Goal: Task Accomplishment & Management: Manage account settings

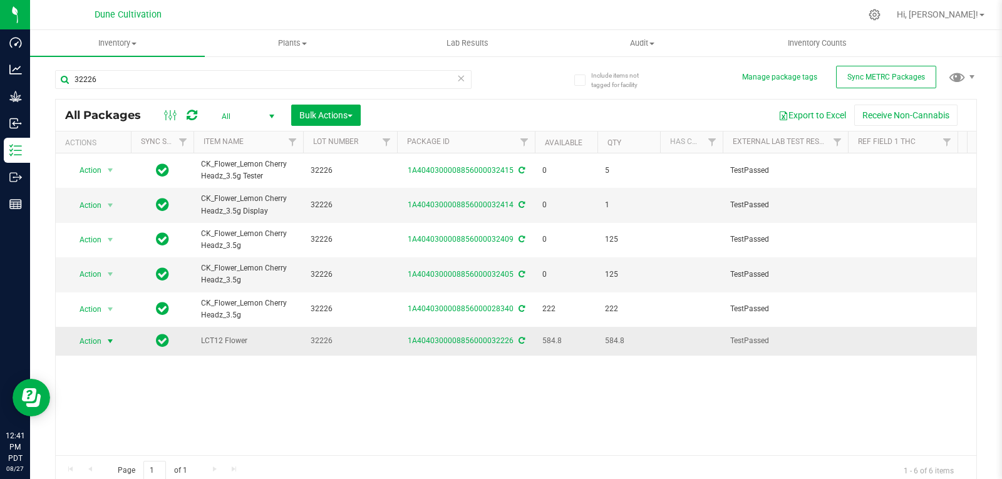
type input "32226"
click at [103, 342] on span "select" at bounding box center [111, 341] width 16 height 18
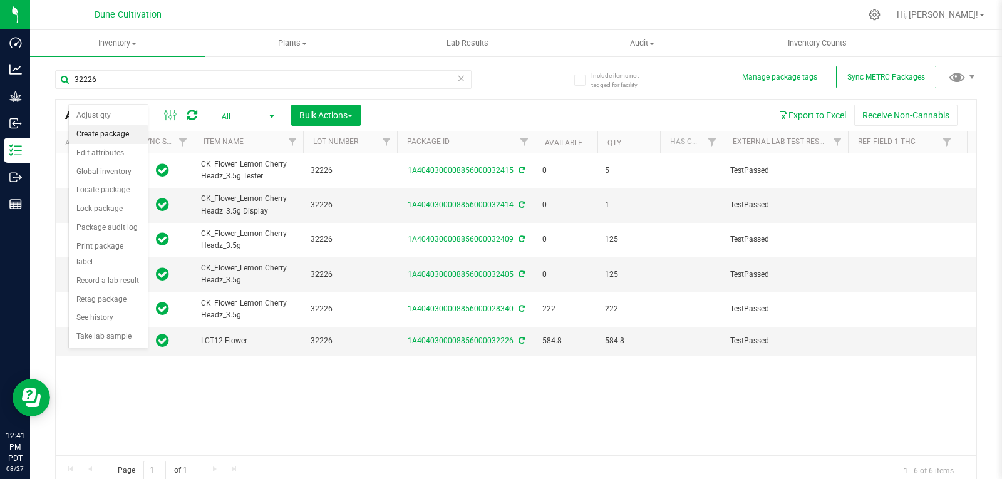
click at [111, 136] on li "Create package" at bounding box center [108, 134] width 79 height 19
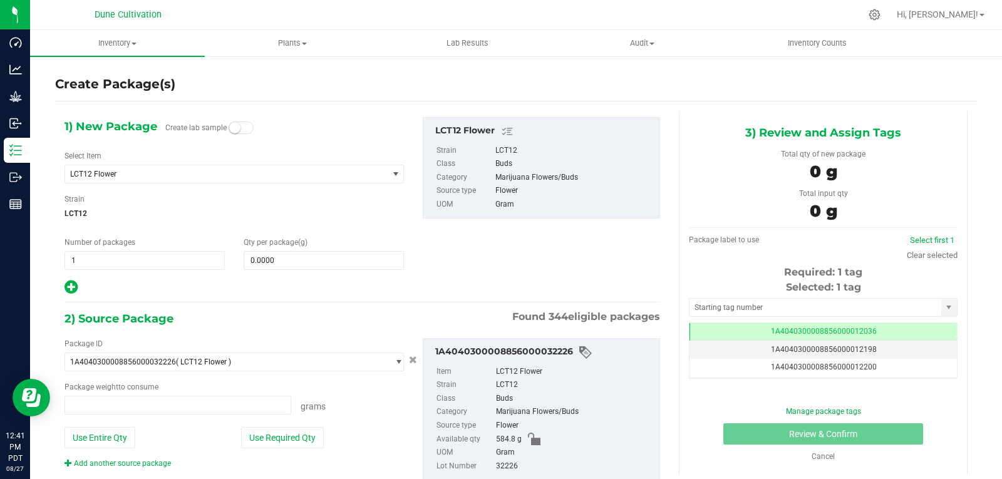
type input "0.0000 g"
click at [193, 174] on span "LCT12 Flower" at bounding box center [220, 174] width 300 height 9
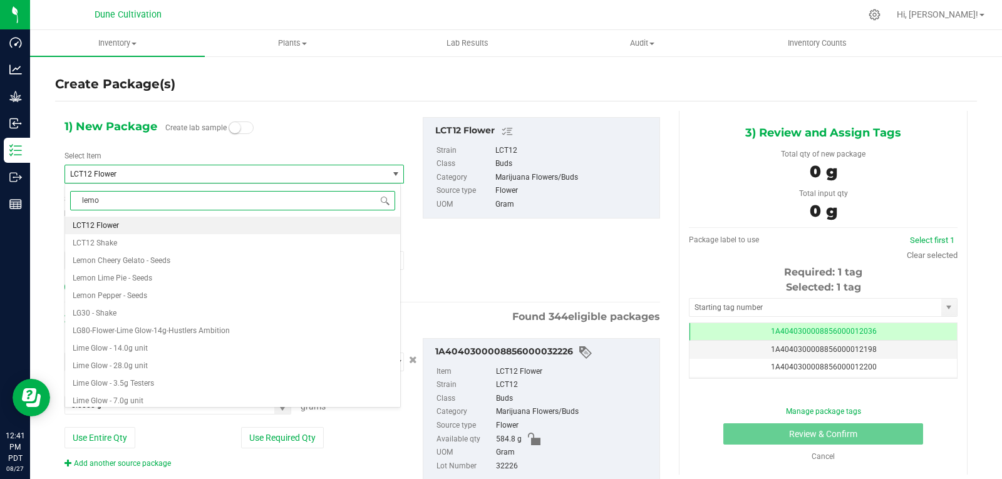
type input "lemon"
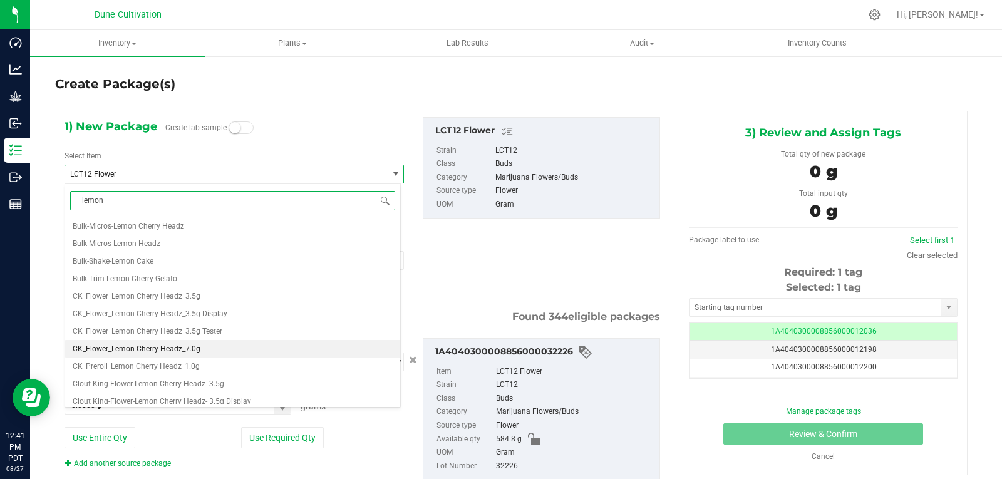
click at [209, 349] on li "CK_Flower_Lemon Cherry Headz_7.0g" at bounding box center [232, 349] width 335 height 18
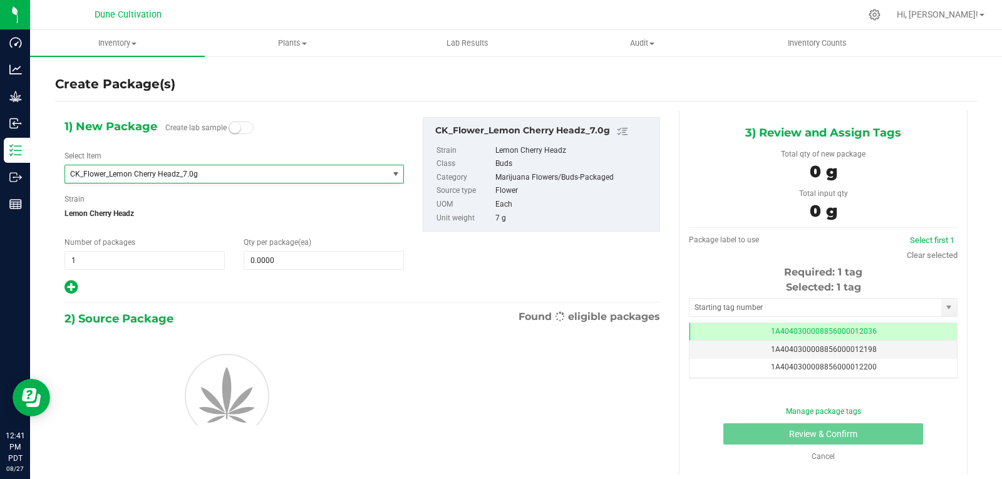
type input "0"
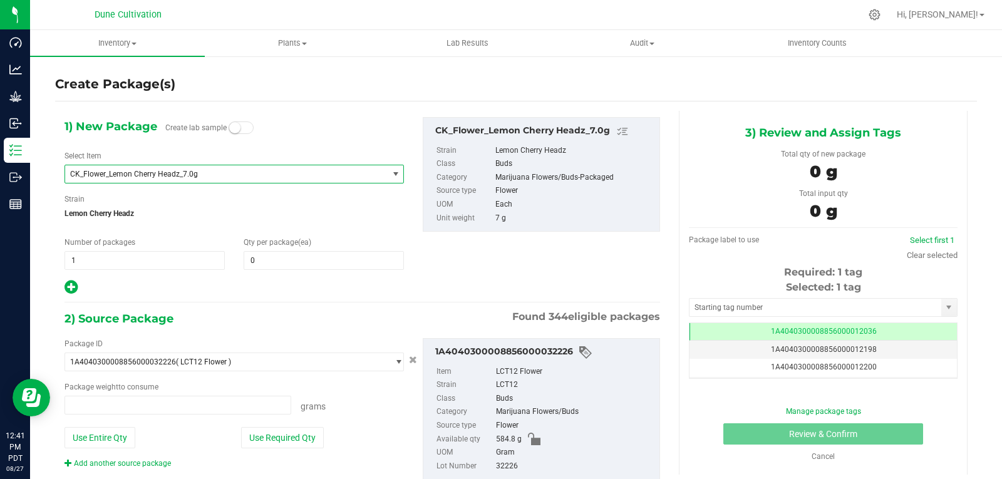
type input "0.0000 g"
click at [256, 262] on span at bounding box center [324, 260] width 160 height 19
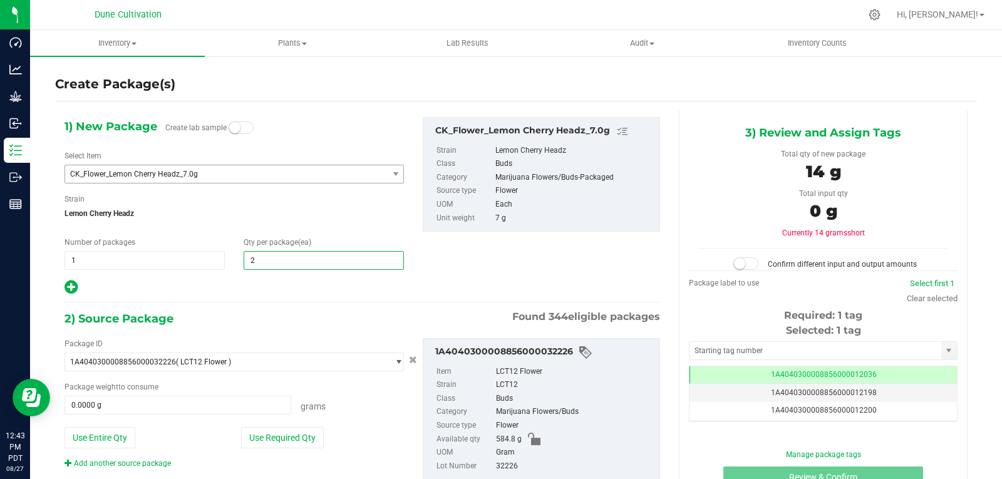
type input "20"
click at [257, 287] on div at bounding box center [233, 287] width 339 height 16
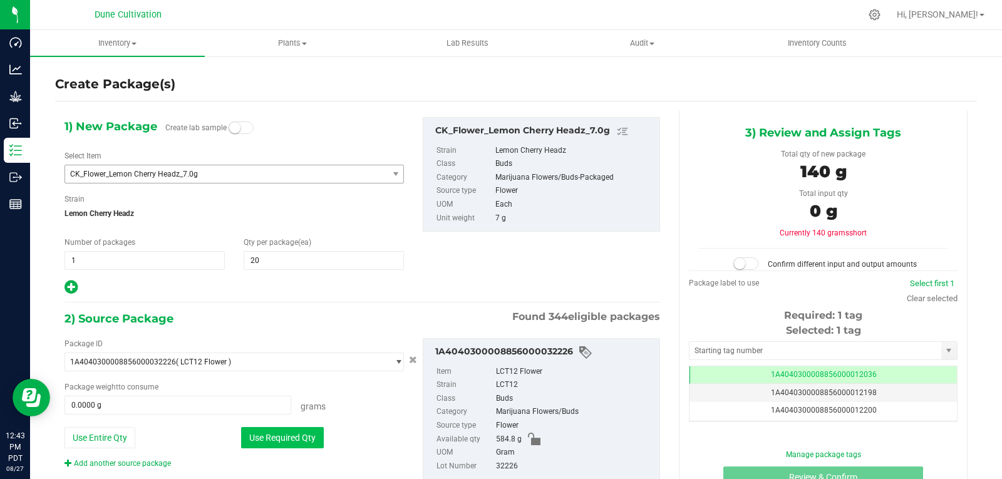
click at [285, 438] on button "Use Required Qty" at bounding box center [282, 437] width 83 height 21
type input "140.0000 g"
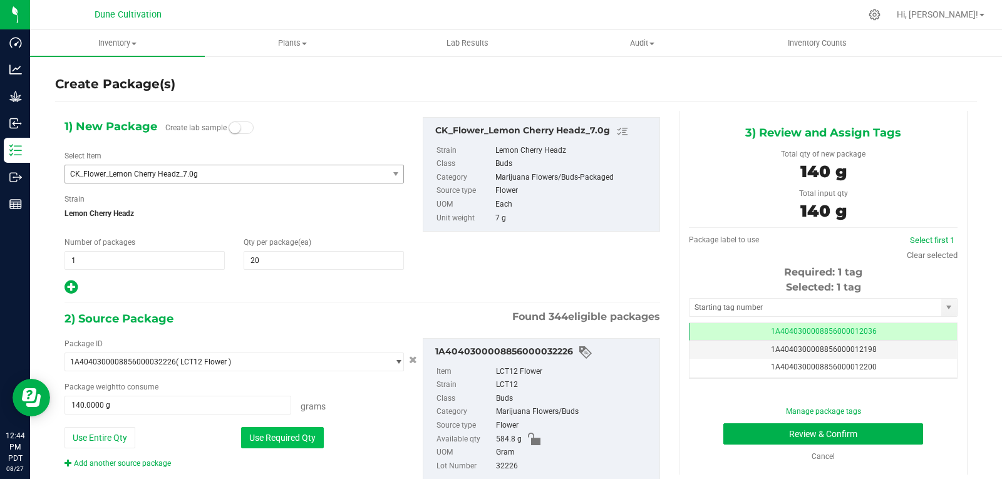
click at [278, 427] on button "Use Required Qty" at bounding box center [282, 437] width 83 height 21
click at [703, 300] on input "text" at bounding box center [815, 308] width 252 height 18
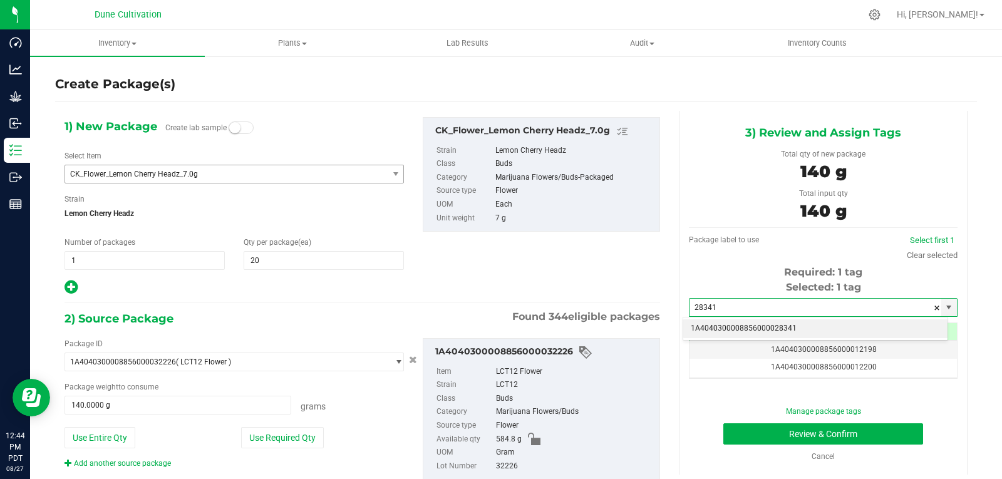
click at [717, 323] on li "1A4040300008856000028341" at bounding box center [815, 328] width 264 height 19
type input "1A4040300008856000028341"
click at [287, 451] on div "Package ID 1A4040300008856000032226 ( LCT12 Flower ) 1A40403000004B6000012017 1…" at bounding box center [234, 403] width 358 height 131
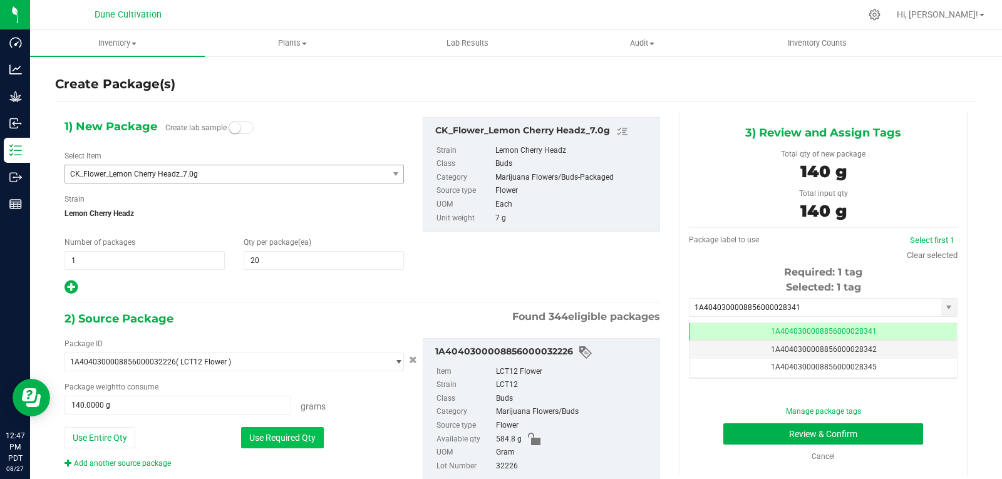
click at [289, 446] on button "Use Required Qty" at bounding box center [282, 437] width 83 height 21
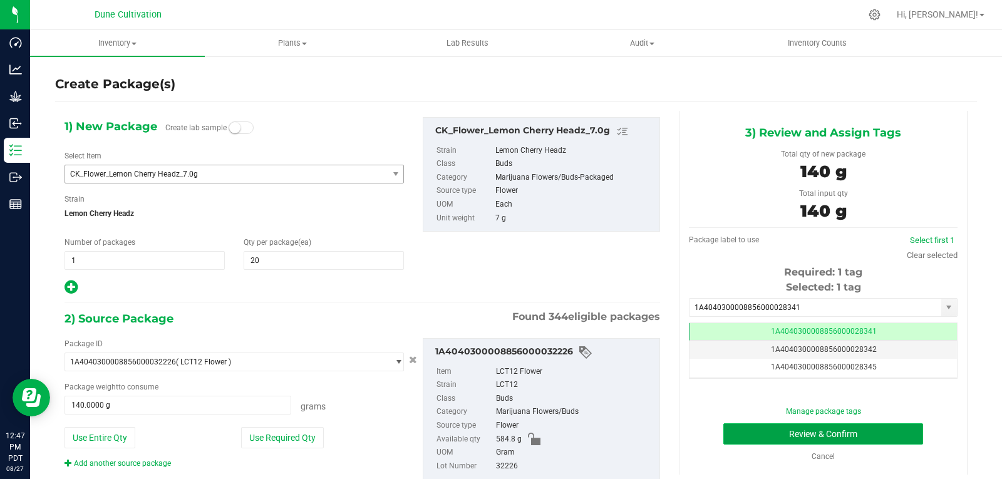
click at [743, 426] on button "Review & Confirm" at bounding box center [823, 433] width 200 height 21
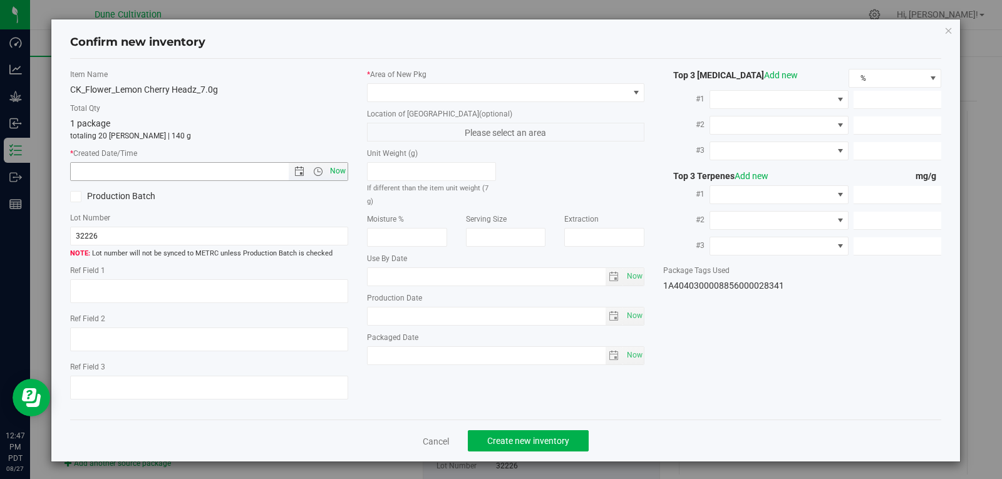
click at [329, 173] on span "Now" at bounding box center [337, 171] width 21 height 18
type input "[DATE] 12:47 PM"
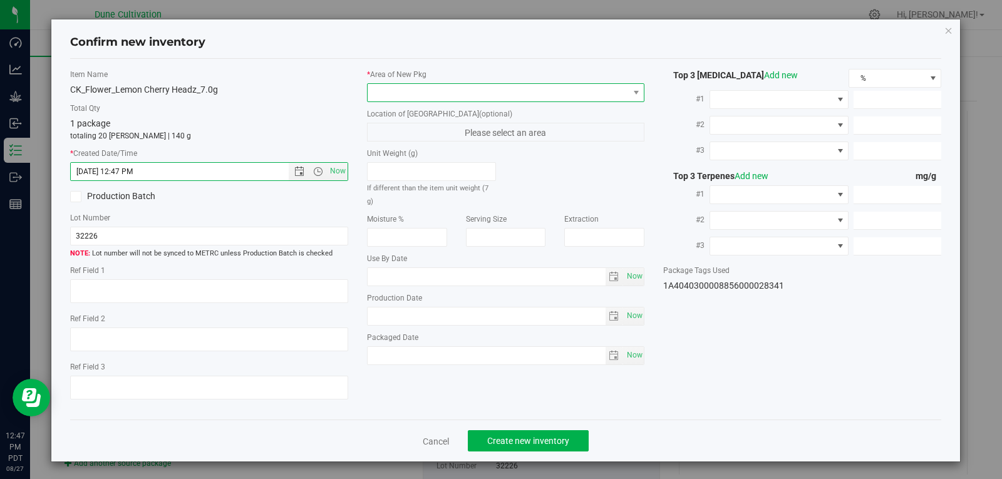
click at [423, 96] on span at bounding box center [497, 93] width 261 height 18
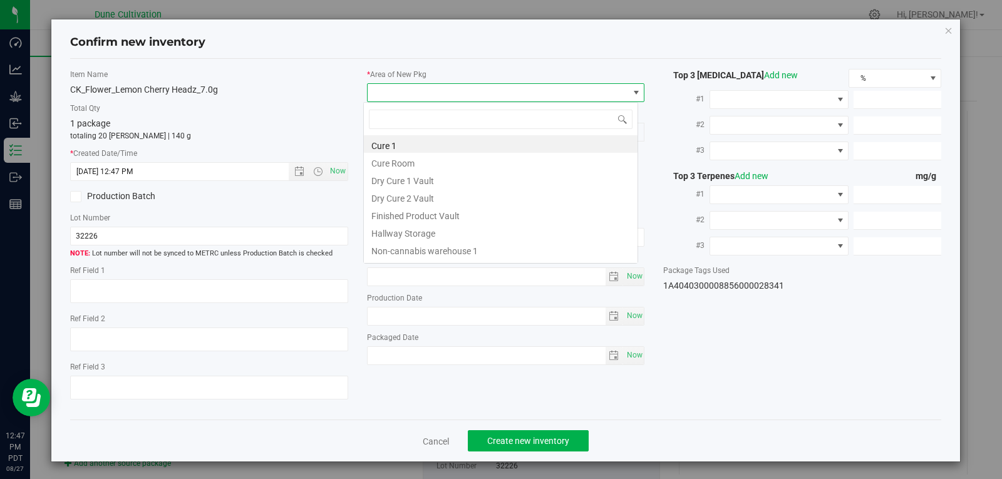
scroll to position [19, 275]
click at [423, 213] on li "Finished Product Vault" at bounding box center [501, 214] width 274 height 18
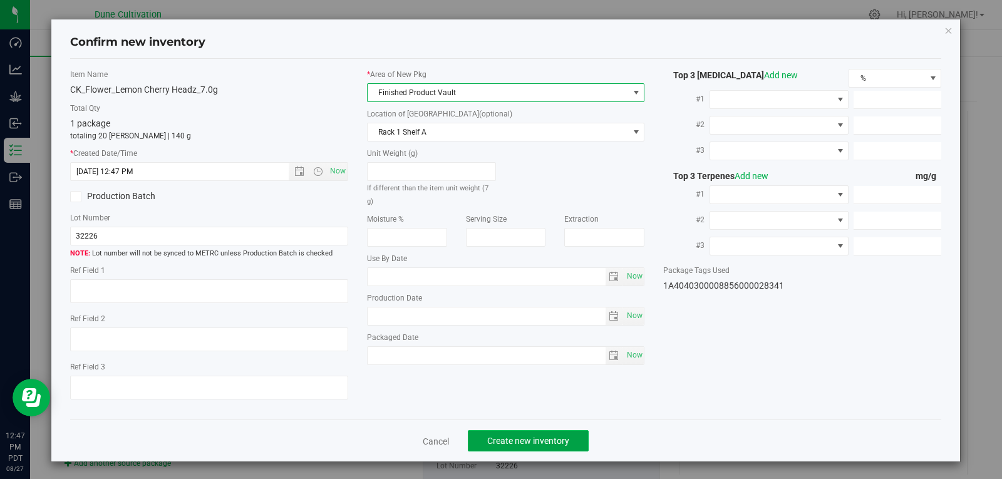
click at [526, 431] on button "Create new inventory" at bounding box center [528, 440] width 121 height 21
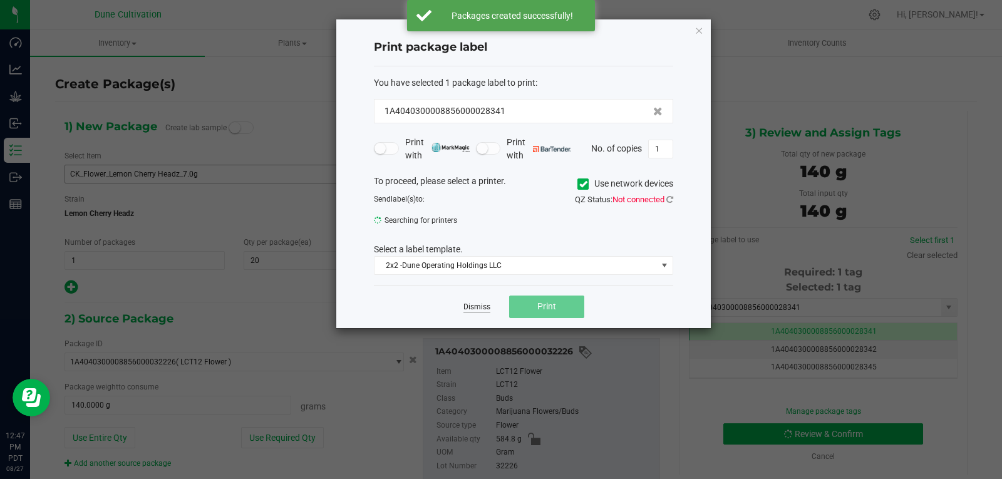
click at [475, 308] on link "Dismiss" at bounding box center [476, 307] width 27 height 11
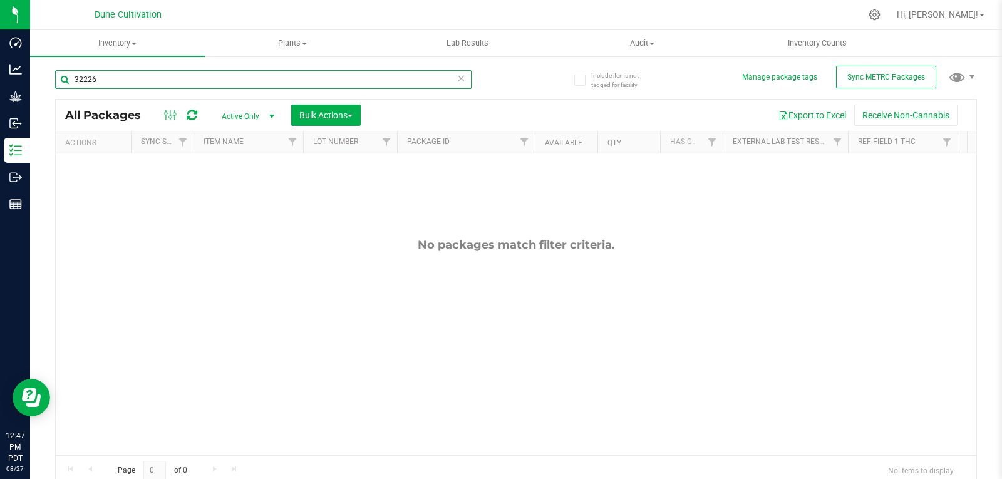
click at [186, 83] on input "32226" at bounding box center [263, 79] width 416 height 19
type input "32227"
click at [254, 111] on span "Active Only" at bounding box center [245, 117] width 69 height 18
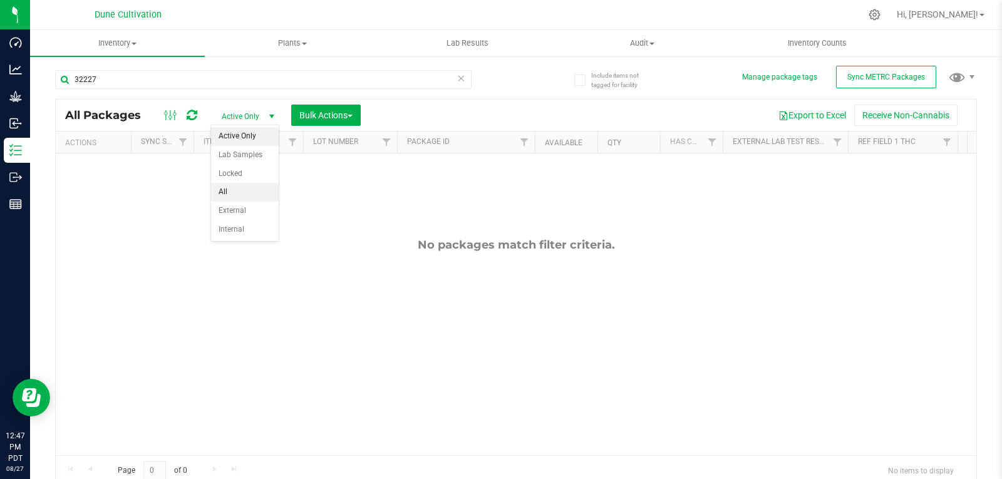
click at [236, 191] on li "All" at bounding box center [245, 192] width 68 height 19
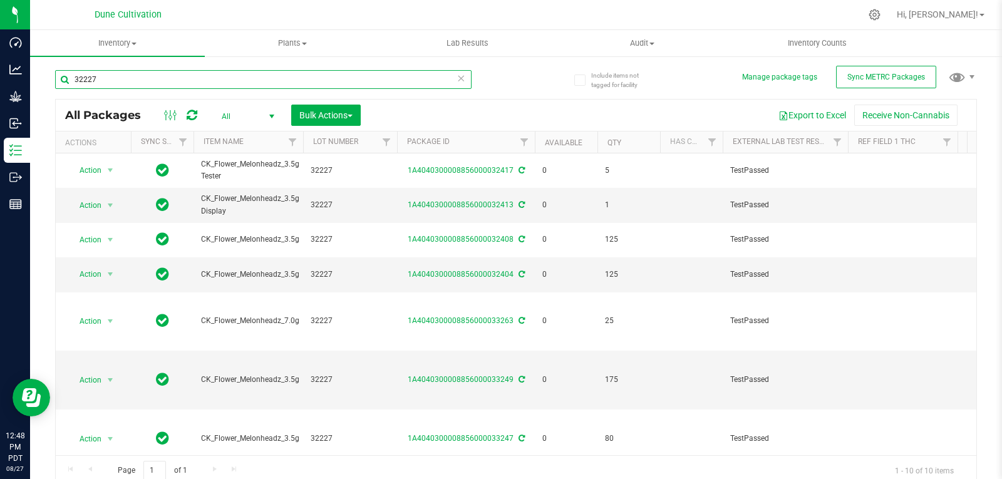
click at [159, 85] on input "32227" at bounding box center [263, 79] width 416 height 19
drag, startPoint x: 159, startPoint y: 85, endPoint x: 141, endPoint y: 75, distance: 19.9
click at [141, 75] on input "32227" at bounding box center [263, 79] width 416 height 19
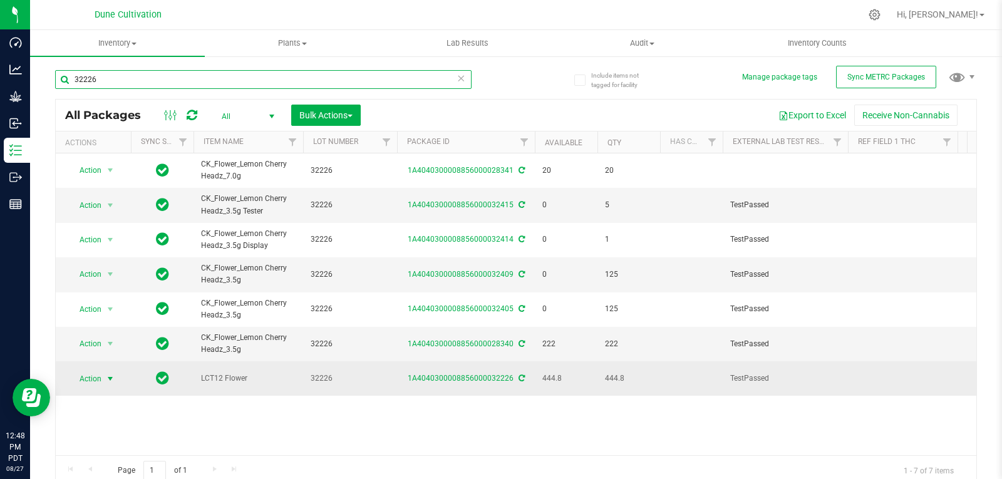
type input "32226"
click at [108, 374] on span "select" at bounding box center [110, 379] width 10 height 10
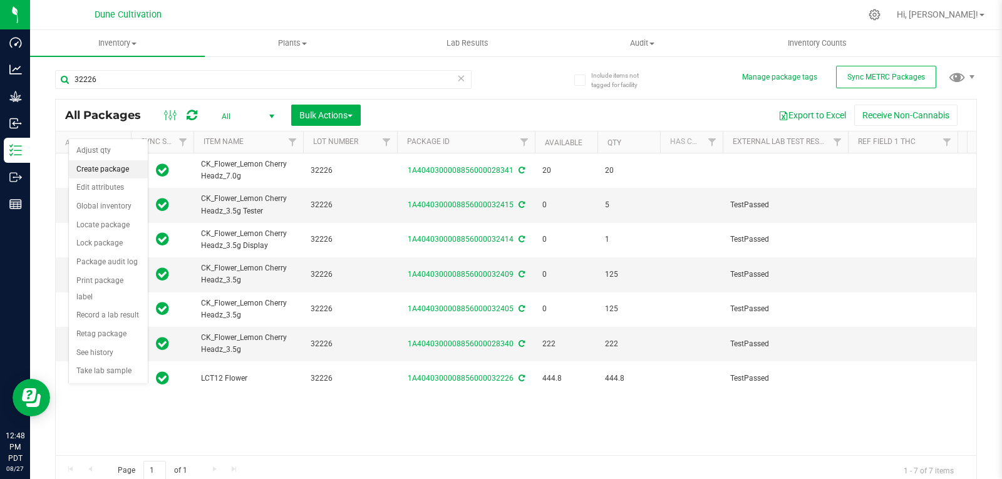
click at [116, 172] on li "Create package" at bounding box center [108, 169] width 79 height 19
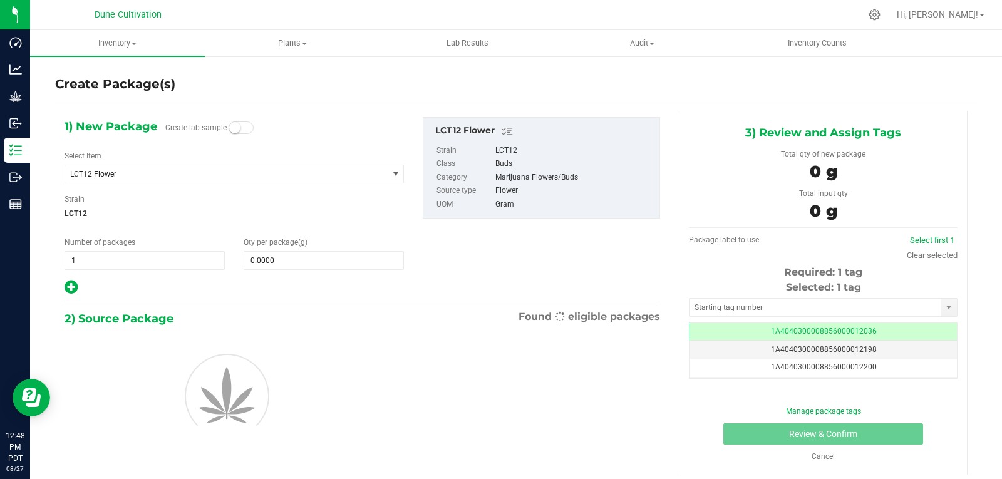
scroll to position [0, -1]
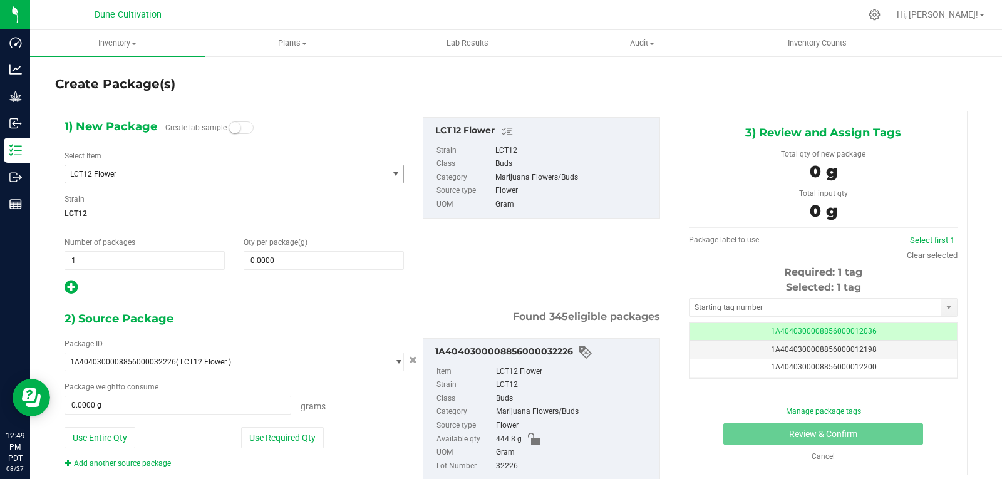
click at [124, 170] on span "LCT12 Flower" at bounding box center [220, 174] width 300 height 9
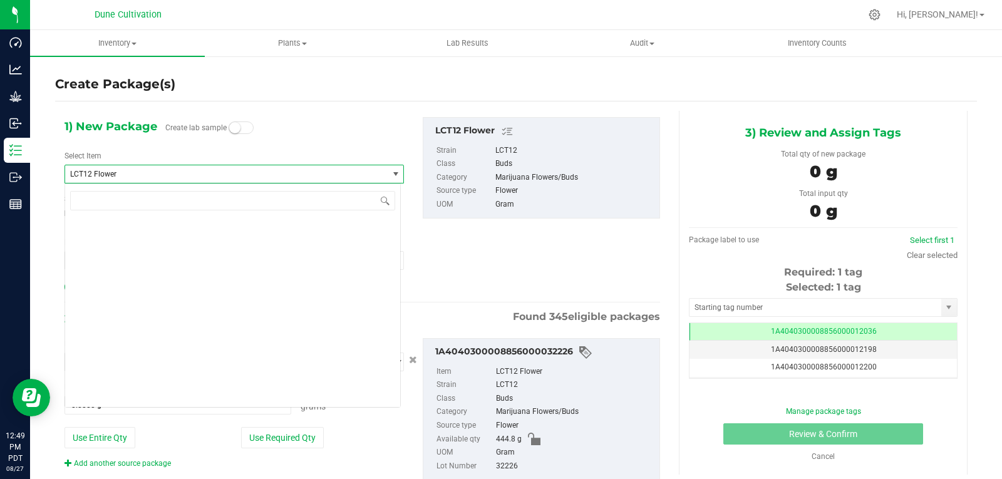
scroll to position [35215, 0]
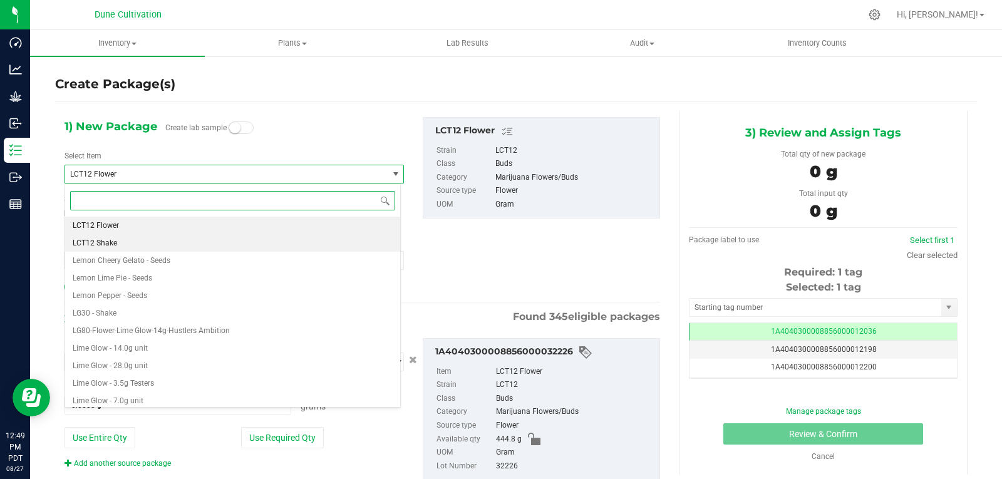
click at [121, 242] on li "LCT12 Shake" at bounding box center [232, 243] width 335 height 18
type input "0.0000"
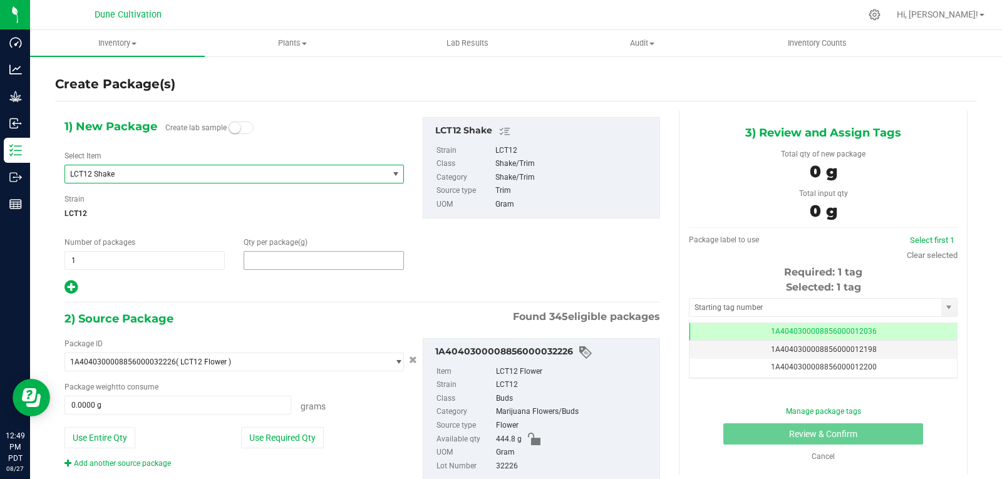
click at [277, 261] on span at bounding box center [324, 260] width 160 height 19
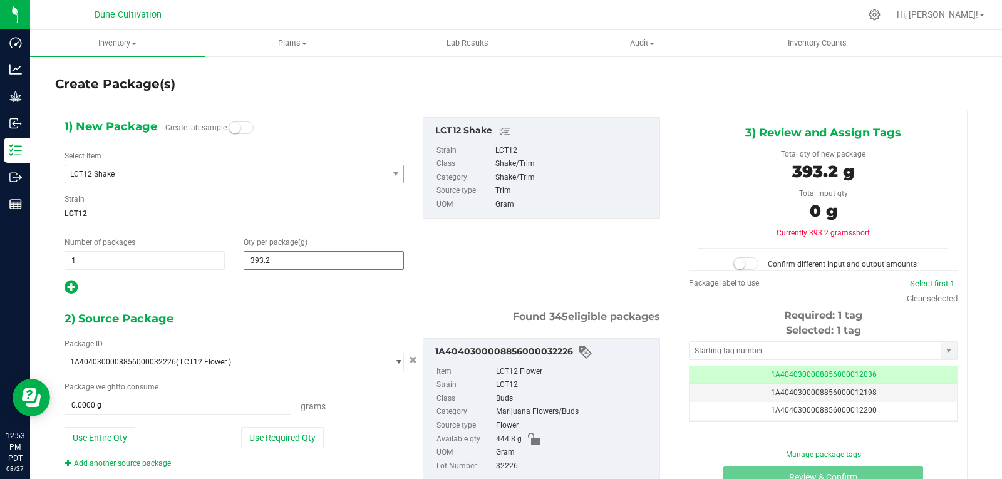
type input "393.25"
type input "393.2500"
click at [263, 435] on button "Use Required Qty" at bounding box center [282, 437] width 83 height 21
type input "393.2500 g"
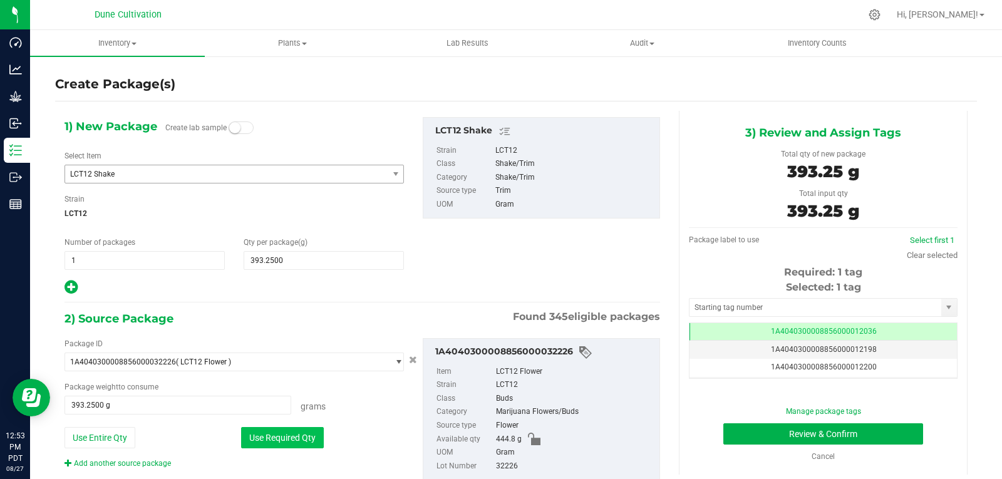
click at [279, 439] on button "Use Required Qty" at bounding box center [282, 437] width 83 height 21
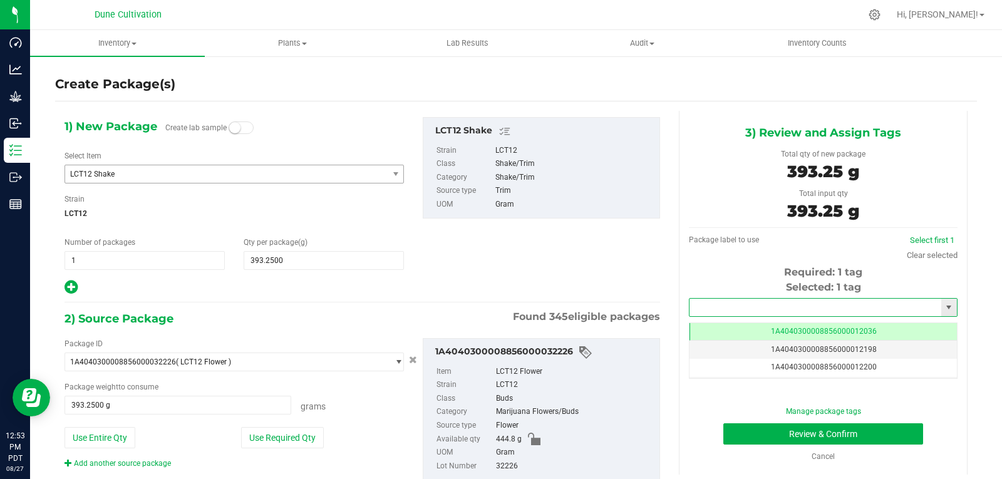
click at [737, 310] on input "text" at bounding box center [815, 308] width 252 height 18
click at [724, 331] on li "1A4040300008856000028342" at bounding box center [815, 328] width 264 height 19
type input "1A4040300008856000028342"
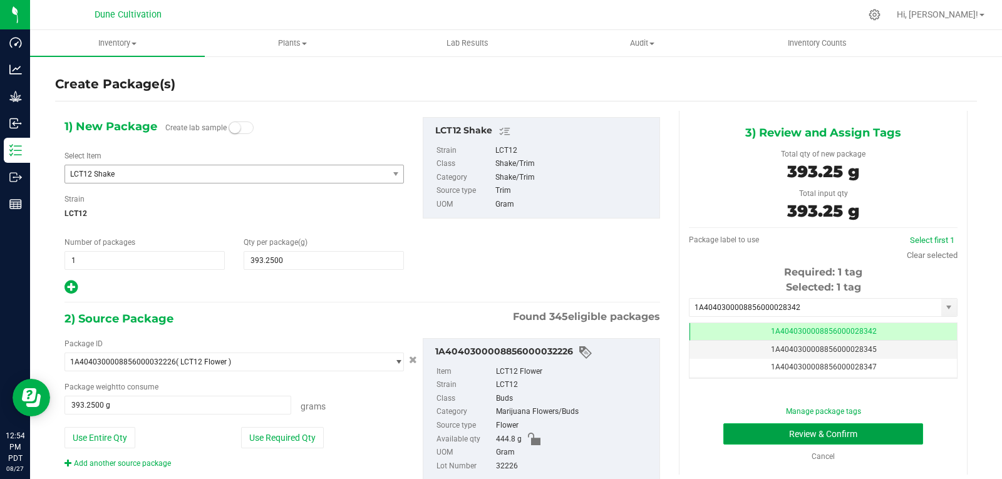
click at [750, 431] on button "Review & Confirm" at bounding box center [823, 433] width 200 height 21
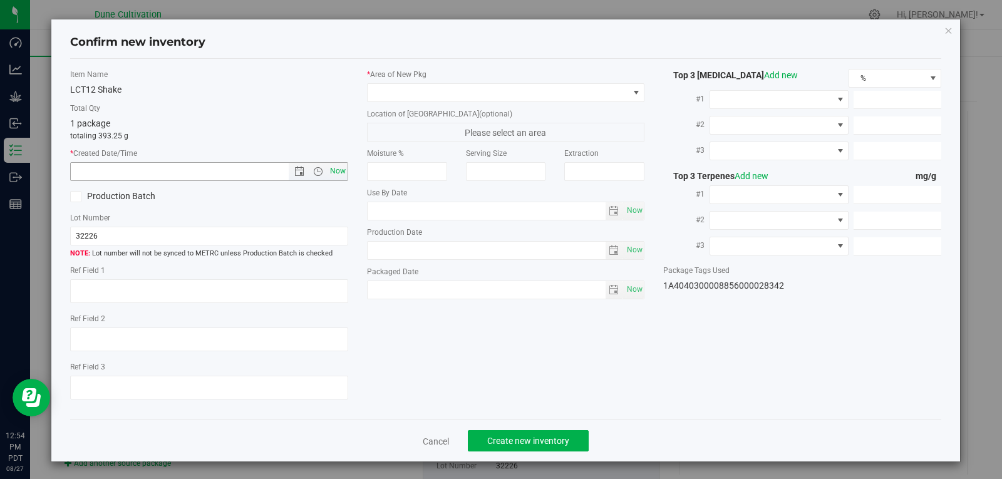
click at [336, 167] on span "Now" at bounding box center [337, 171] width 21 height 18
type input "[DATE] 12:54 PM"
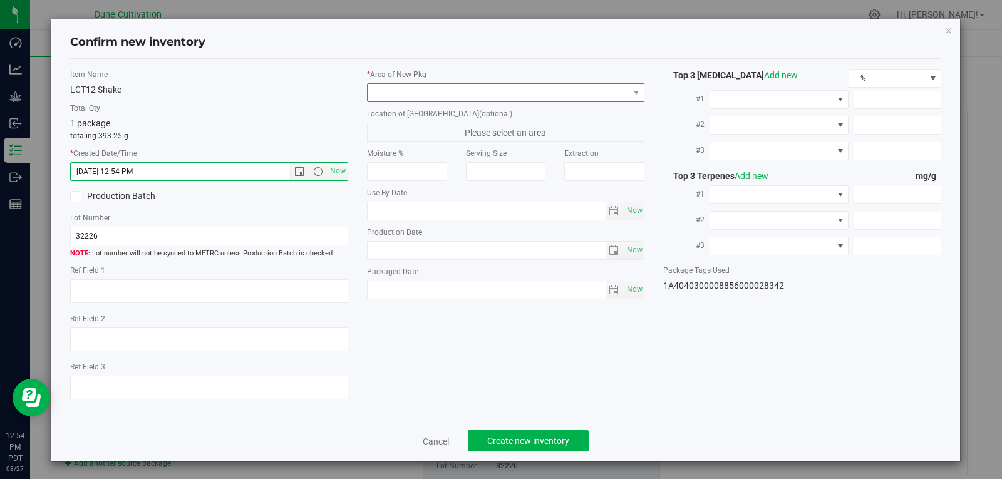
click at [512, 90] on span at bounding box center [497, 93] width 261 height 18
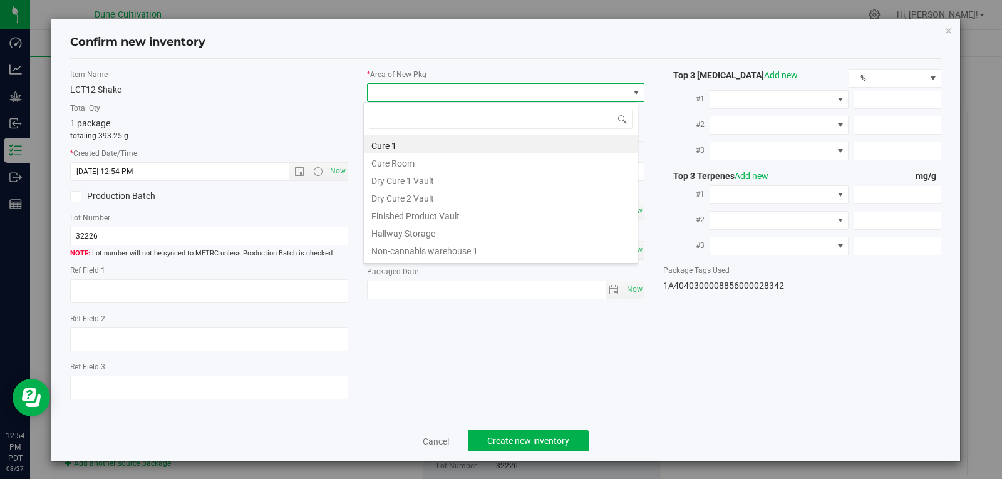
scroll to position [19, 275]
click at [456, 215] on li "Finished Product Vault" at bounding box center [501, 214] width 274 height 18
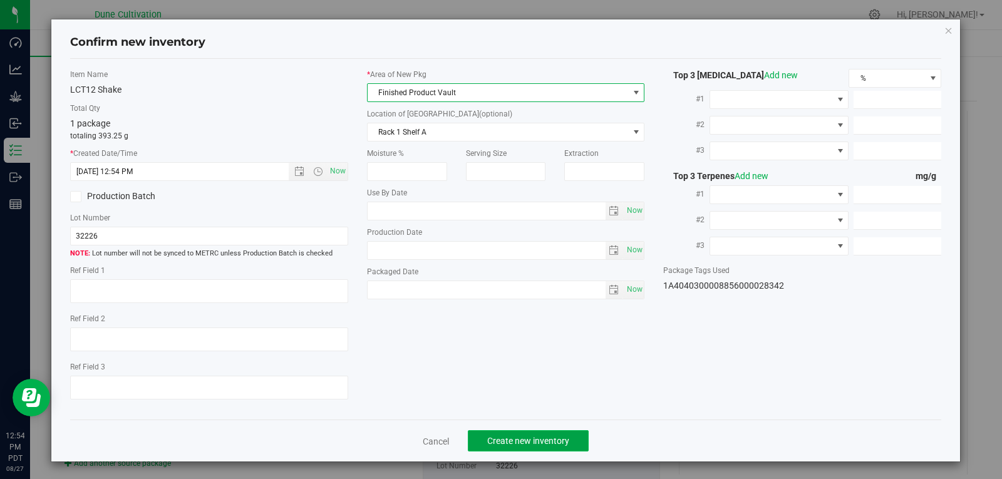
click at [526, 434] on button "Create new inventory" at bounding box center [528, 440] width 121 height 21
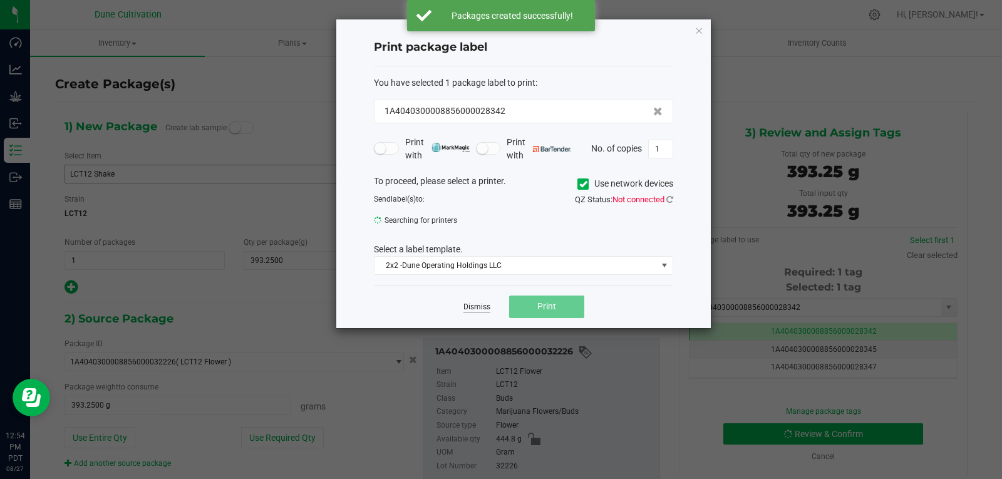
click at [473, 305] on link "Dismiss" at bounding box center [476, 307] width 27 height 11
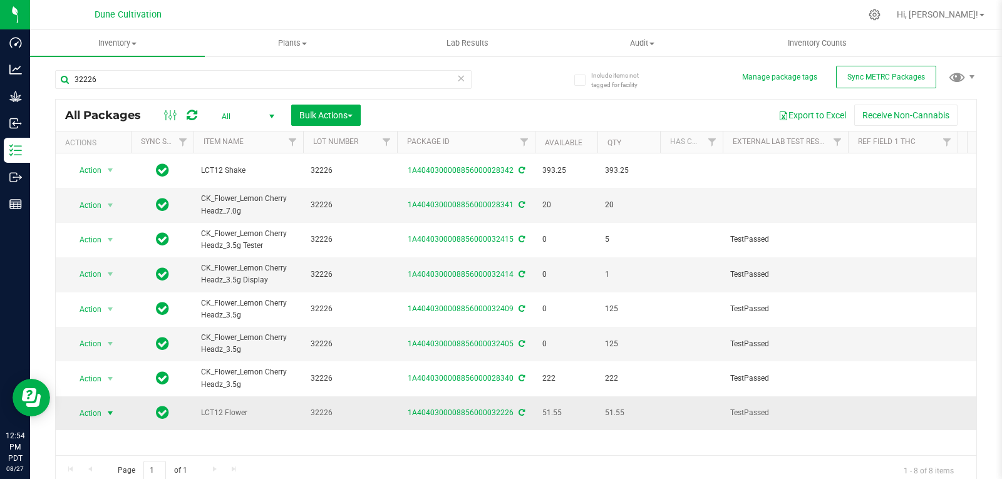
click at [111, 408] on span "select" at bounding box center [110, 413] width 10 height 10
click at [112, 183] on li "Adjust qty" at bounding box center [108, 180] width 79 height 19
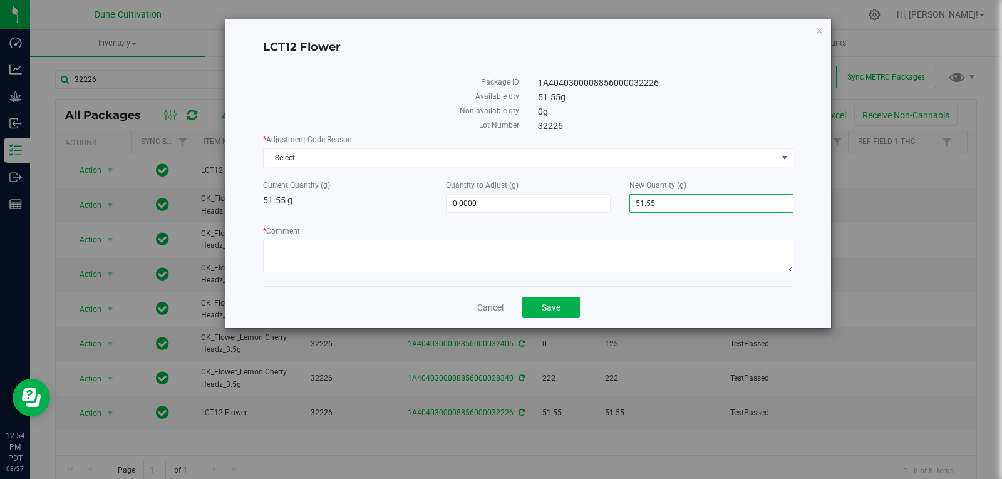
click at [670, 203] on span "51.5500 51.55" at bounding box center [711, 203] width 164 height 19
click at [670, 203] on input "51.55" at bounding box center [711, 204] width 163 height 18
type input "0"
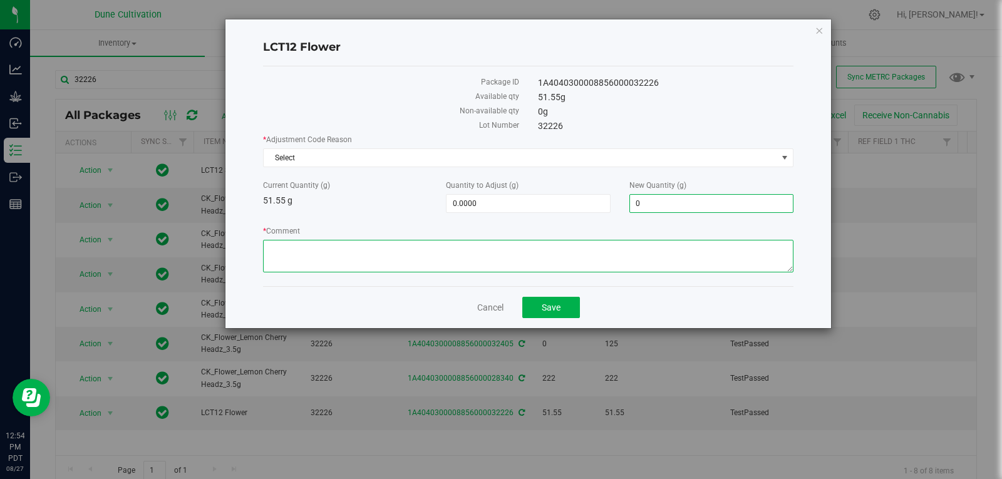
type input "-51.5500"
type input "0.0000"
click at [619, 267] on textarea "* Comment" at bounding box center [528, 256] width 530 height 33
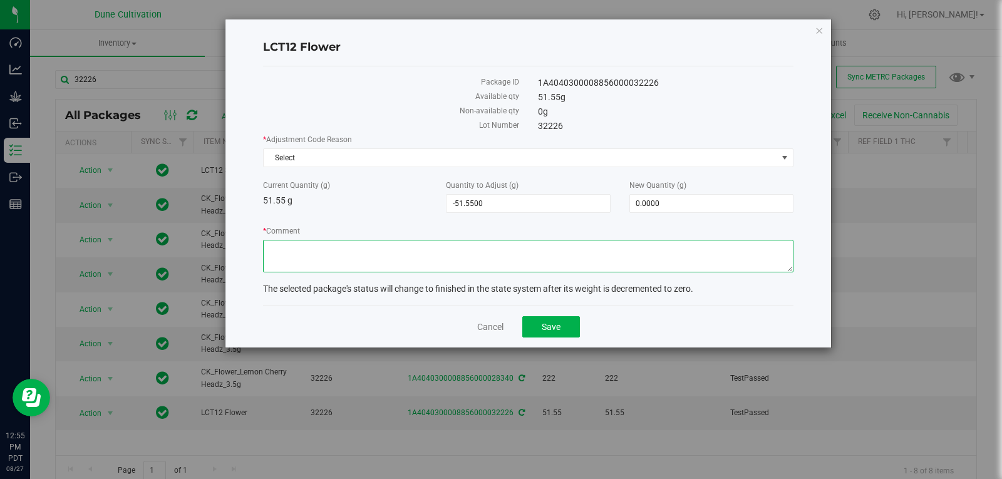
click at [619, 267] on textarea "* Comment" at bounding box center [528, 256] width 530 height 33
type textarea "Scale Variance"
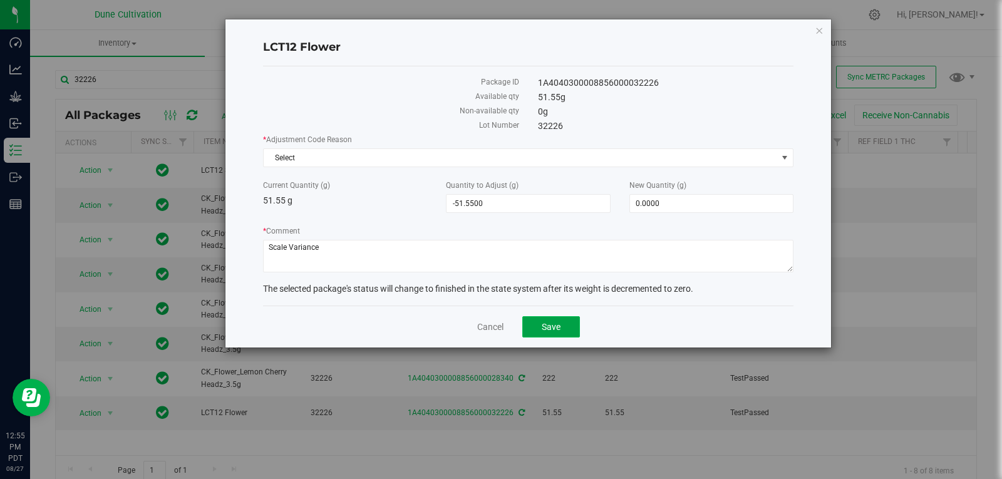
click at [557, 329] on span "Save" at bounding box center [551, 327] width 19 height 10
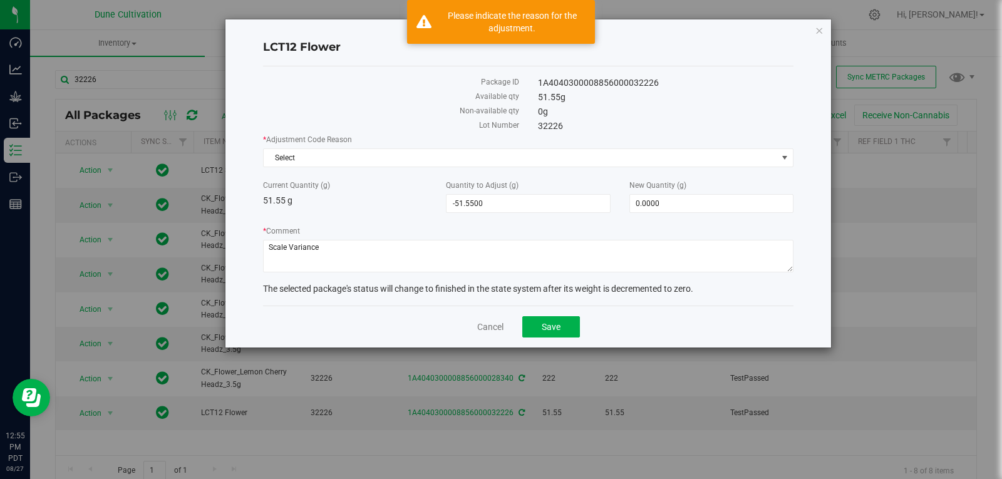
click at [423, 146] on div "* Adjustment Code Reason Select Select API Adjustment Error Drying Entry Error …" at bounding box center [528, 150] width 530 height 33
click at [418, 150] on span "Select" at bounding box center [520, 158] width 513 height 18
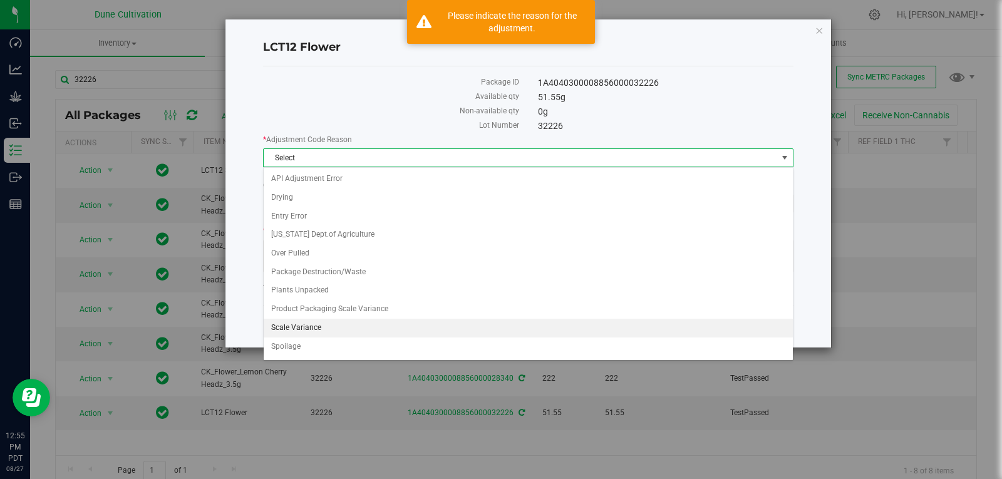
click at [355, 321] on li "Scale Variance" at bounding box center [528, 328] width 529 height 19
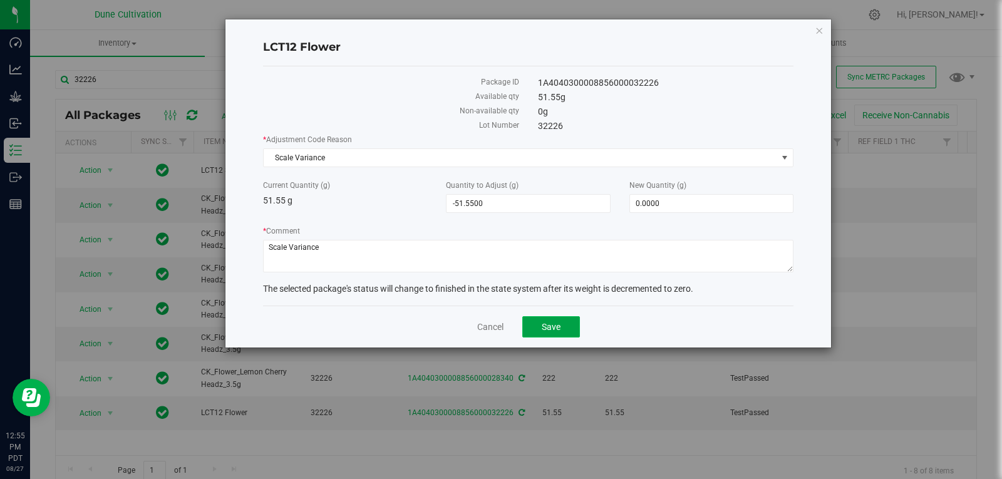
click at [551, 326] on span "Save" at bounding box center [551, 327] width 19 height 10
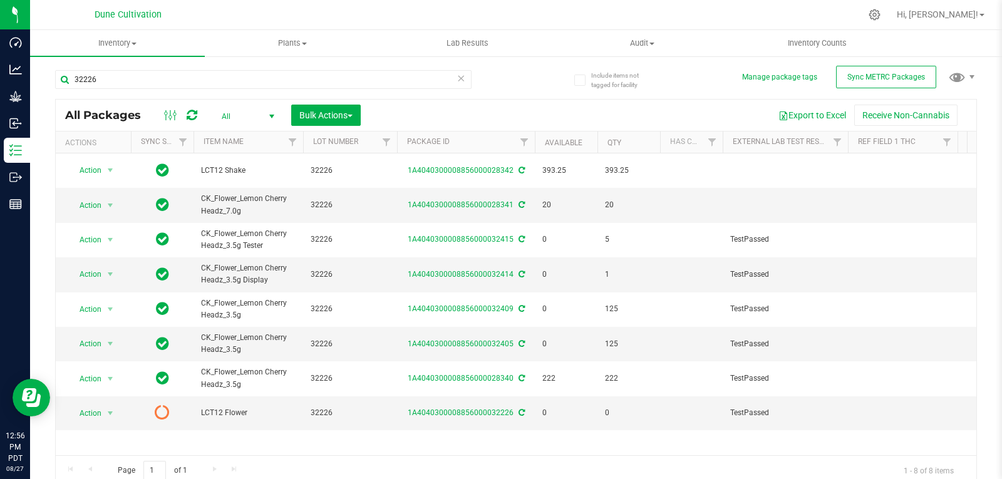
click at [185, 116] on div at bounding box center [181, 115] width 42 height 15
click at [187, 116] on icon at bounding box center [192, 115] width 11 height 13
click at [108, 76] on input "32226" at bounding box center [263, 79] width 416 height 19
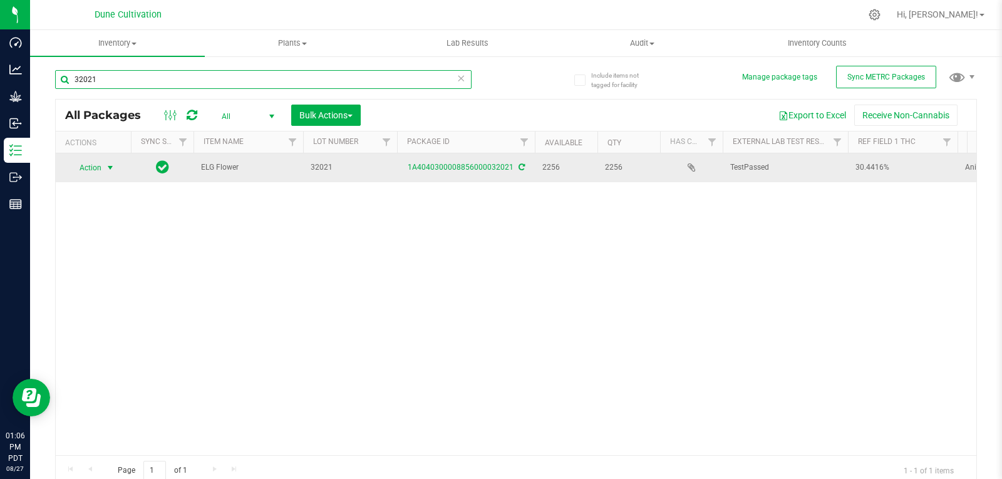
type input "32021"
click at [110, 170] on span "select" at bounding box center [110, 168] width 10 height 10
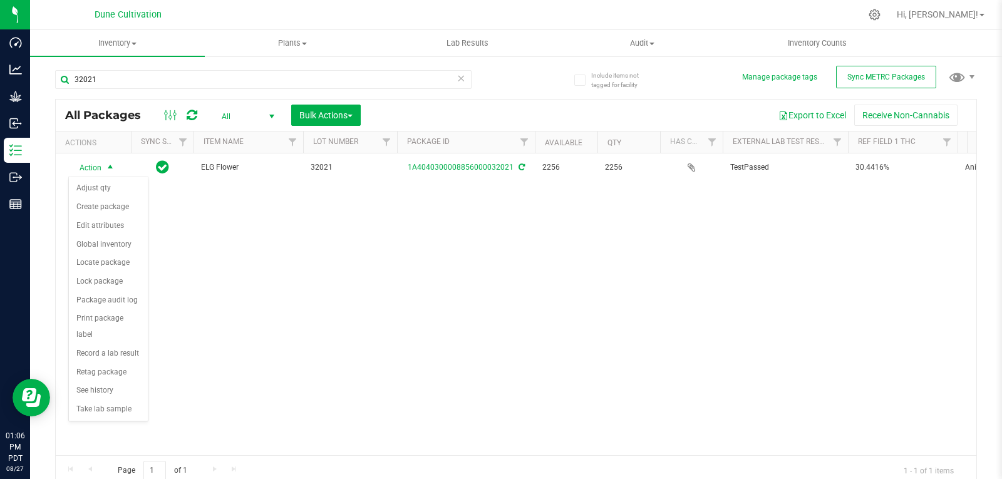
click at [265, 262] on div "Action Action Adjust qty Create package Edit attributes Global inventory Locate…" at bounding box center [516, 304] width 920 height 302
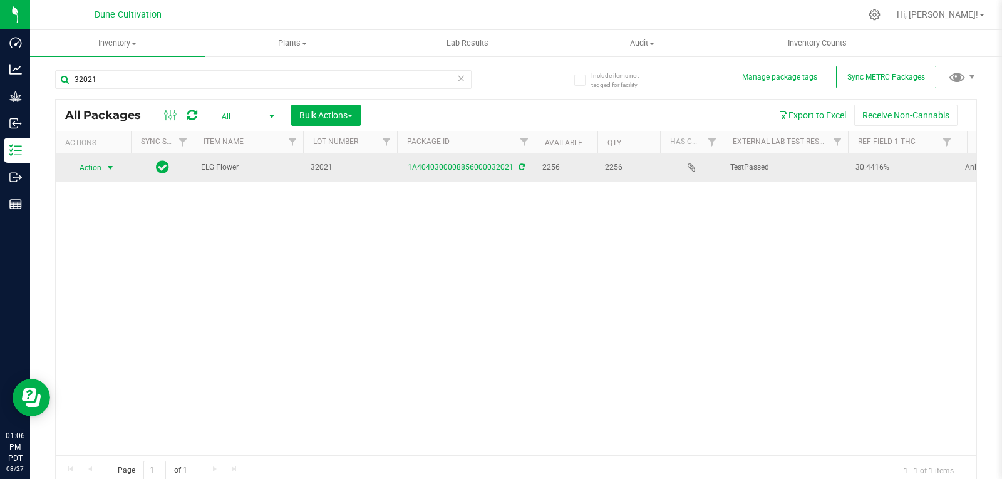
click at [96, 167] on span "Action" at bounding box center [85, 168] width 34 height 18
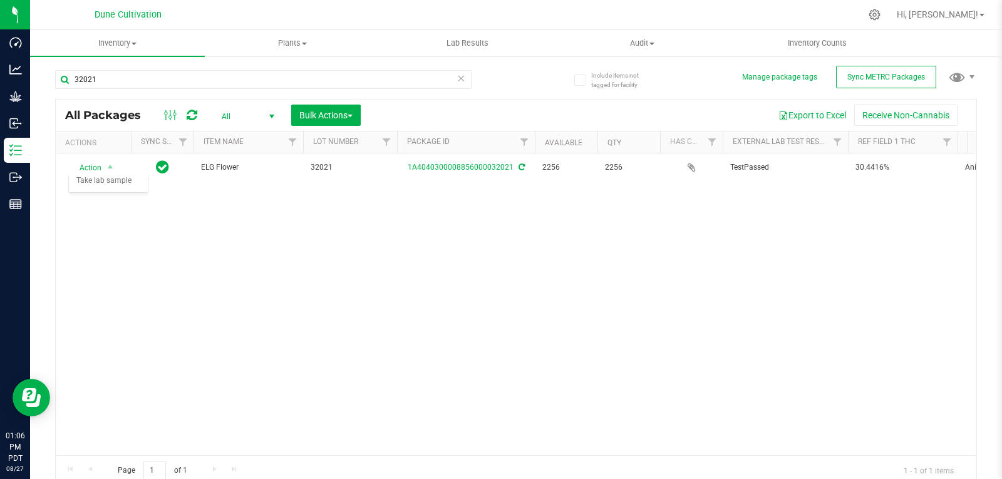
click at [287, 267] on div "Action Action Adjust qty Create package Edit attributes Global inventory Locate…" at bounding box center [516, 304] width 920 height 302
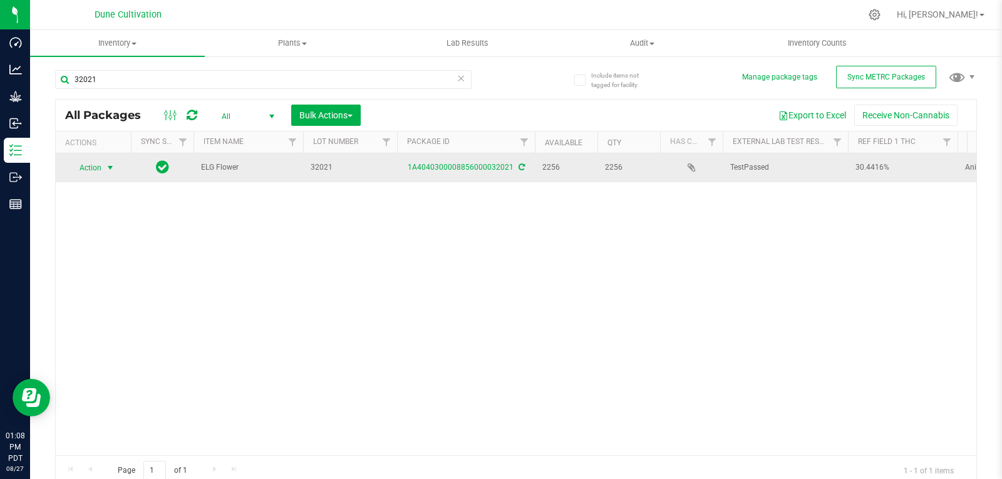
click at [101, 170] on span "Action" at bounding box center [85, 168] width 34 height 18
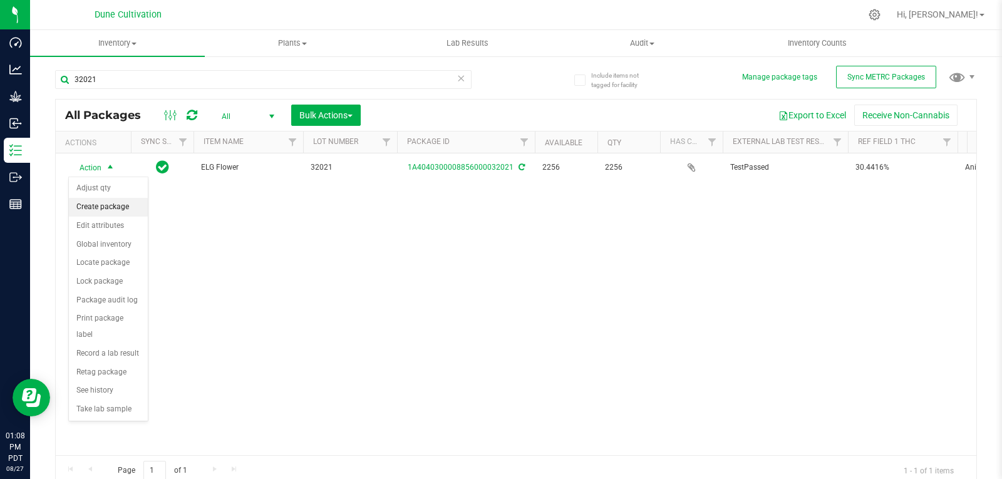
click at [101, 207] on li "Create package" at bounding box center [108, 207] width 79 height 19
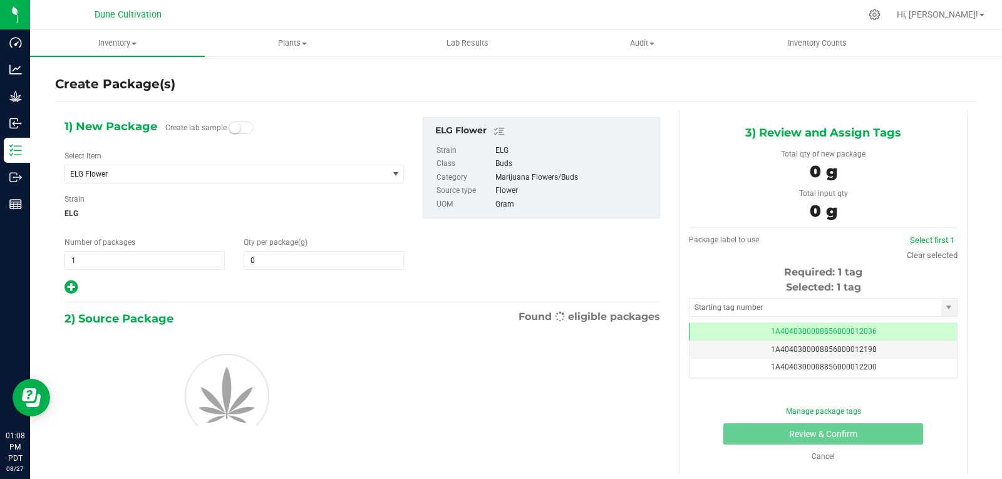
type input "0.0000"
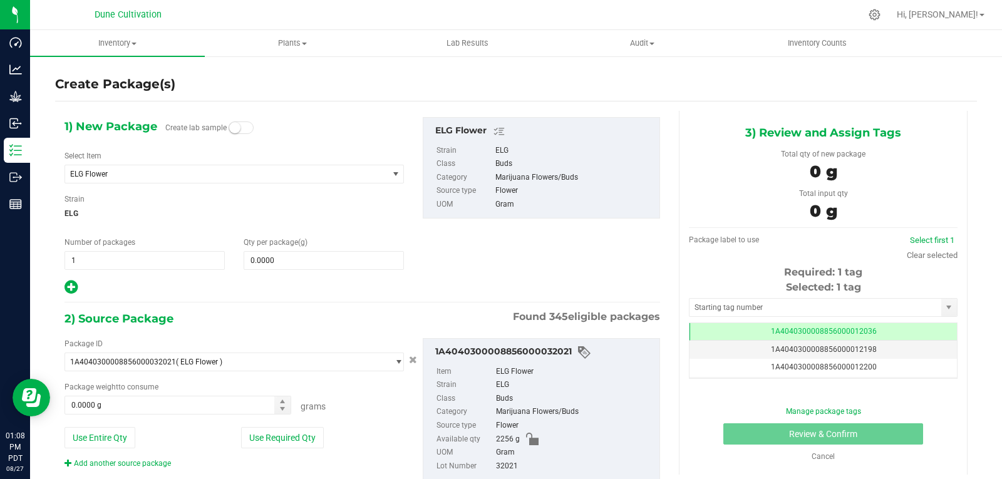
scroll to position [0, -1]
click at [195, 179] on span "ELG Flower" at bounding box center [226, 174] width 322 height 18
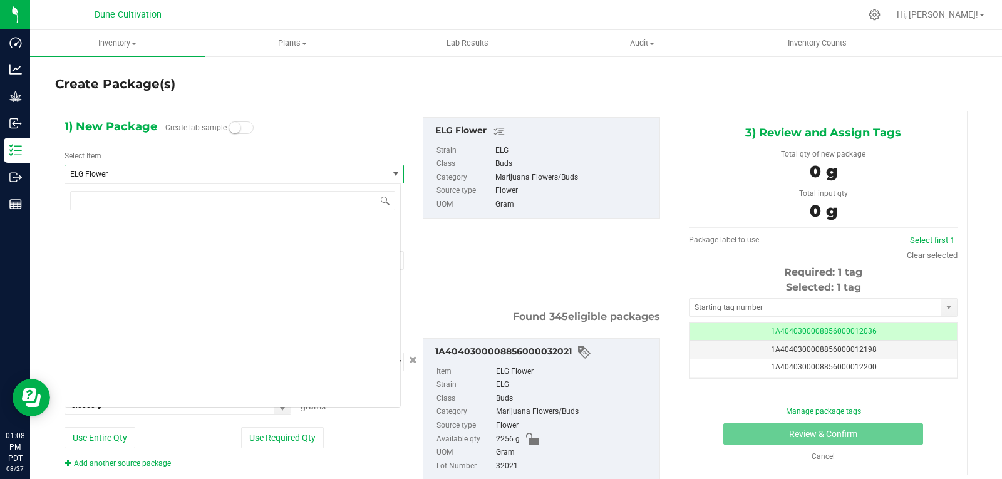
scroll to position [10780, 0]
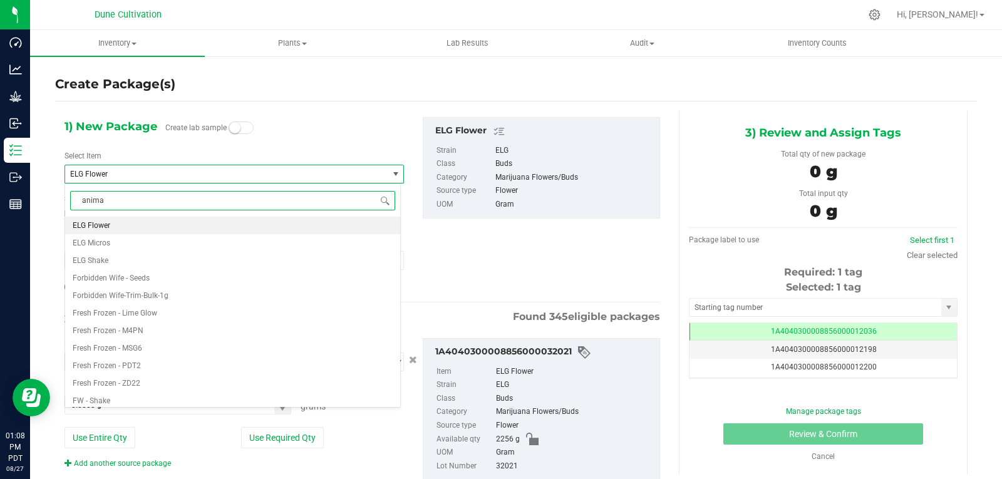
type input "animal"
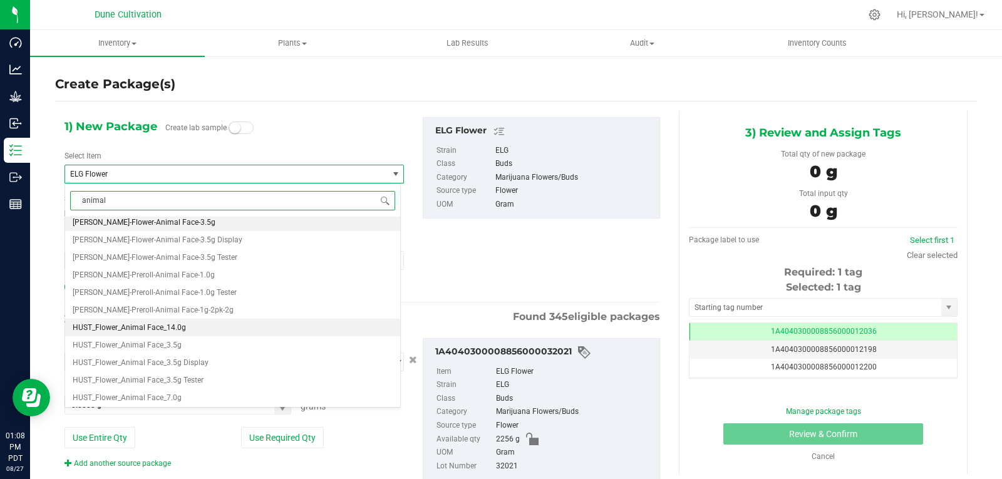
scroll to position [91, 0]
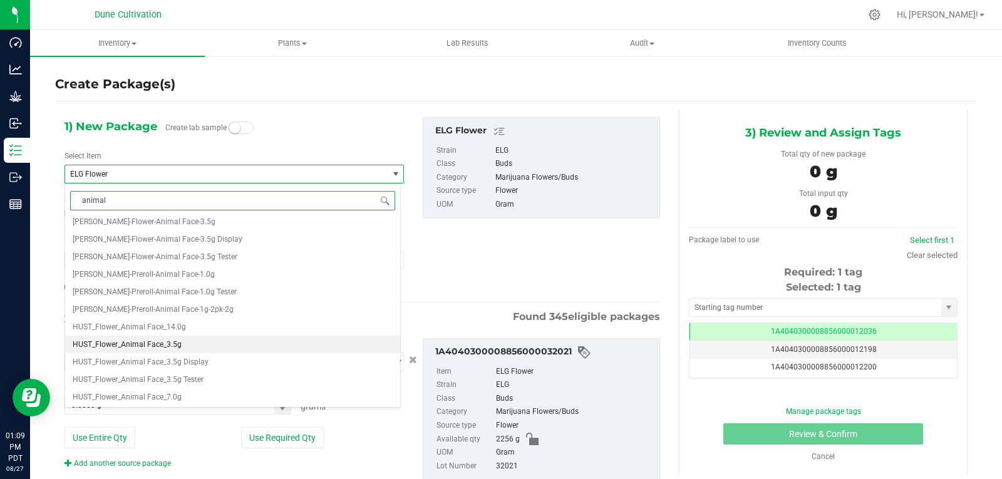
click at [183, 342] on li "HUST_Flower_Animal Face_3.5g" at bounding box center [232, 345] width 335 height 18
type input "0"
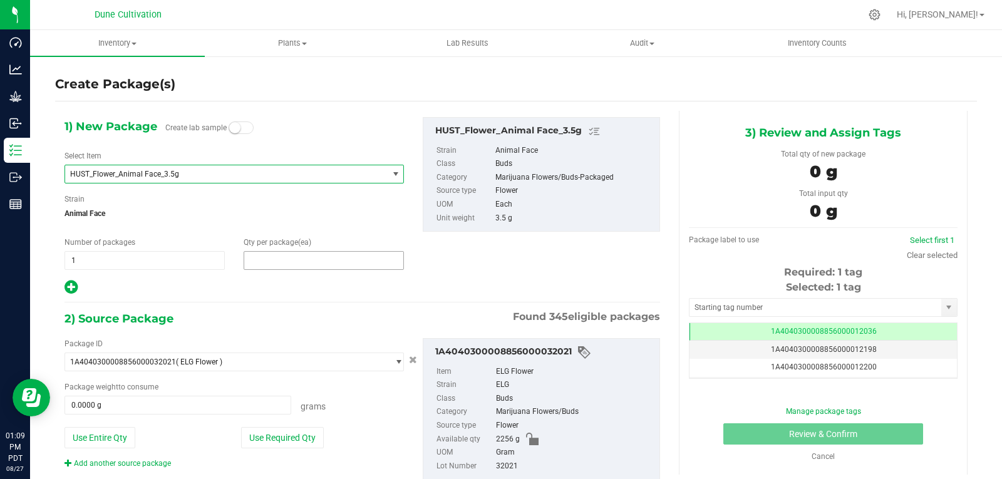
click at [268, 259] on span at bounding box center [324, 260] width 160 height 19
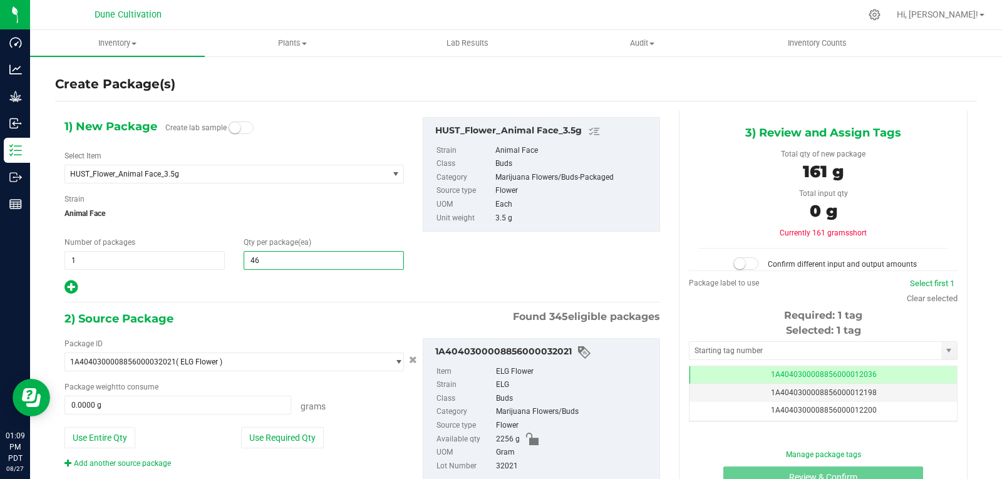
type input "460"
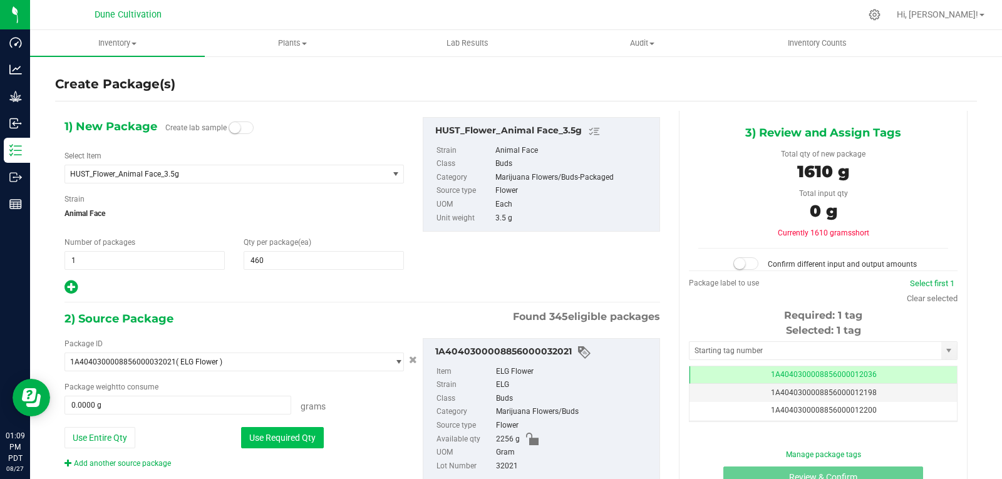
click at [277, 439] on button "Use Required Qty" at bounding box center [282, 437] width 83 height 21
type input "1610.0000 g"
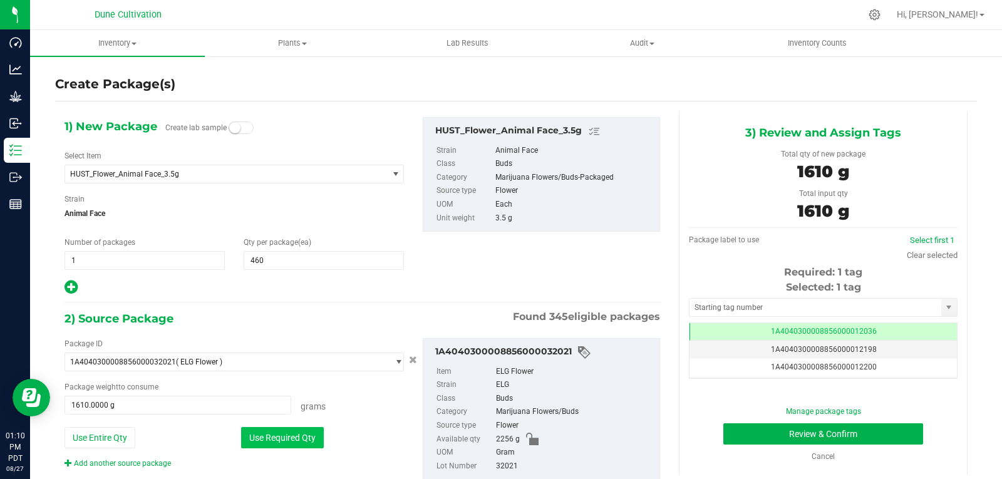
click at [277, 439] on button "Use Required Qty" at bounding box center [282, 437] width 83 height 21
click at [728, 304] on input "text" at bounding box center [815, 308] width 252 height 18
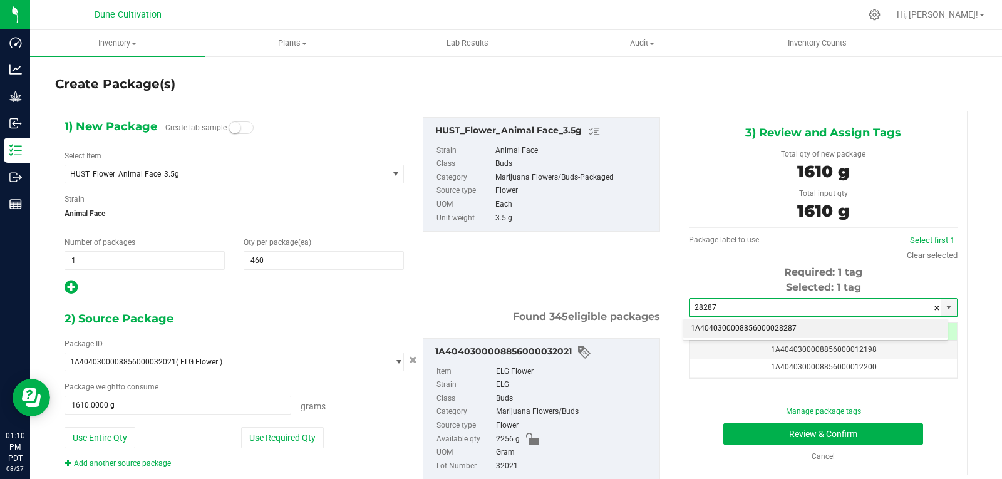
click at [723, 336] on li "1A4040300008856000028287" at bounding box center [815, 328] width 264 height 19
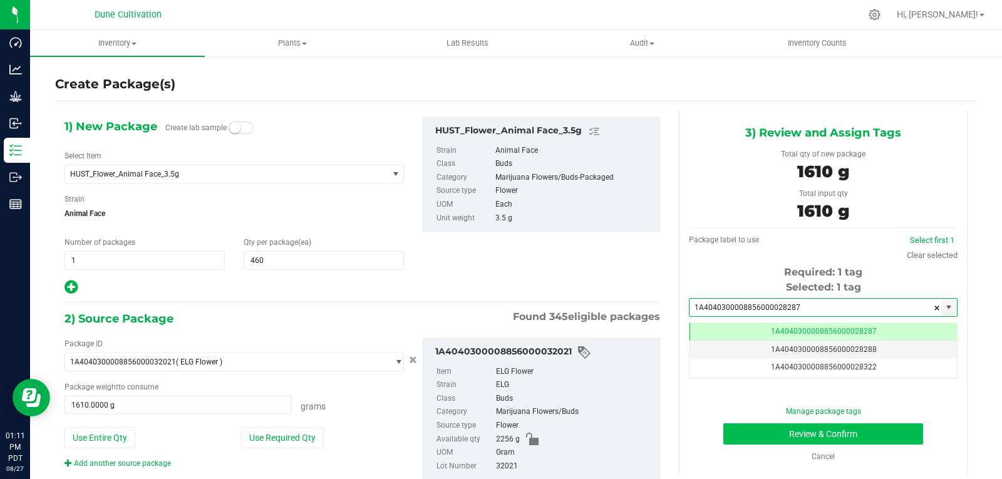
type input "1A4040300008856000028287"
click at [737, 436] on button "Review & Confirm" at bounding box center [823, 433] width 200 height 21
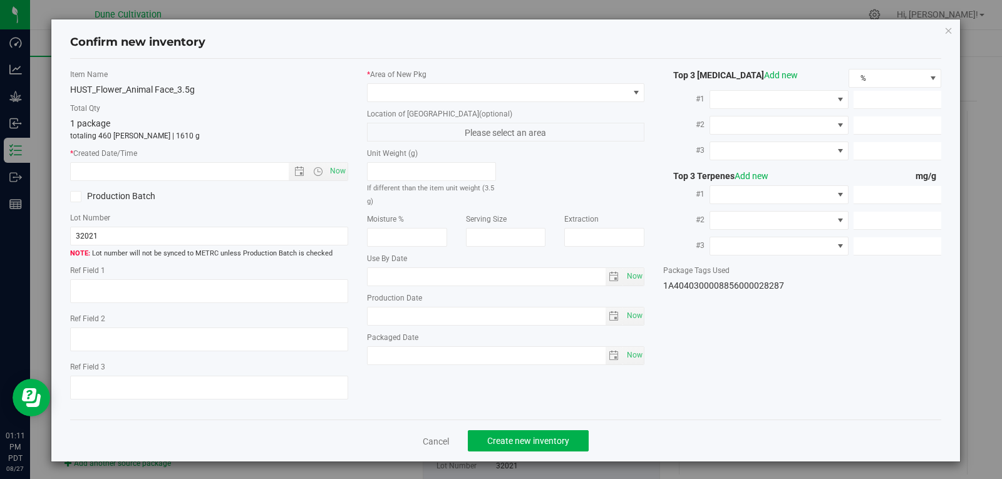
type textarea "30.4416%"
type textarea "Animal Face"
type textarea "<LOQ"
type input "340.8500"
type input "6.0547"
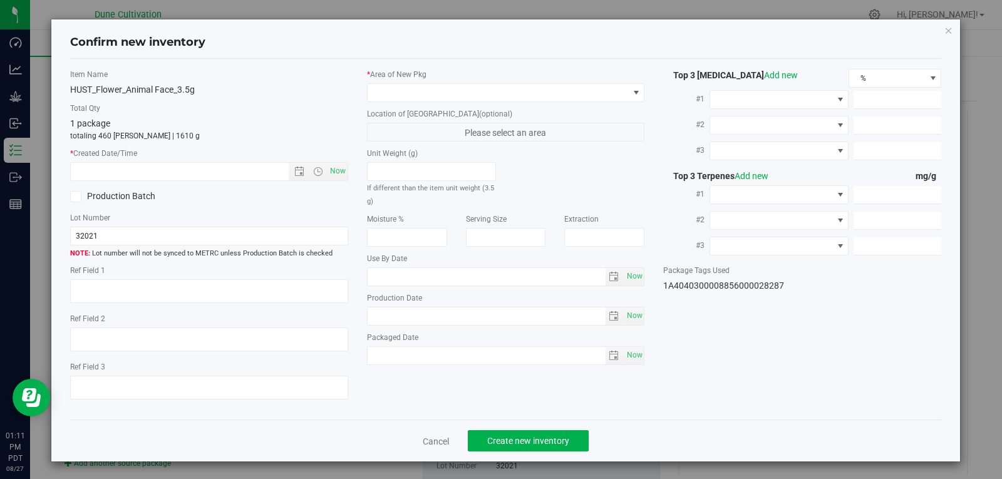
type input "5.4899"
type input "8.9940"
type input "6.1510"
type input "3.6590"
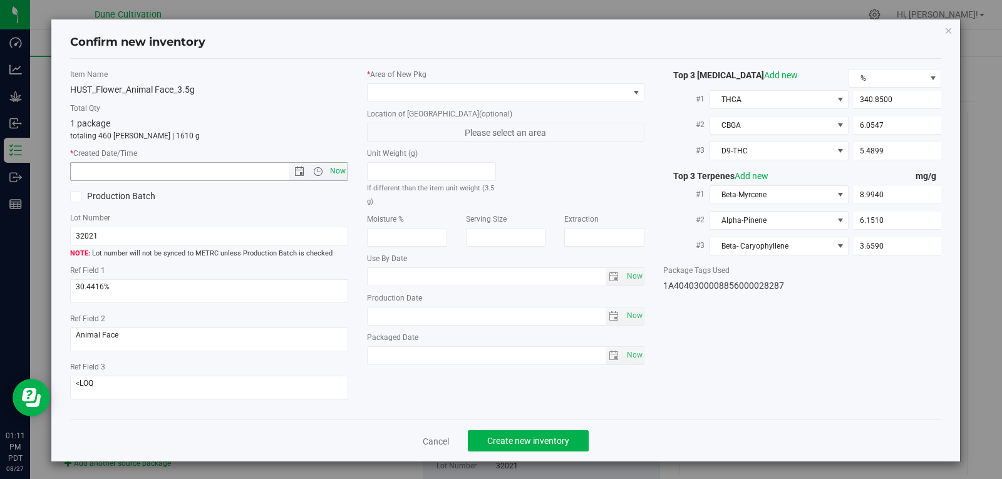
click at [333, 170] on span "Now" at bounding box center [337, 171] width 21 height 18
type input "[DATE] 1:11 PM"
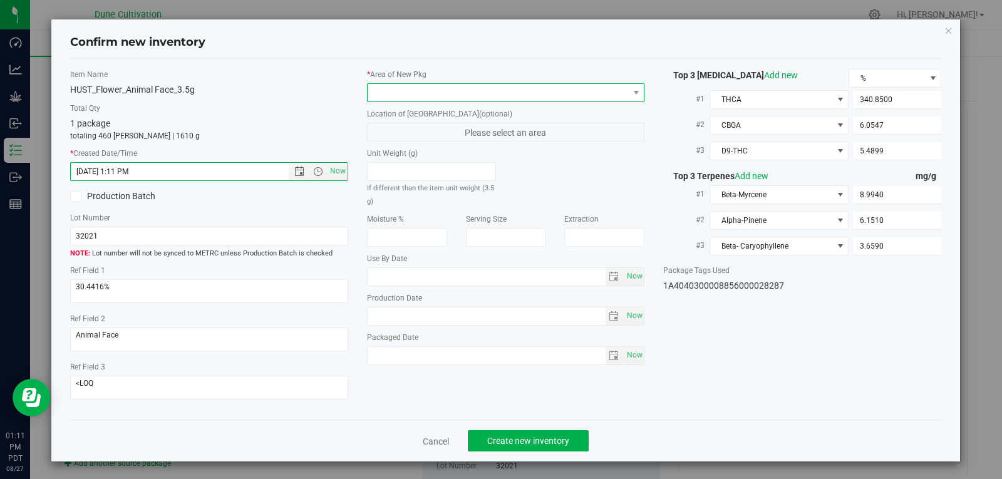
click at [540, 99] on span at bounding box center [497, 93] width 261 height 18
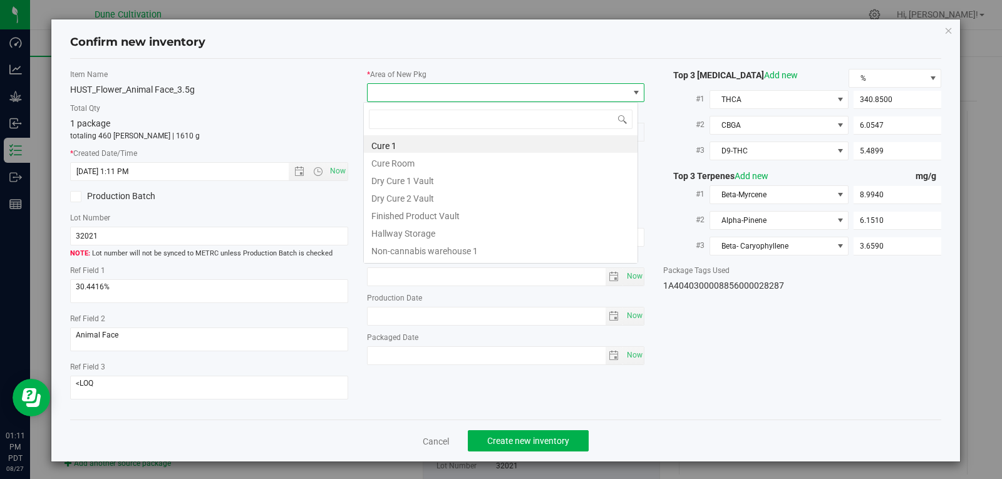
scroll to position [19, 275]
click at [482, 215] on li "Finished Product Vault" at bounding box center [501, 214] width 274 height 18
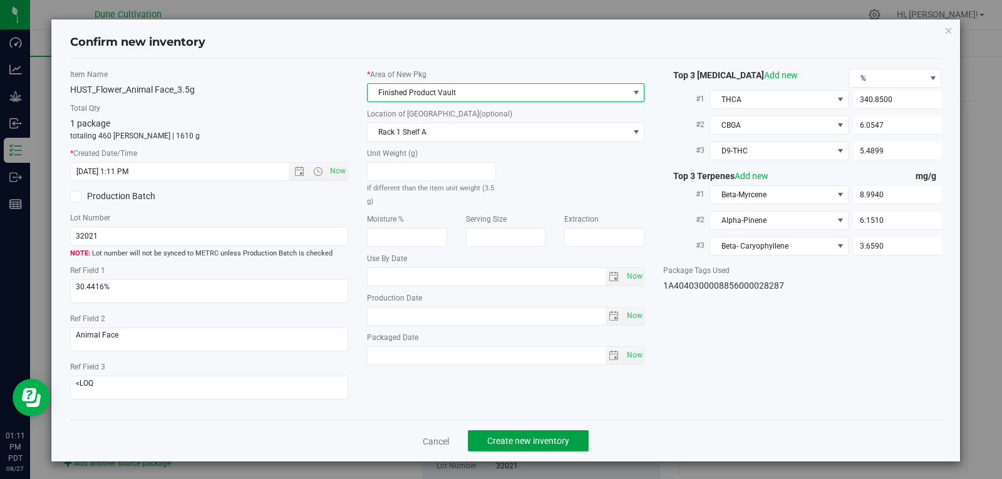
click at [541, 436] on span "Create new inventory" at bounding box center [528, 441] width 82 height 10
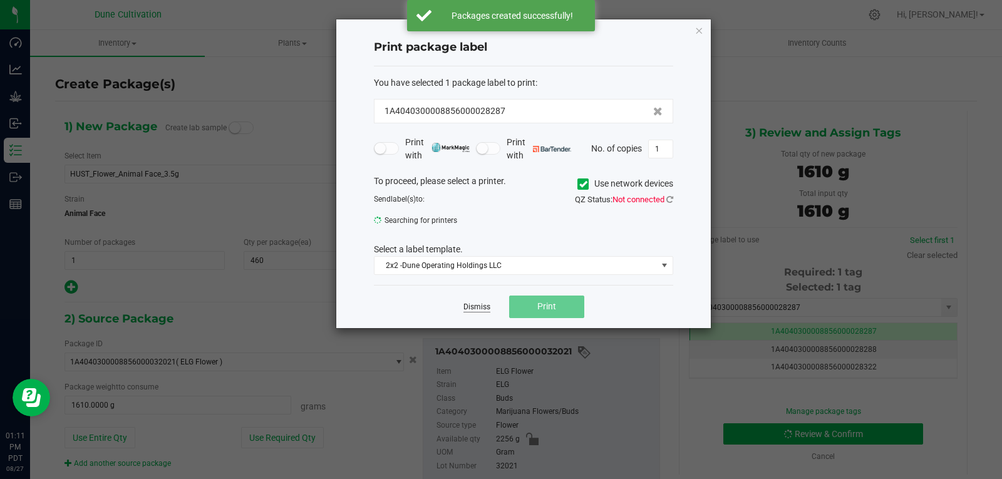
click at [477, 303] on link "Dismiss" at bounding box center [476, 307] width 27 height 11
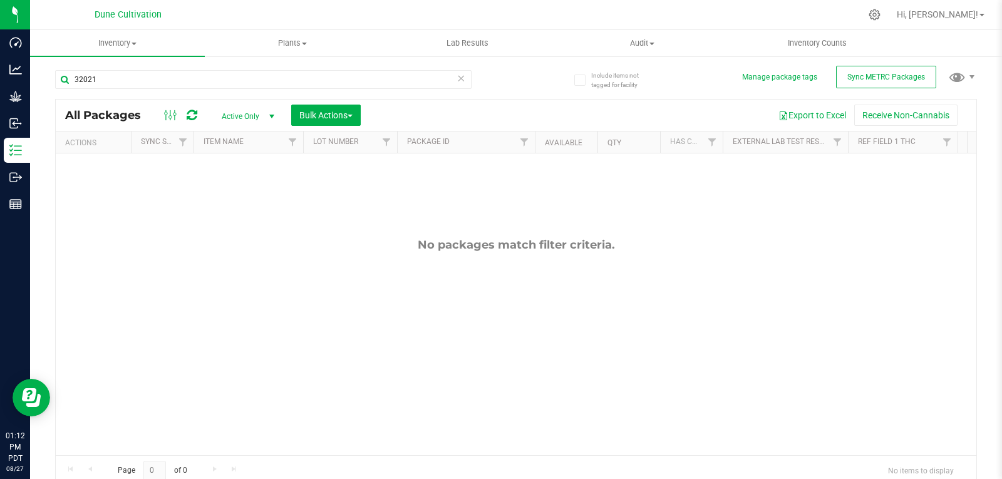
click at [237, 115] on span "Active Only" at bounding box center [245, 117] width 69 height 18
click at [225, 197] on li "All" at bounding box center [245, 192] width 68 height 19
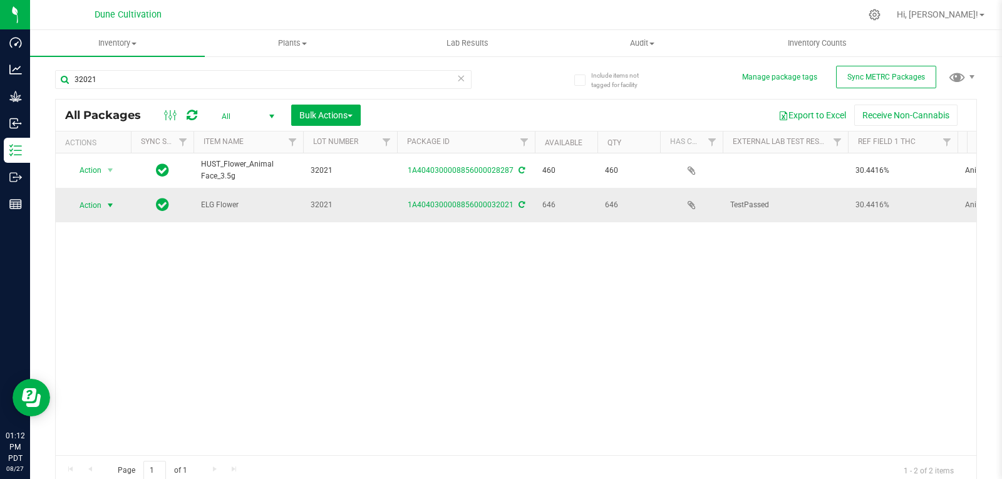
click at [96, 203] on span "Action" at bounding box center [85, 206] width 34 height 18
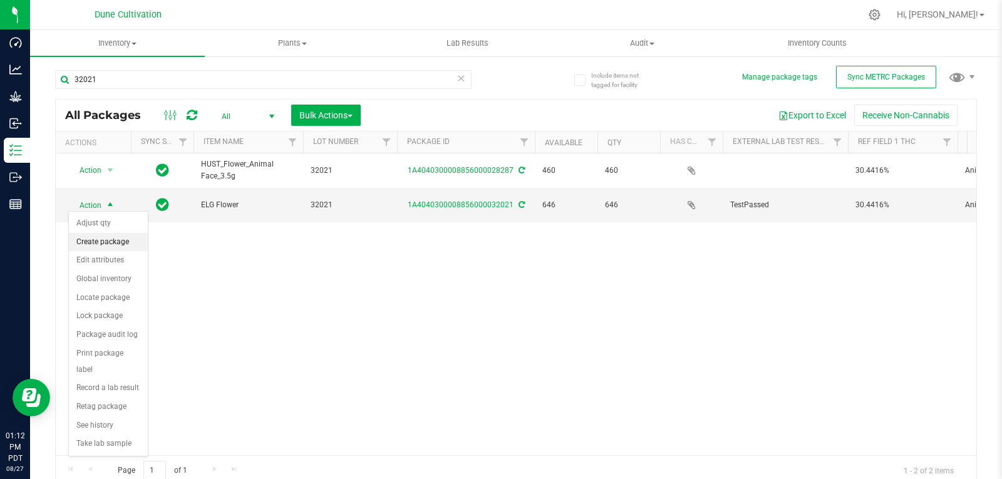
click at [105, 243] on li "Create package" at bounding box center [108, 242] width 79 height 19
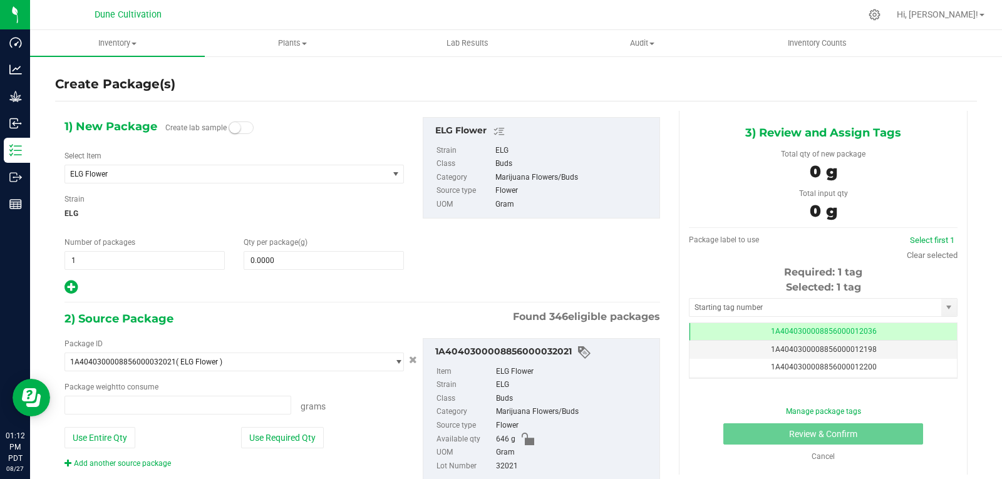
type input "0.0000 g"
click at [158, 177] on span "ELG Flower" at bounding box center [220, 174] width 300 height 9
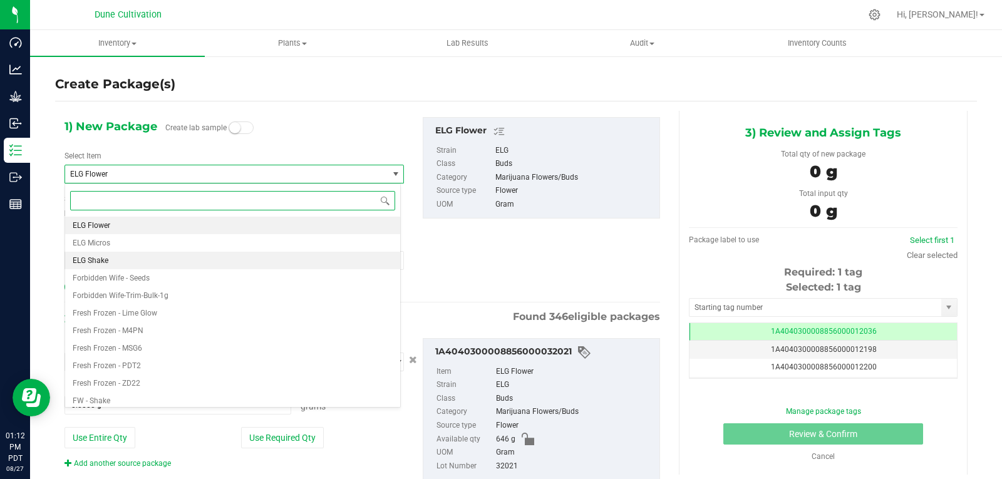
click at [129, 258] on li "ELG Shake" at bounding box center [232, 261] width 335 height 18
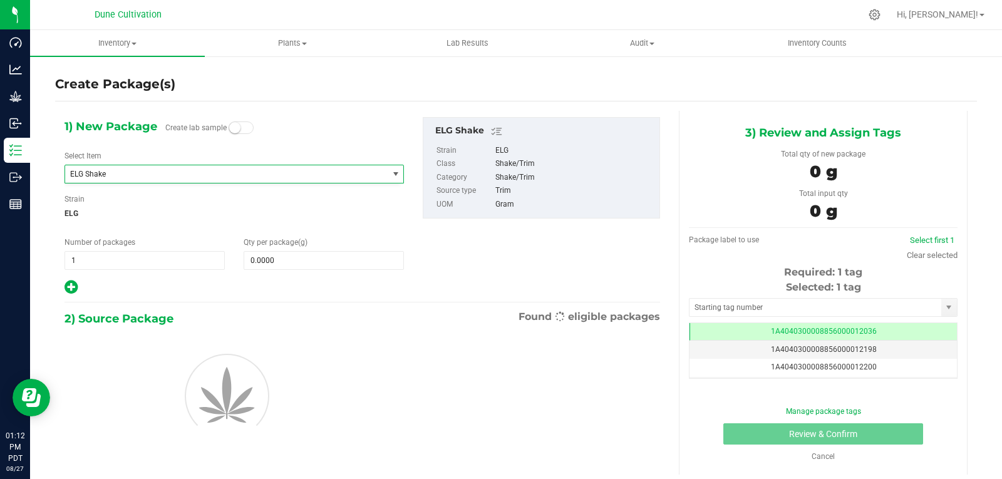
type input "0.0000"
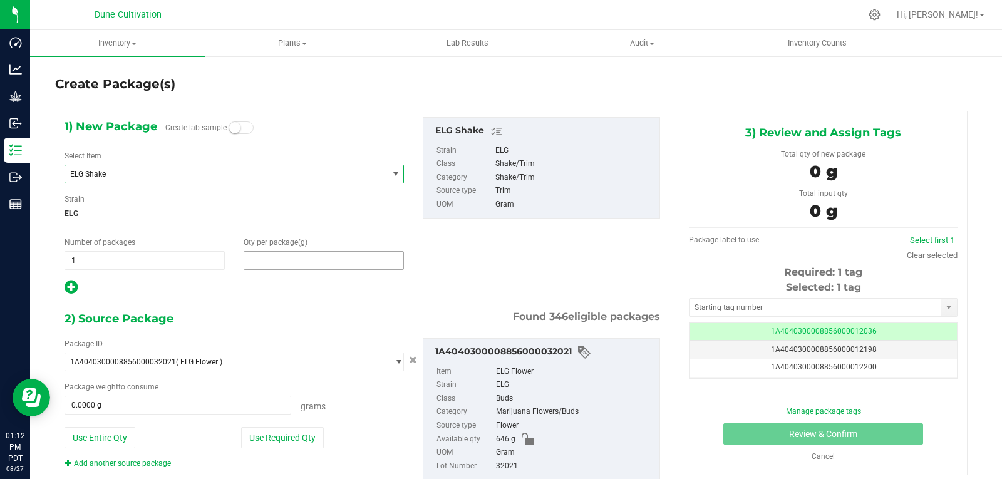
click at [278, 252] on span at bounding box center [324, 260] width 160 height 19
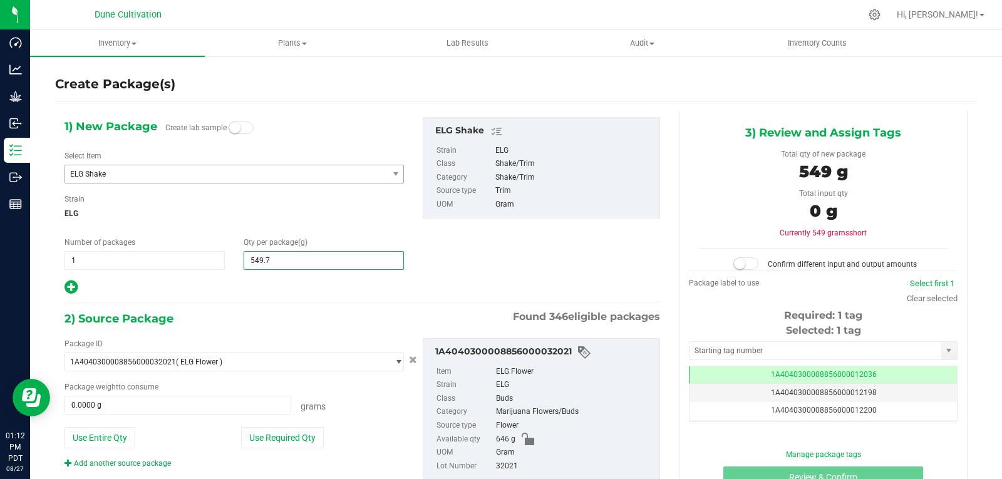
type input "549.77"
type input "549.7700"
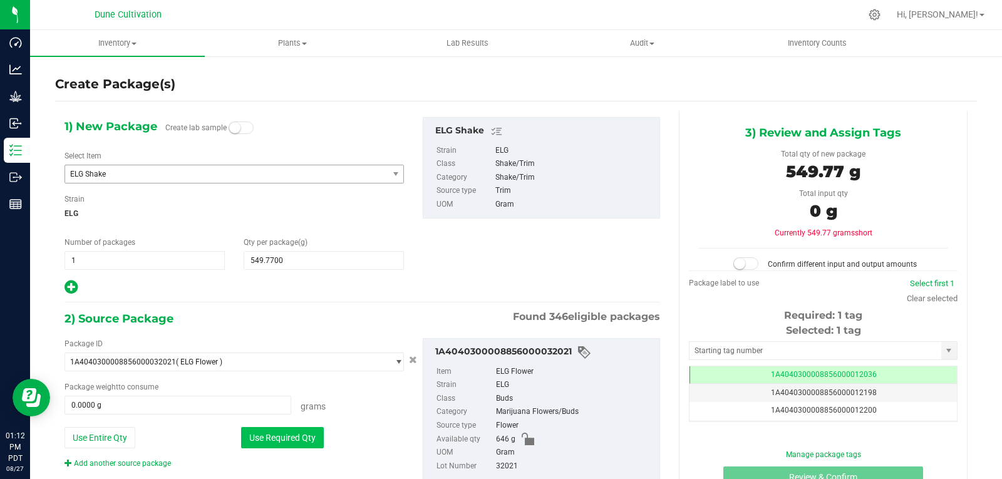
click at [297, 440] on button "Use Required Qty" at bounding box center [282, 437] width 83 height 21
type input "549.7700 g"
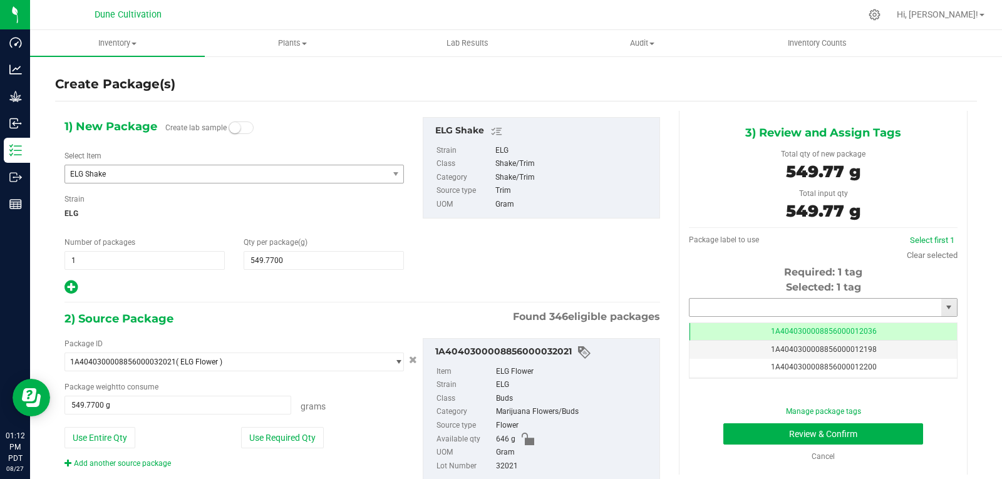
click at [722, 309] on input "text" at bounding box center [815, 308] width 252 height 18
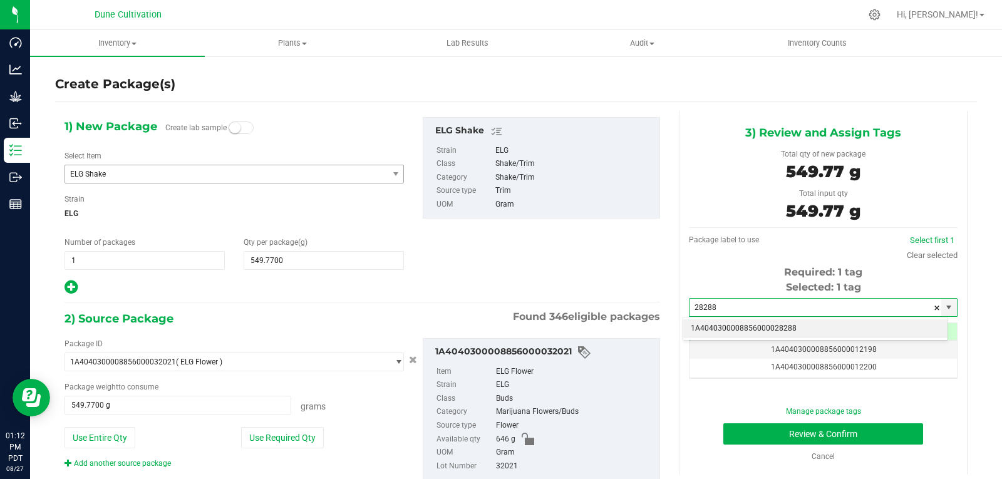
click at [720, 324] on li "1A4040300008856000028288" at bounding box center [815, 328] width 264 height 19
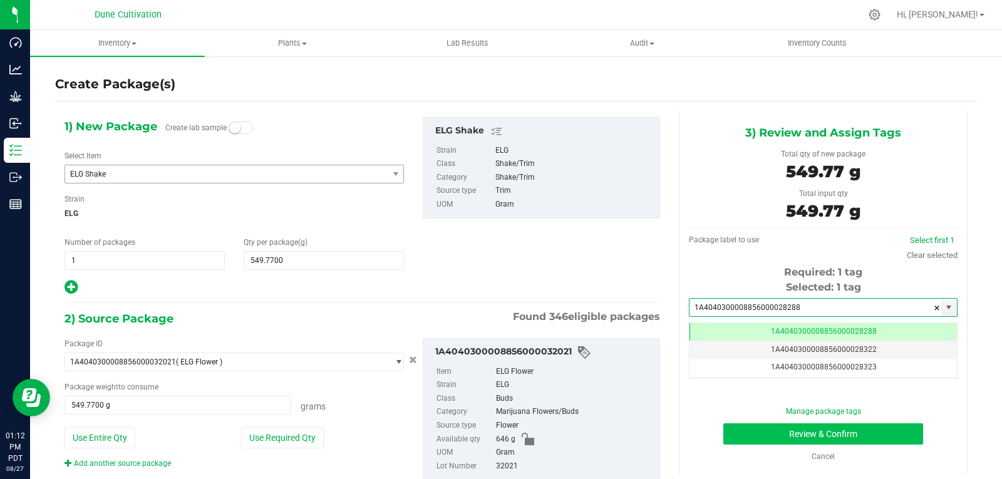
type input "1A4040300008856000028288"
click at [747, 438] on button "Review & Confirm" at bounding box center [823, 433] width 200 height 21
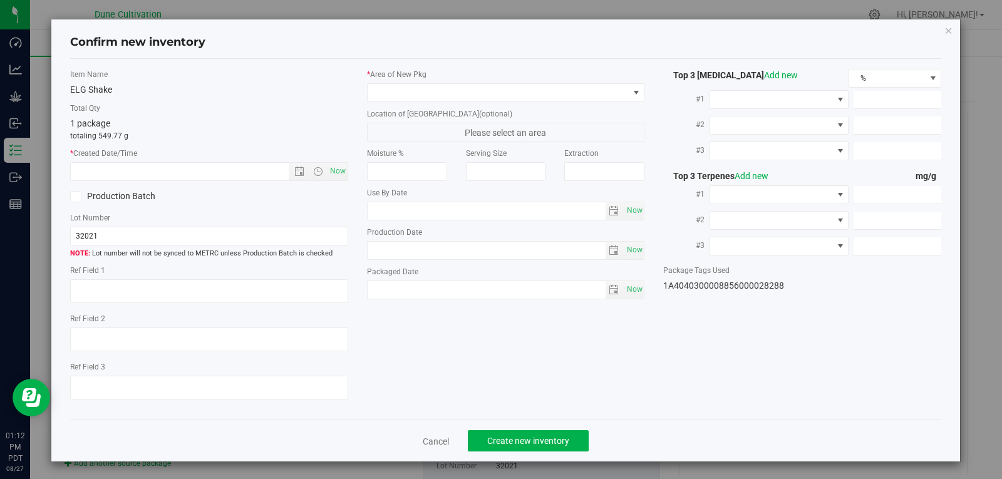
type textarea "30.4416%"
type textarea "Animal Face"
type textarea "<LOQ"
type input "340.8500"
type input "6.0547"
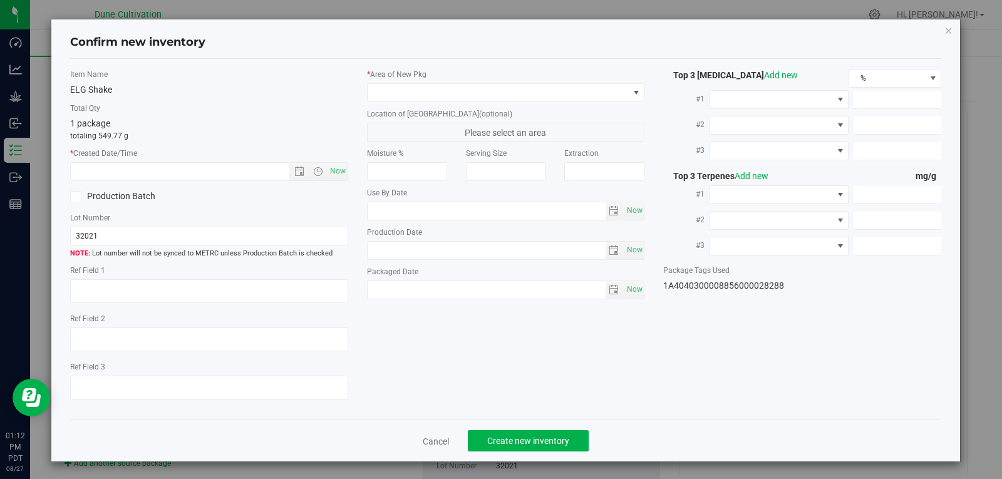
type input "5.4899"
type input "8.9940"
type input "6.1510"
type input "3.6590"
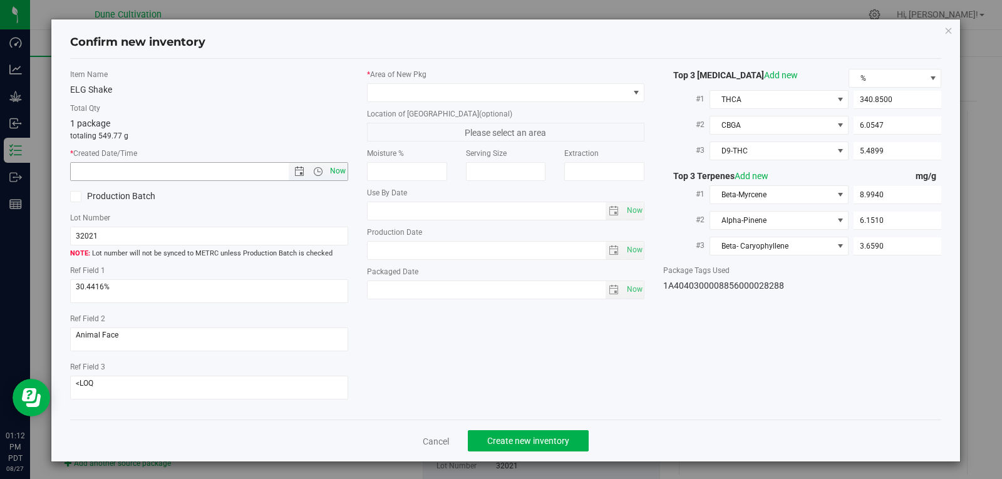
click at [334, 169] on span "Now" at bounding box center [337, 171] width 21 height 18
type input "[DATE] 1:12 PM"
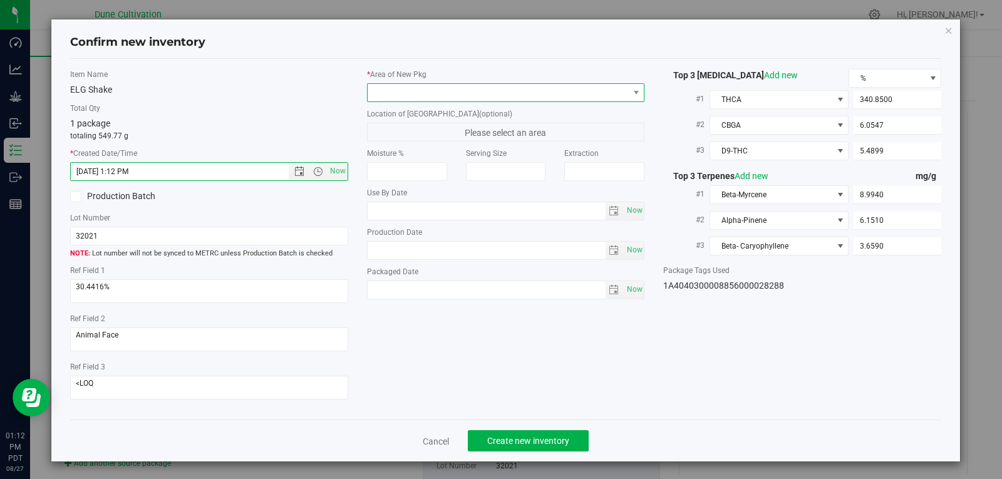
click at [391, 101] on span at bounding box center [506, 92] width 278 height 19
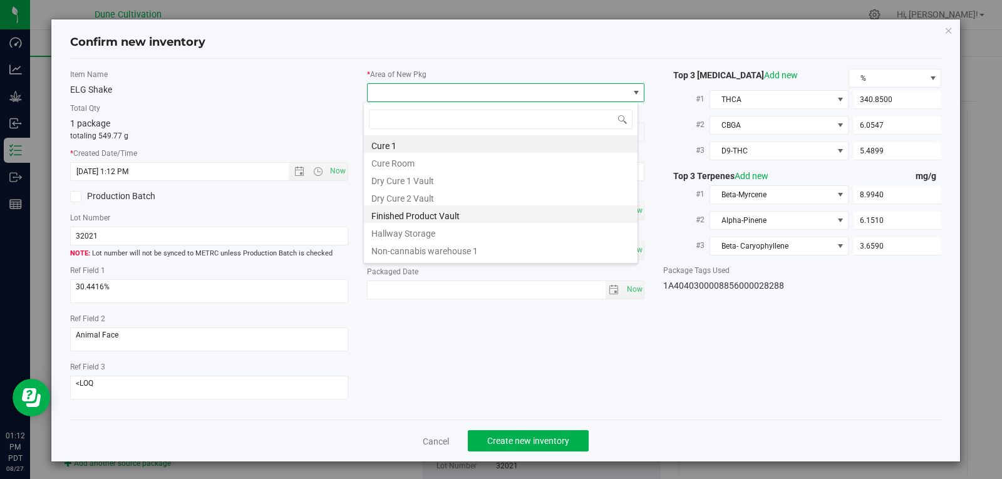
click at [407, 220] on li "Finished Product Vault" at bounding box center [501, 214] width 274 height 18
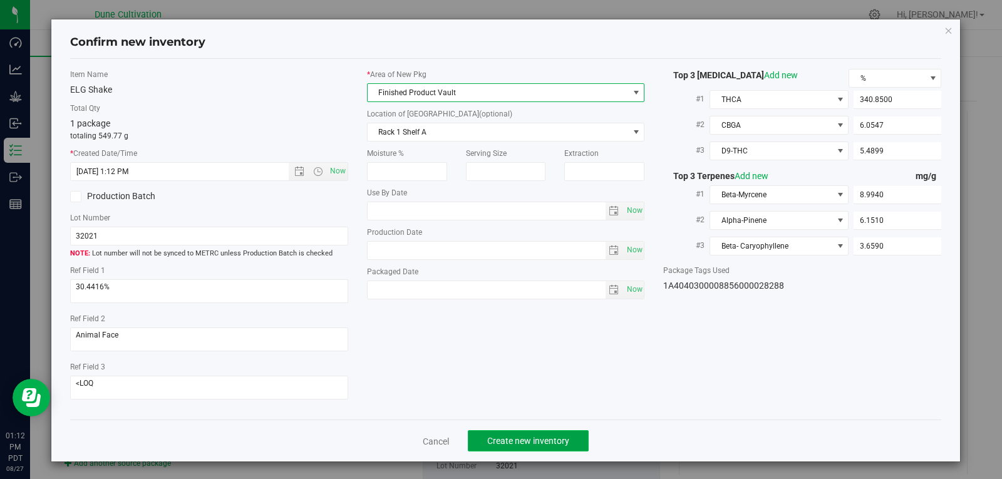
click at [535, 436] on span "Create new inventory" at bounding box center [528, 441] width 82 height 10
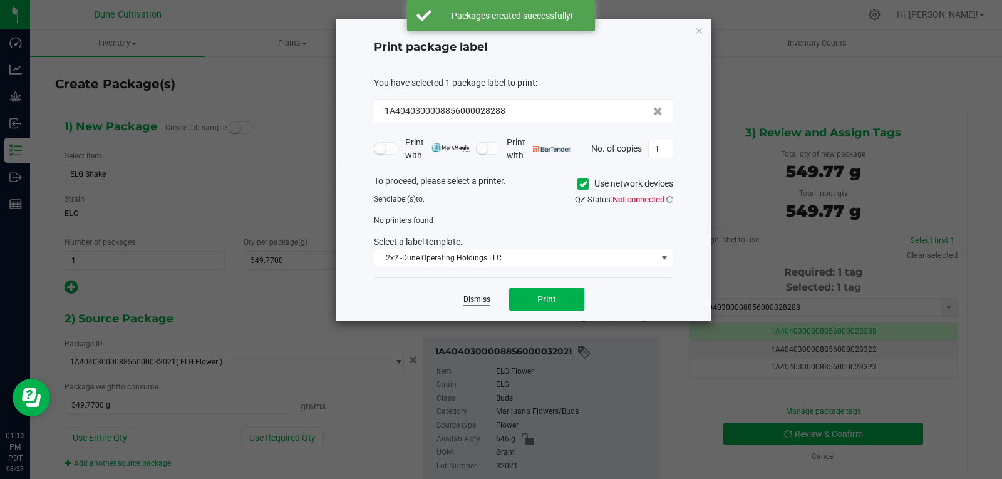
click at [468, 297] on link "Dismiss" at bounding box center [476, 299] width 27 height 11
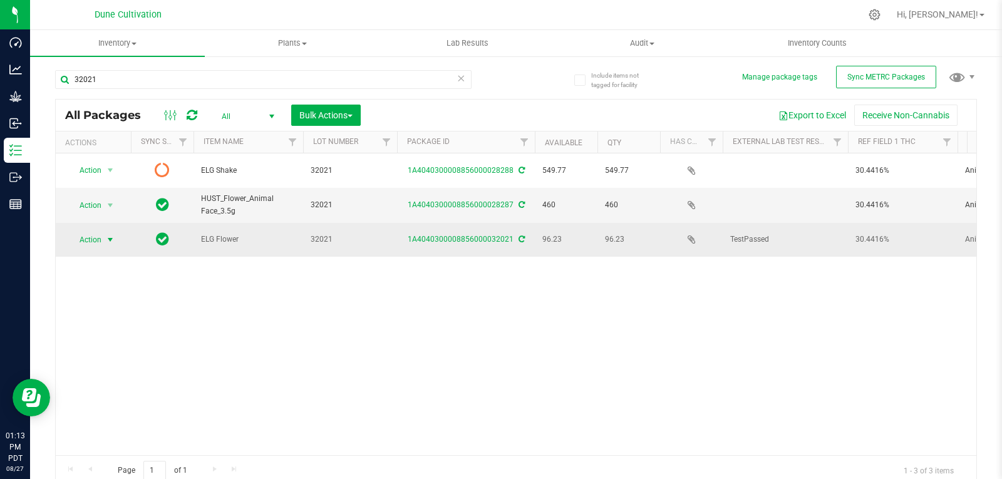
click at [101, 231] on span "Action" at bounding box center [85, 240] width 34 height 18
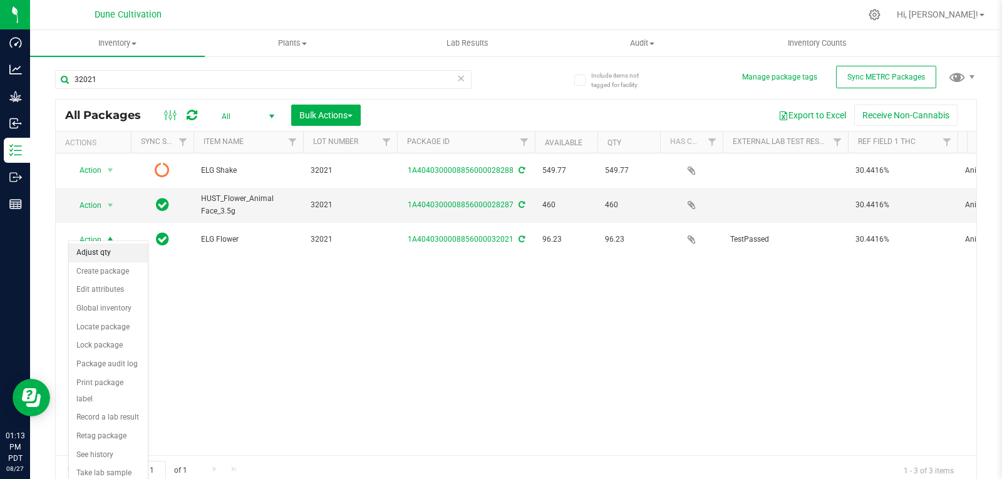
click at [109, 254] on li "Adjust qty" at bounding box center [108, 253] width 79 height 19
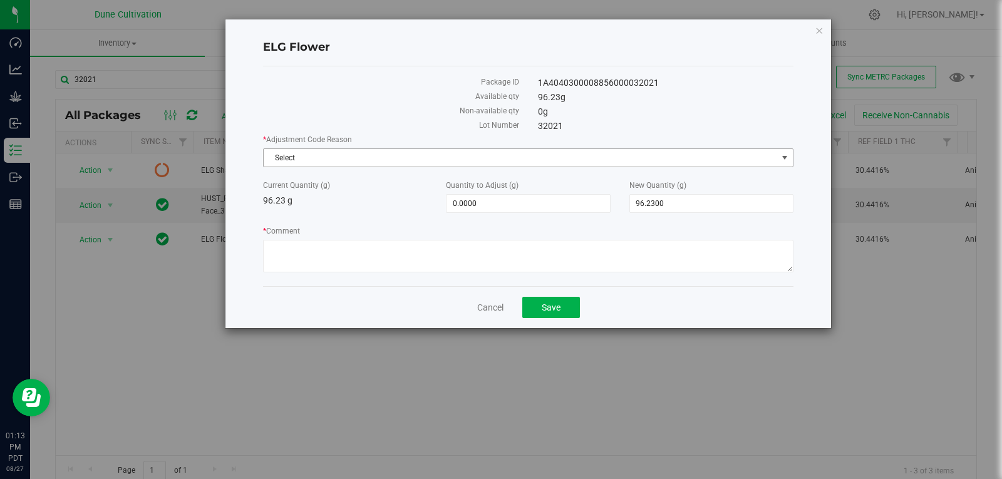
click at [346, 163] on span "Select" at bounding box center [520, 158] width 513 height 18
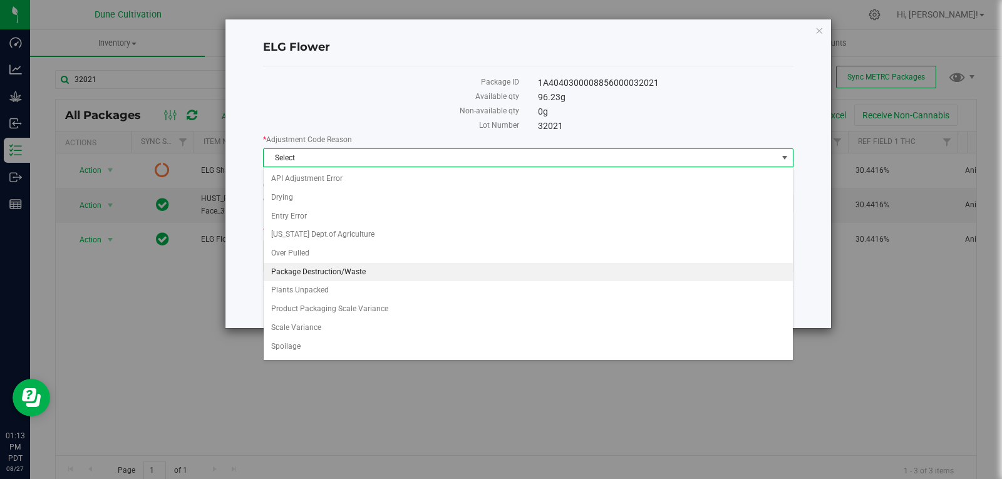
click at [347, 270] on li "Package Destruction/Waste" at bounding box center [528, 272] width 529 height 19
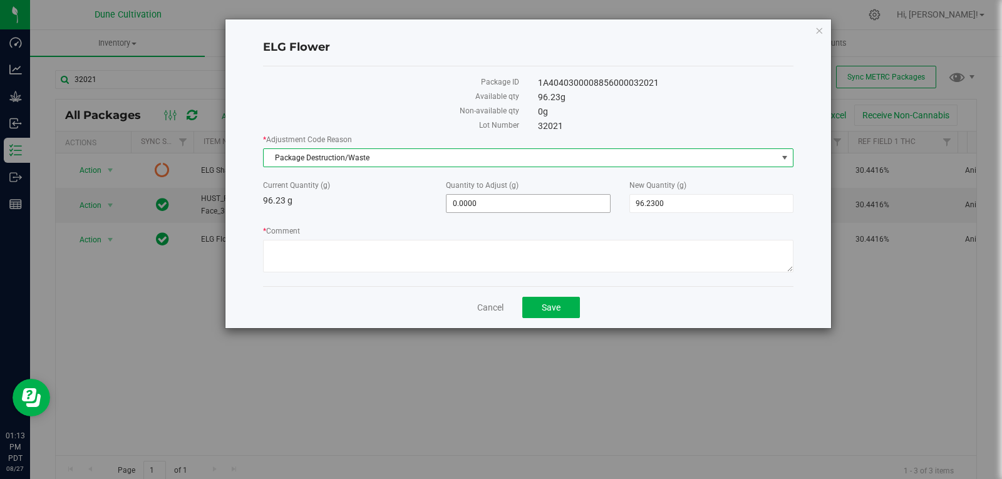
click at [531, 200] on span "0.0000 0" at bounding box center [528, 203] width 164 height 19
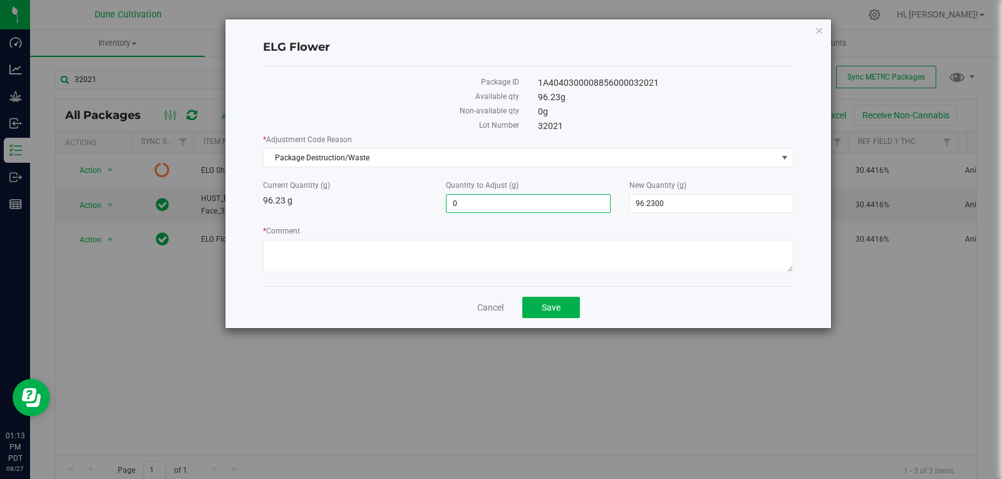
click at [531, 200] on input "0" at bounding box center [527, 204] width 163 height 18
type input "-29.7"
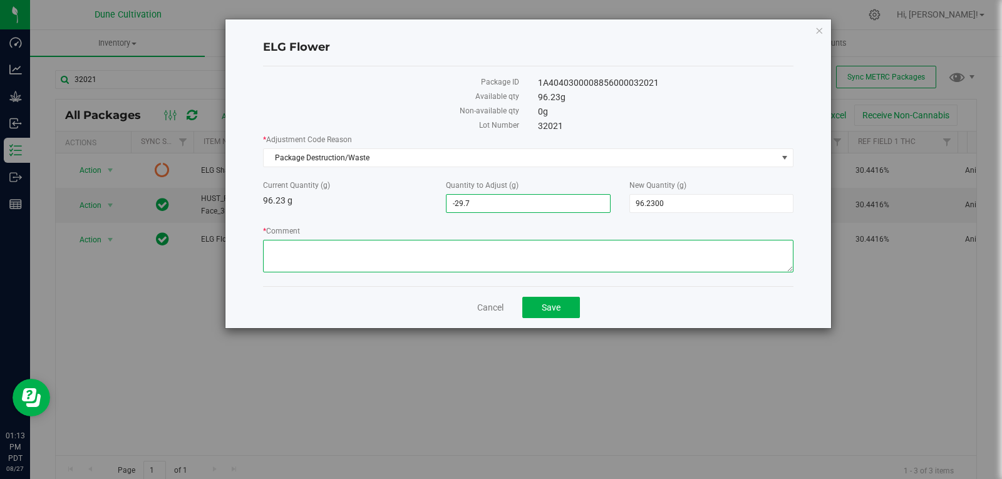
type input "-29.7000"
type input "66.5300"
click at [515, 246] on textarea "* Comment" at bounding box center [528, 256] width 530 height 33
type textarea "Stem Waste"
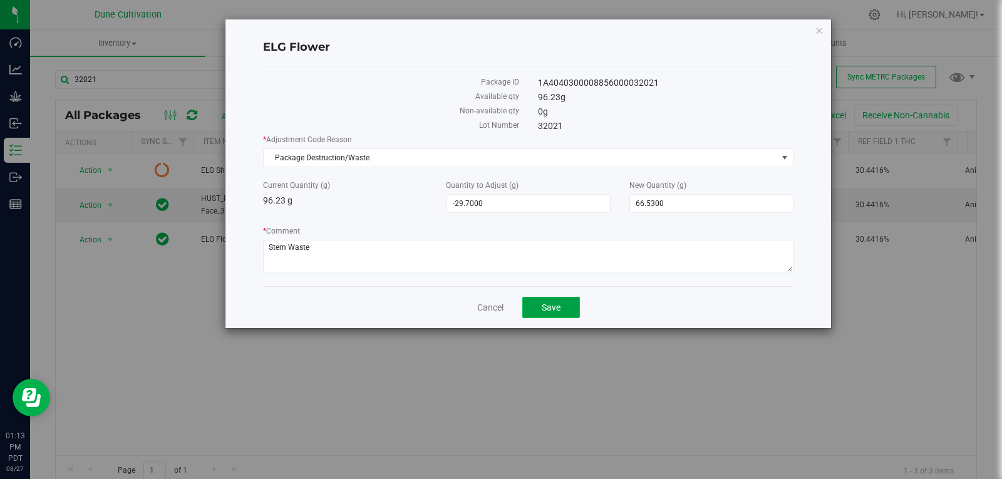
click at [540, 304] on button "Save" at bounding box center [551, 307] width 58 height 21
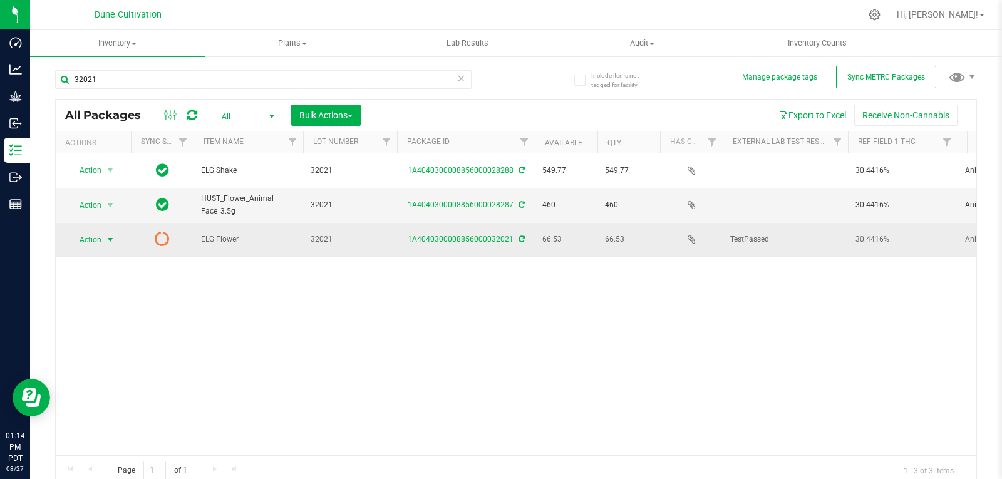
click at [106, 235] on span "select" at bounding box center [110, 240] width 10 height 10
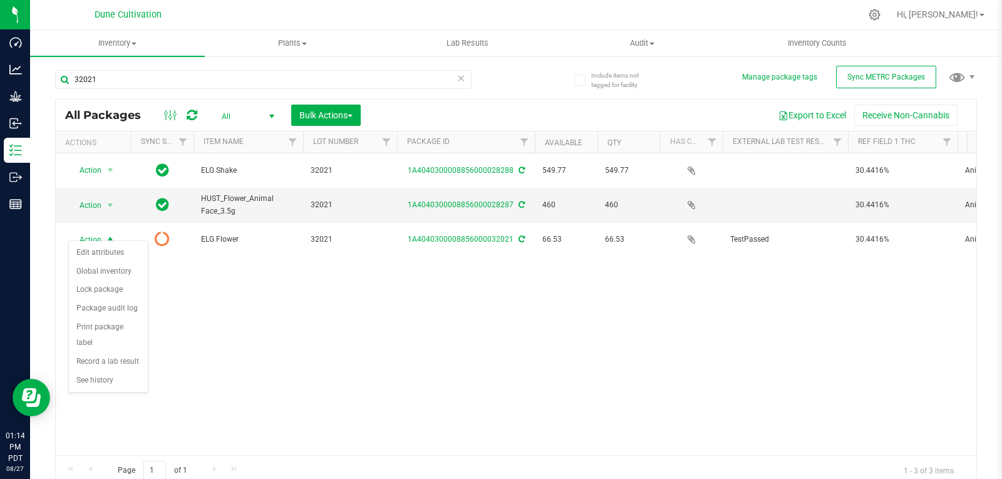
click at [274, 312] on div "Action Action Adjust qty Create package Edit attributes Global inventory Locate…" at bounding box center [516, 304] width 920 height 302
click at [195, 113] on icon at bounding box center [192, 115] width 11 height 13
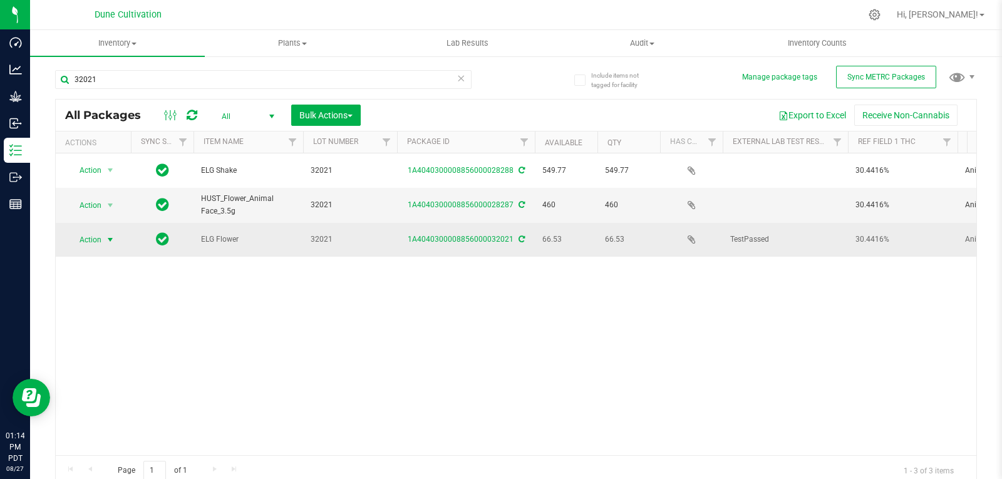
click at [96, 234] on span "Action" at bounding box center [85, 240] width 34 height 18
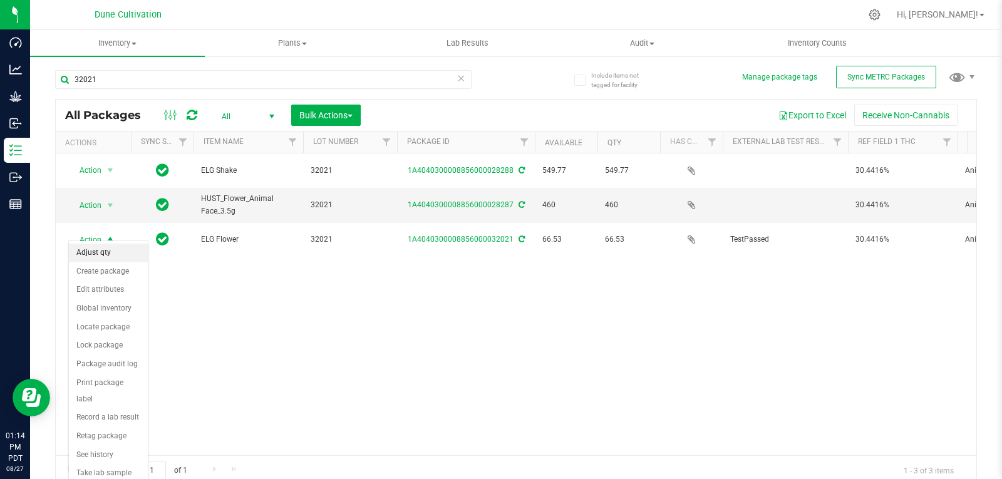
click at [100, 257] on li "Adjust qty" at bounding box center [108, 253] width 79 height 19
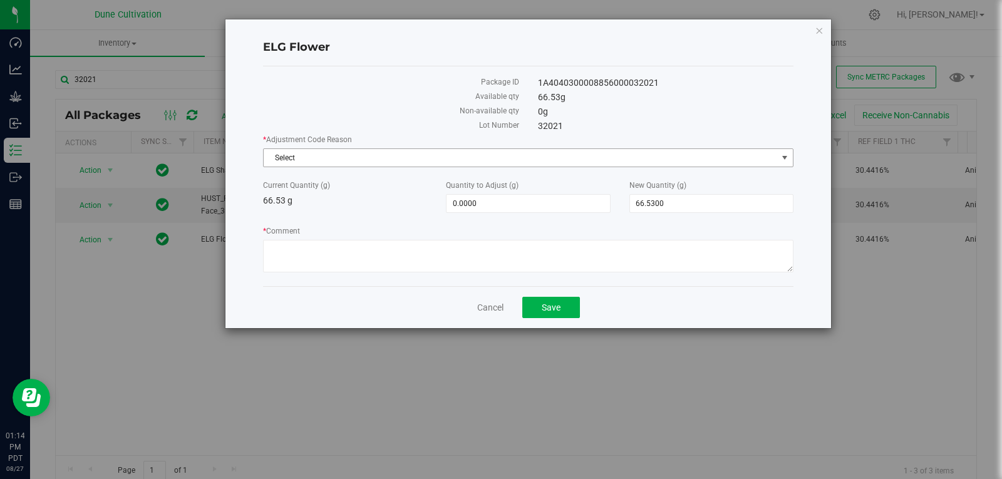
click at [344, 152] on span "Select" at bounding box center [520, 158] width 513 height 18
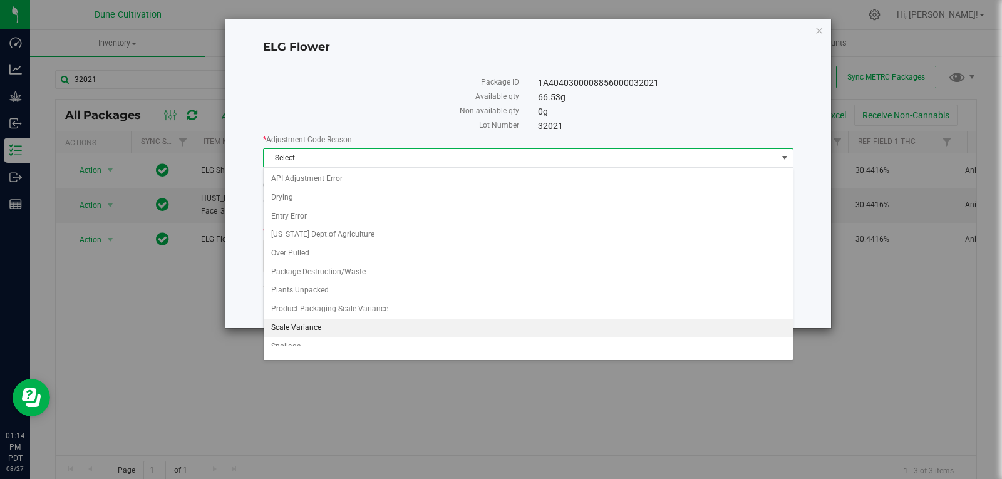
click at [318, 326] on li "Scale Variance" at bounding box center [528, 328] width 529 height 19
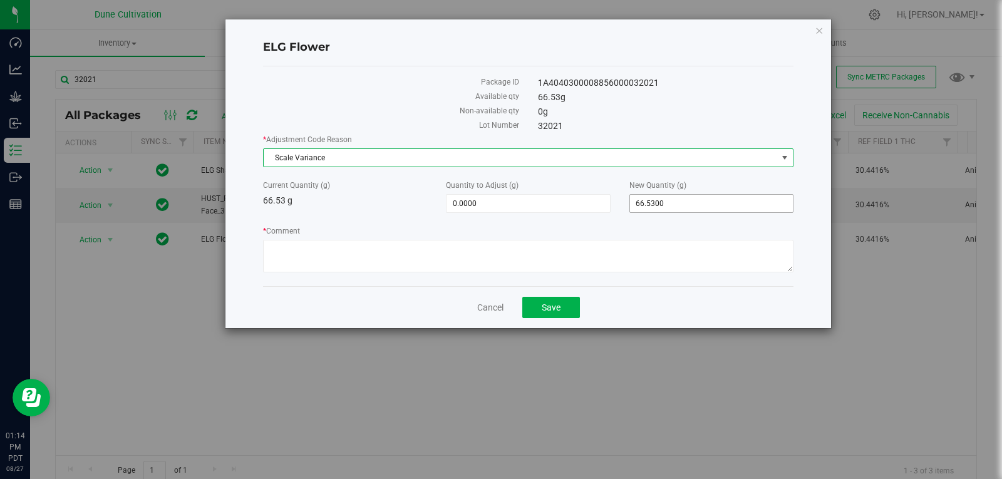
click at [660, 198] on span "66.5300 66.53" at bounding box center [711, 203] width 164 height 19
click at [0, 0] on input "66.53" at bounding box center [0, 0] width 0 height 0
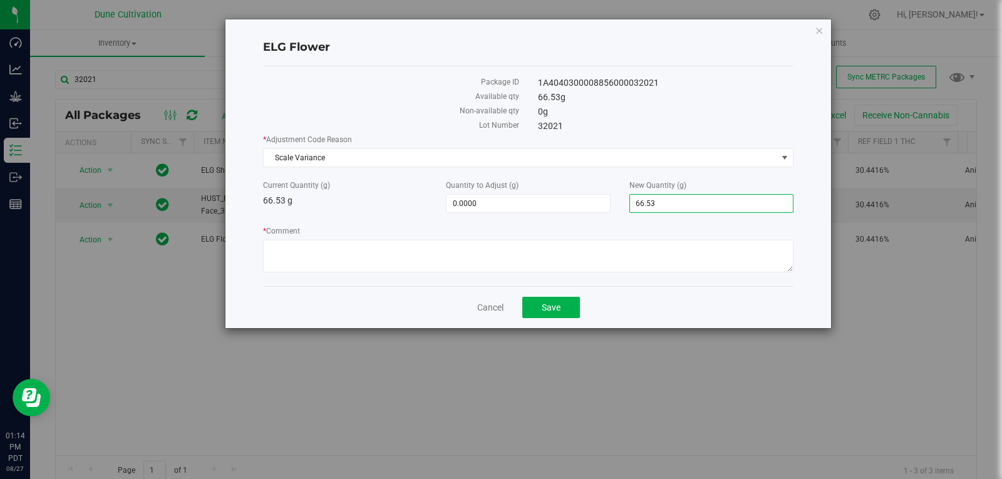
type input "0"
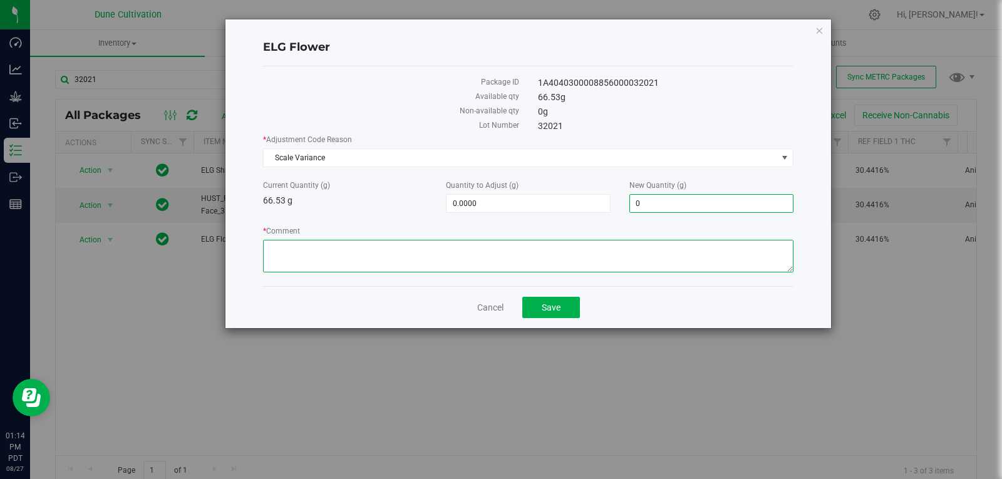
type input "-66.5300"
type input "0.0000"
click at [620, 240] on textarea "* Comment" at bounding box center [528, 256] width 530 height 33
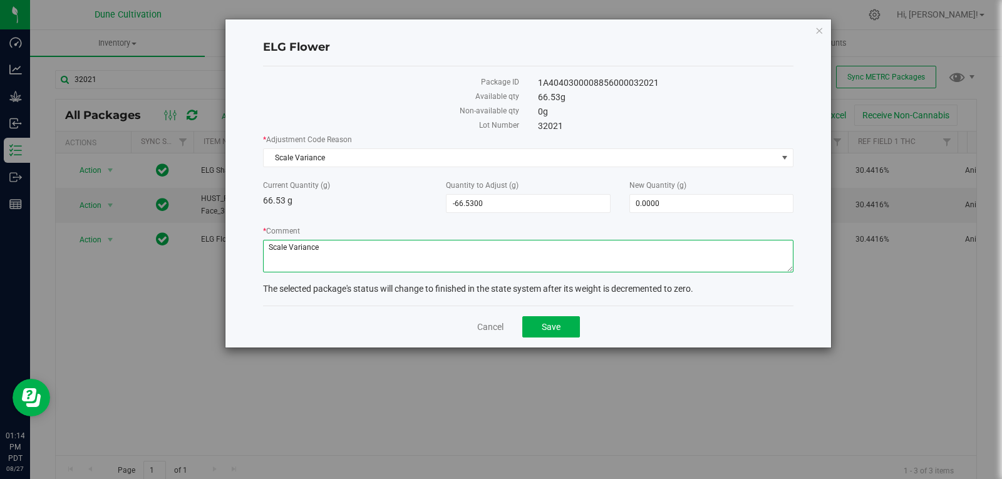
type textarea "Scale Variance"
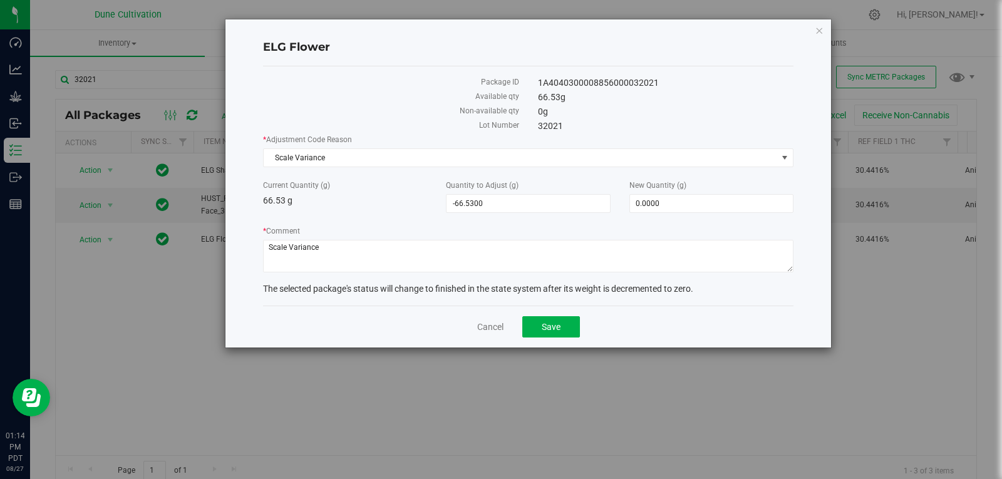
click at [547, 338] on div "Cancel Save" at bounding box center [528, 326] width 530 height 42
click at [547, 331] on span "Save" at bounding box center [551, 327] width 19 height 10
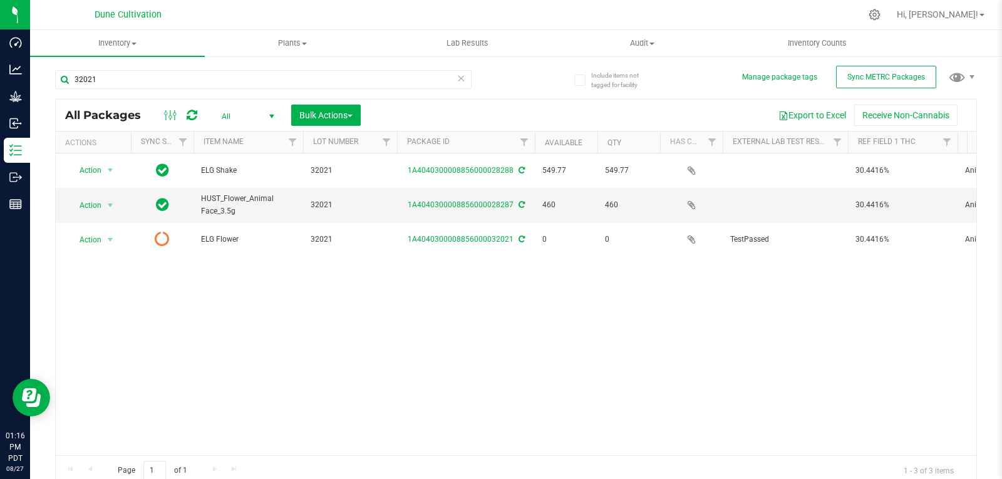
click at [197, 118] on icon at bounding box center [192, 115] width 11 height 13
click at [121, 88] on input "32021" at bounding box center [263, 79] width 416 height 19
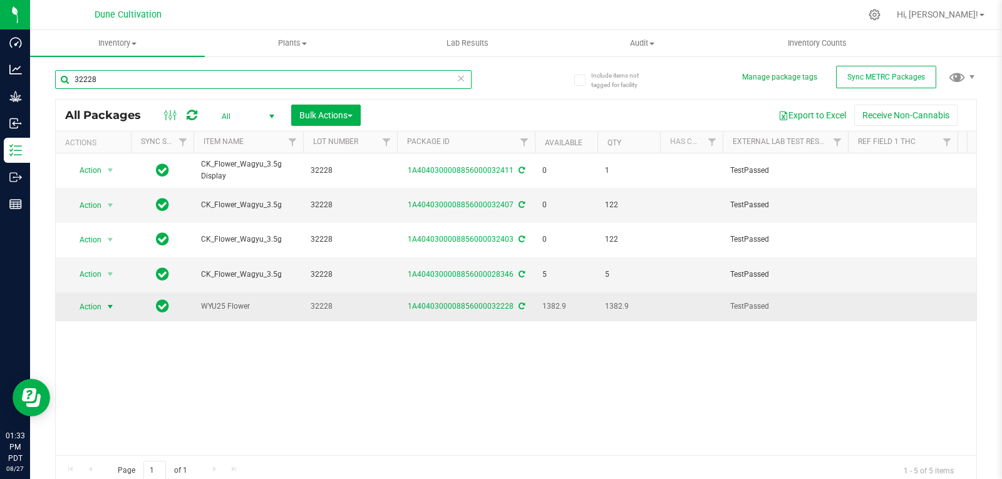
type input "32228"
click at [109, 300] on span "select" at bounding box center [111, 307] width 16 height 18
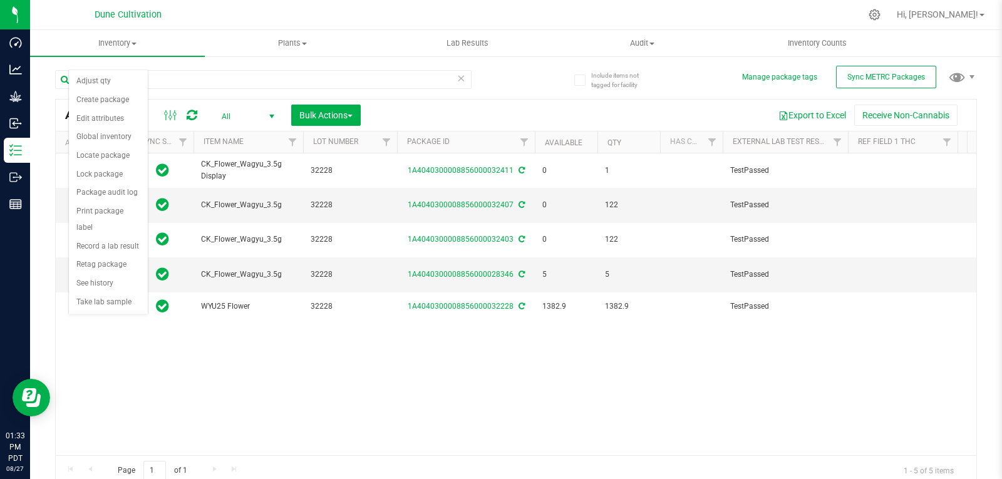
click at [115, 356] on div "Action Action Edit attributes Global inventory Locate package Package audit log…" at bounding box center [516, 304] width 920 height 302
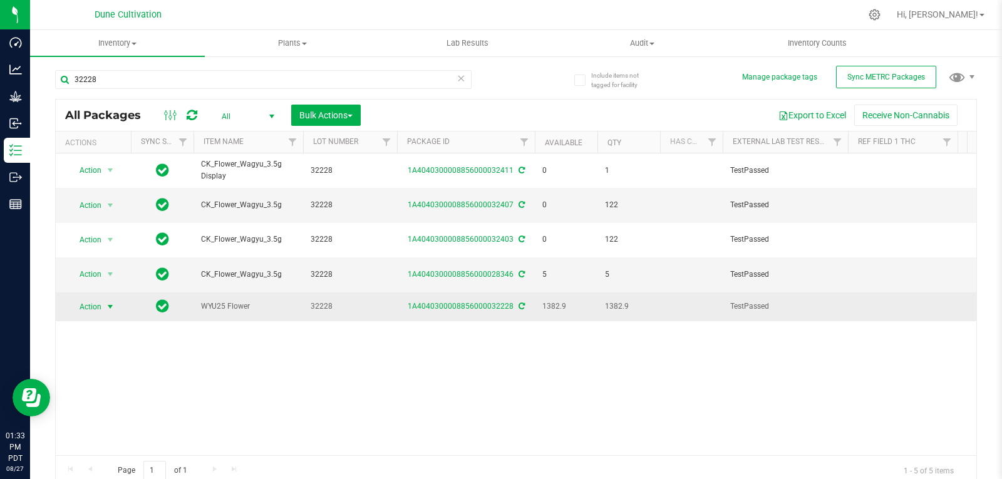
click at [100, 303] on span "Action" at bounding box center [85, 307] width 34 height 18
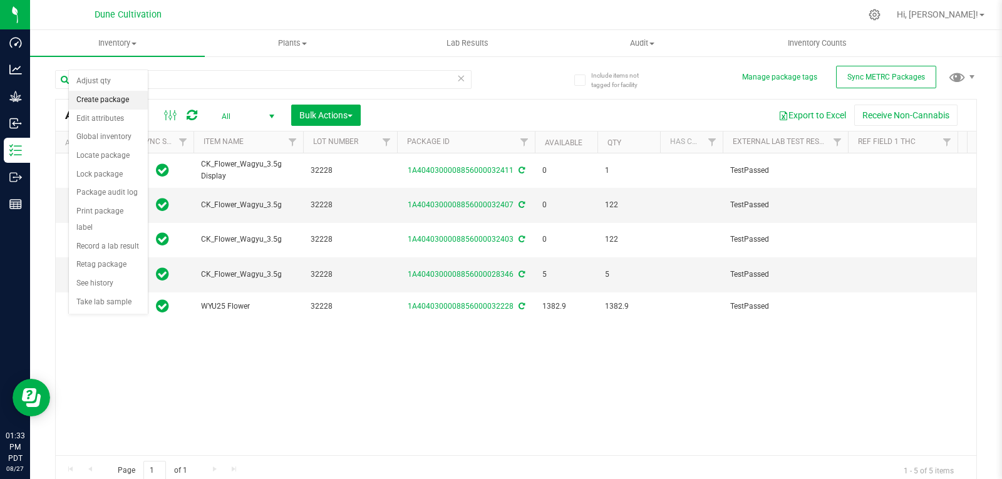
click at [108, 106] on li "Create package" at bounding box center [108, 100] width 79 height 19
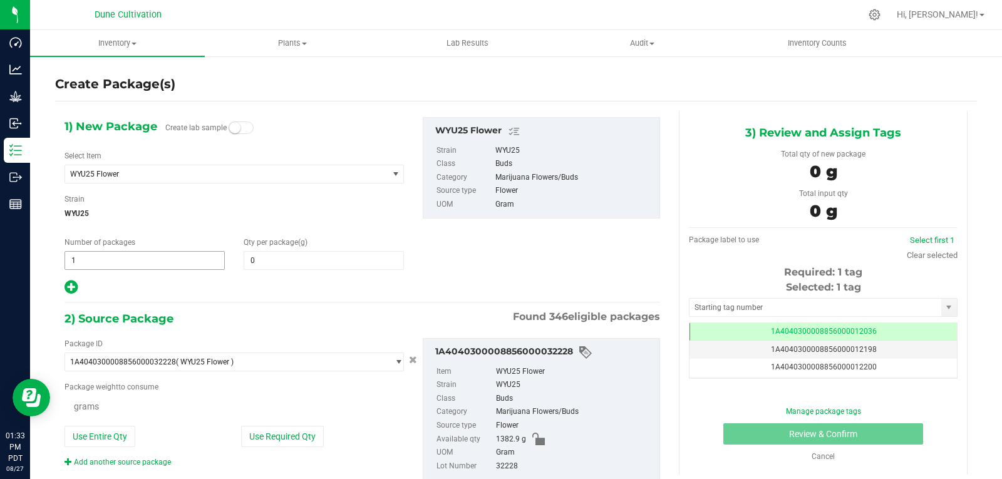
type input "0.0000"
click at [285, 174] on span "WYU25 Flower" at bounding box center [220, 174] width 300 height 9
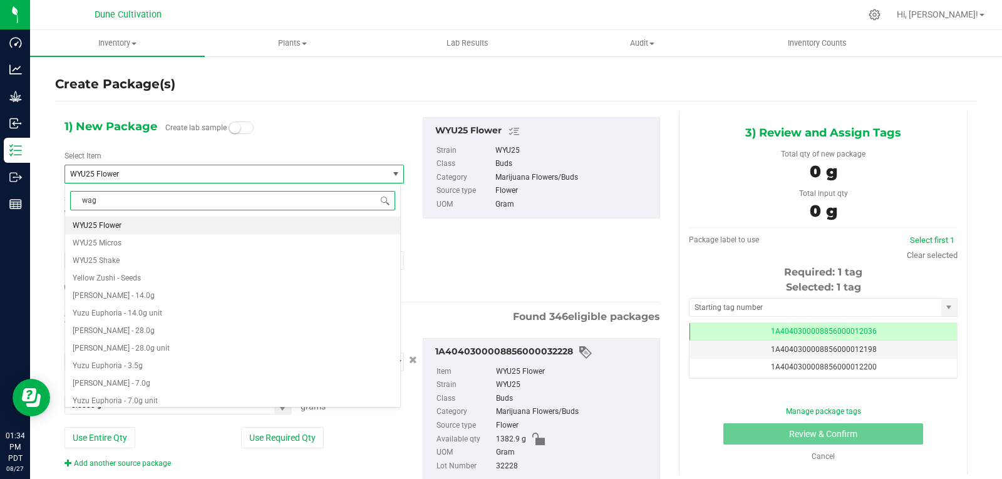
scroll to position [0, 0]
type input "wagyu"
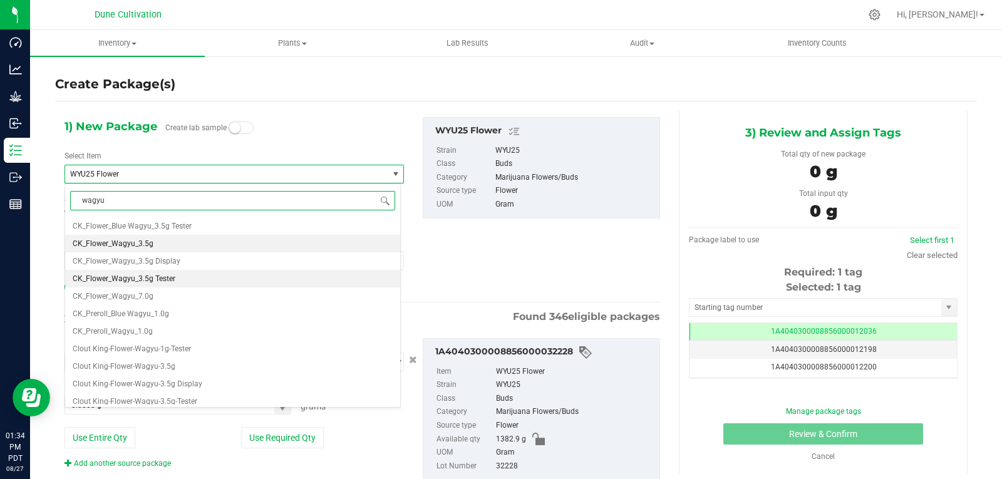
scroll to position [36, 0]
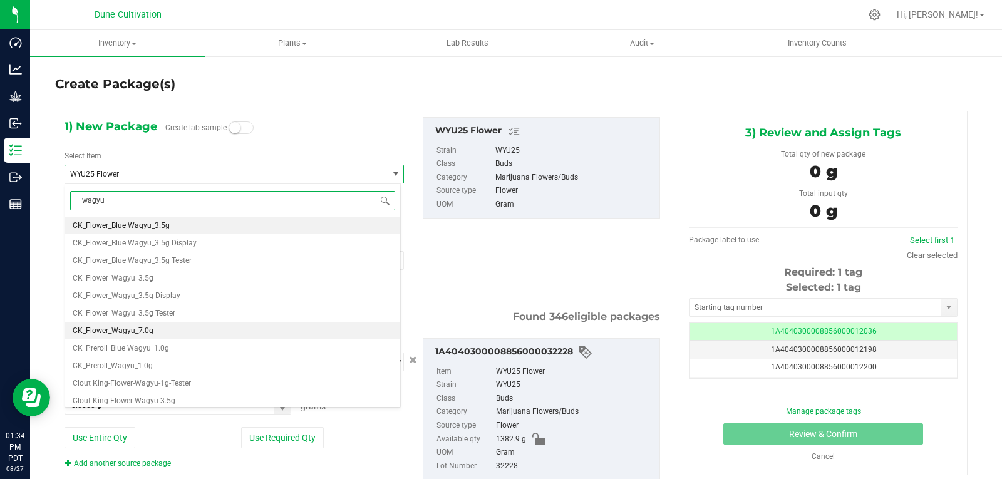
click at [185, 334] on li "CK_Flower_Wagyu_7.0g" at bounding box center [232, 331] width 335 height 18
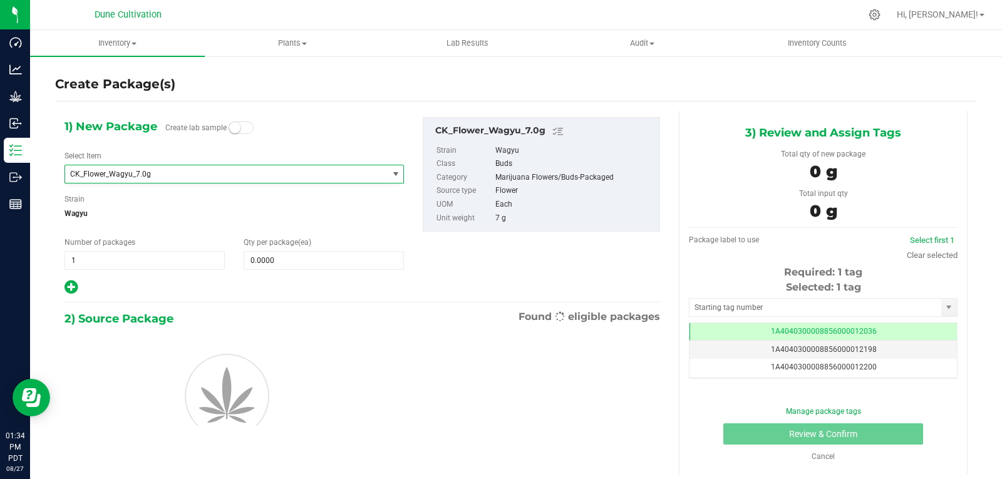
type input "0"
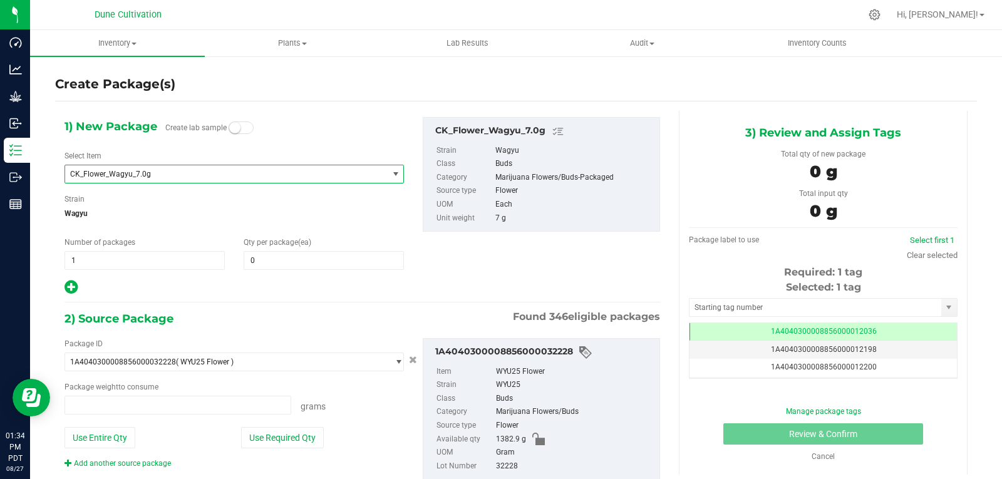
type input "0.0000 g"
click at [271, 260] on span at bounding box center [324, 260] width 160 height 19
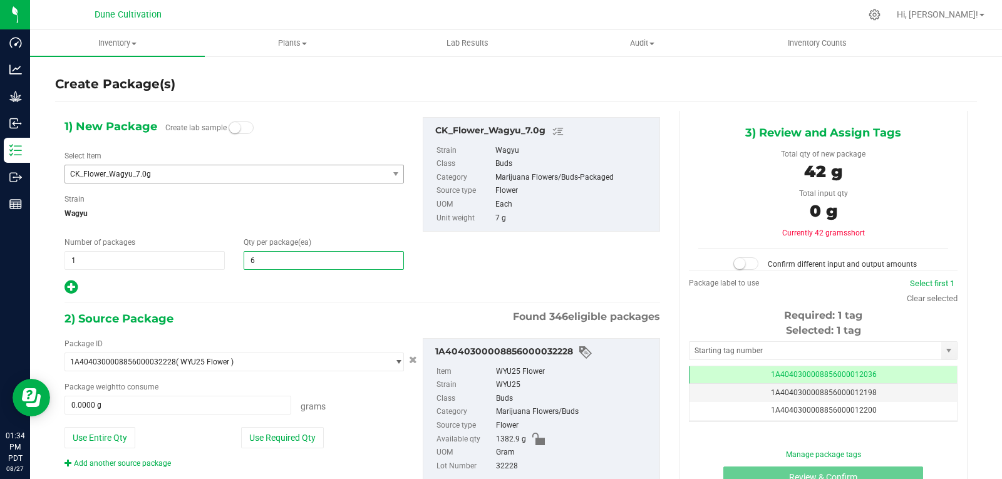
type input "65"
click at [267, 274] on div "1) New Package Create lab sample Select Item CK_Flower_Wagyu_7.0g CK_Flower_Mel…" at bounding box center [234, 206] width 358 height 178
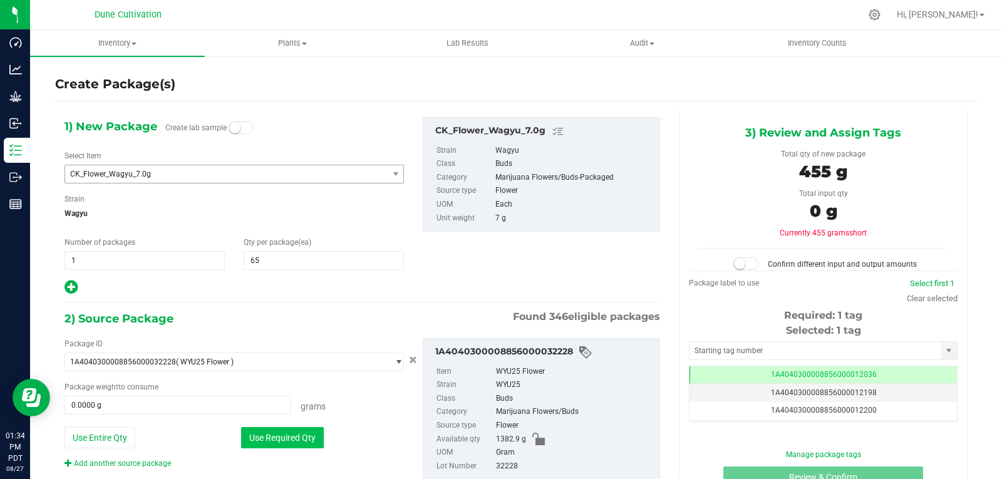
click at [277, 435] on button "Use Required Qty" at bounding box center [282, 437] width 83 height 21
type input "455.0000 g"
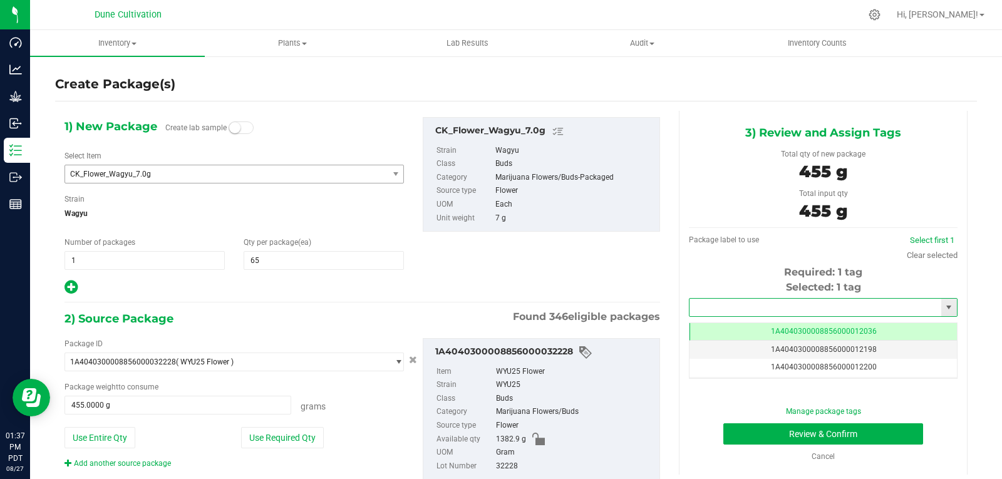
drag, startPoint x: 728, startPoint y: 304, endPoint x: 702, endPoint y: 303, distance: 26.3
click at [702, 303] on input "text" at bounding box center [815, 308] width 252 height 18
click at [711, 325] on li "1A4040300008856000028347" at bounding box center [815, 328] width 264 height 19
type input "1A4040300008856000028347"
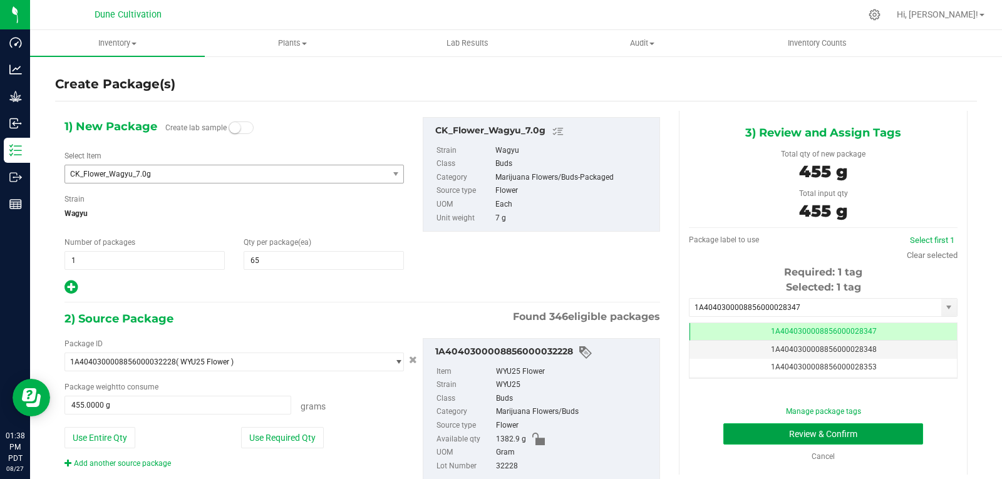
click at [739, 434] on button "Review & Confirm" at bounding box center [823, 433] width 200 height 21
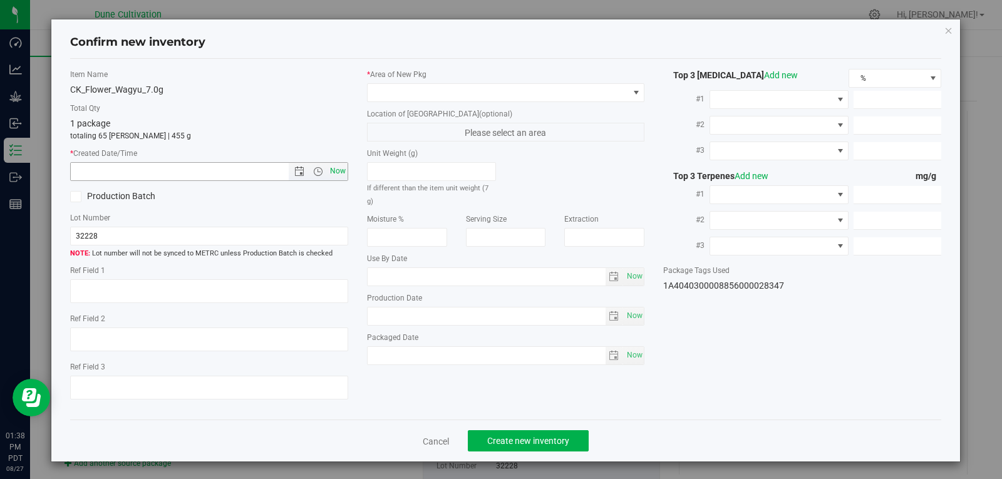
click at [329, 167] on span "Now" at bounding box center [337, 171] width 21 height 18
type input "[DATE] 1:38 PM"
click at [444, 97] on span at bounding box center [497, 93] width 261 height 18
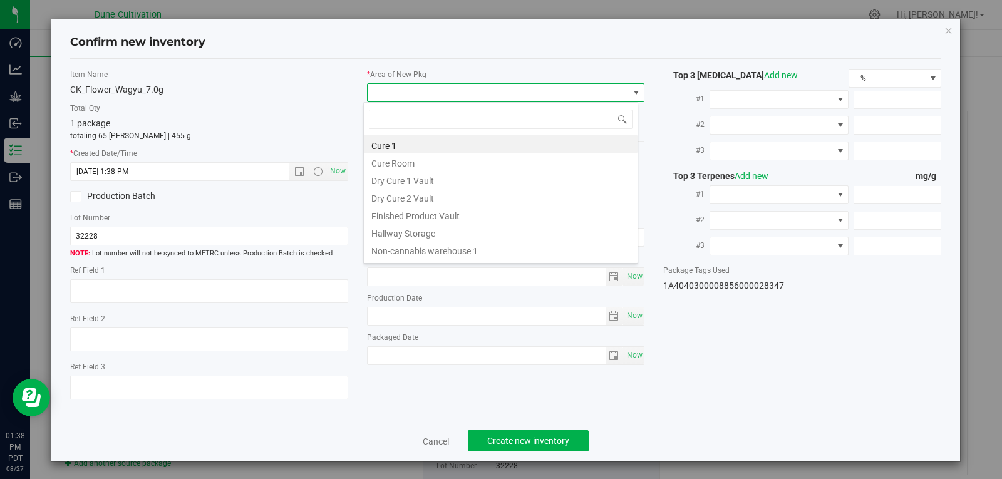
scroll to position [19, 275]
click at [431, 208] on li "Finished Product Vault" at bounding box center [501, 214] width 274 height 18
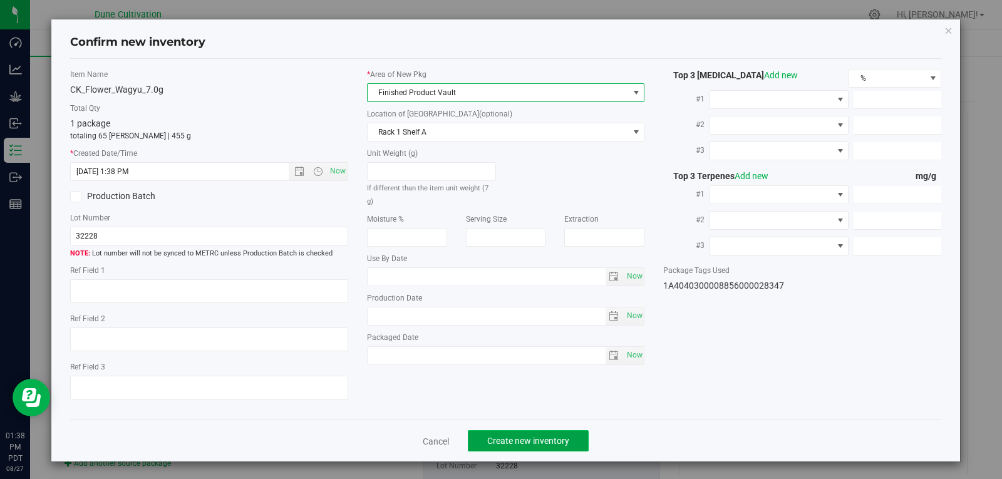
click at [522, 439] on span "Create new inventory" at bounding box center [528, 441] width 82 height 10
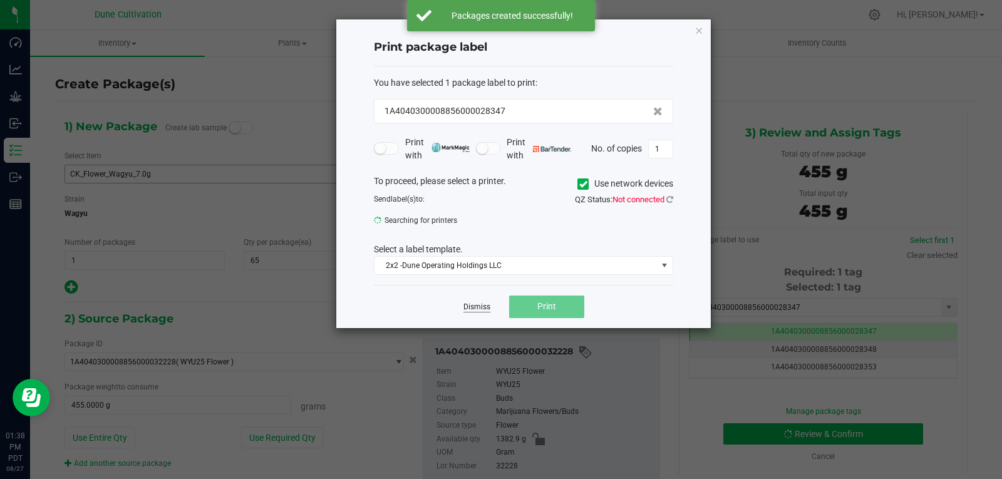
click at [475, 304] on link "Dismiss" at bounding box center [476, 307] width 27 height 11
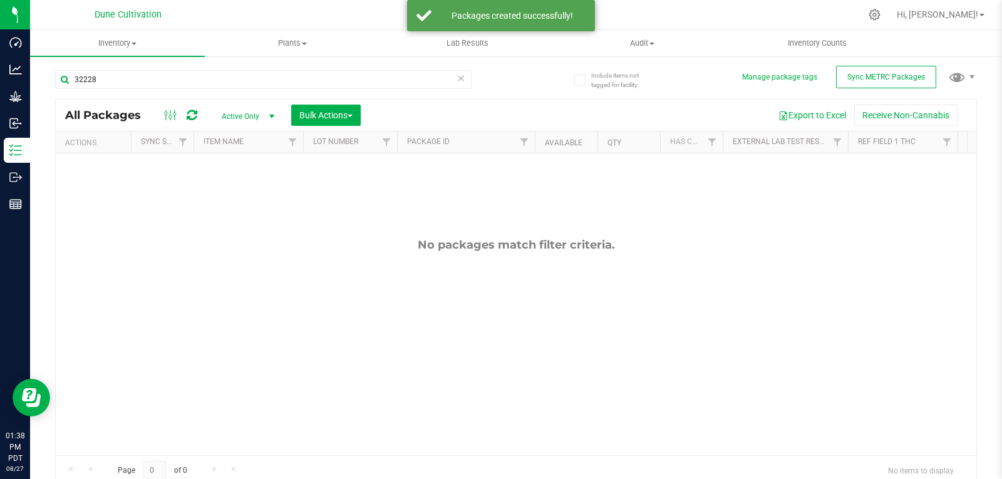
click at [234, 116] on span "Active Only" at bounding box center [245, 117] width 69 height 18
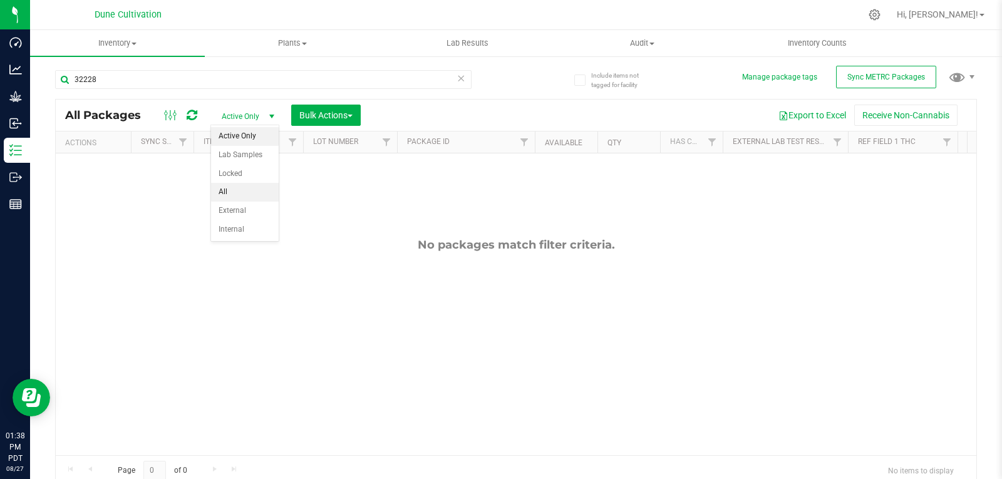
click at [236, 193] on li "All" at bounding box center [245, 192] width 68 height 19
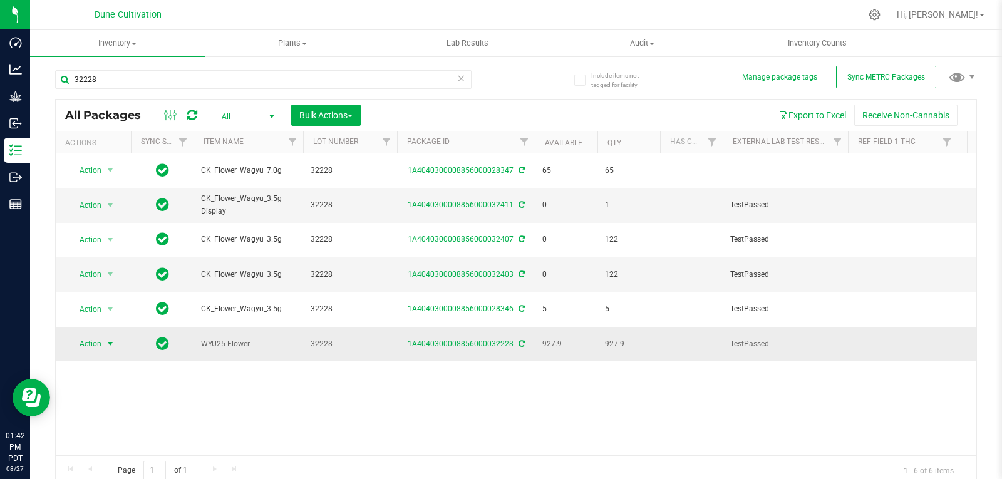
click at [104, 335] on span "select" at bounding box center [111, 344] width 16 height 18
click at [100, 344] on span "Action" at bounding box center [85, 344] width 34 height 18
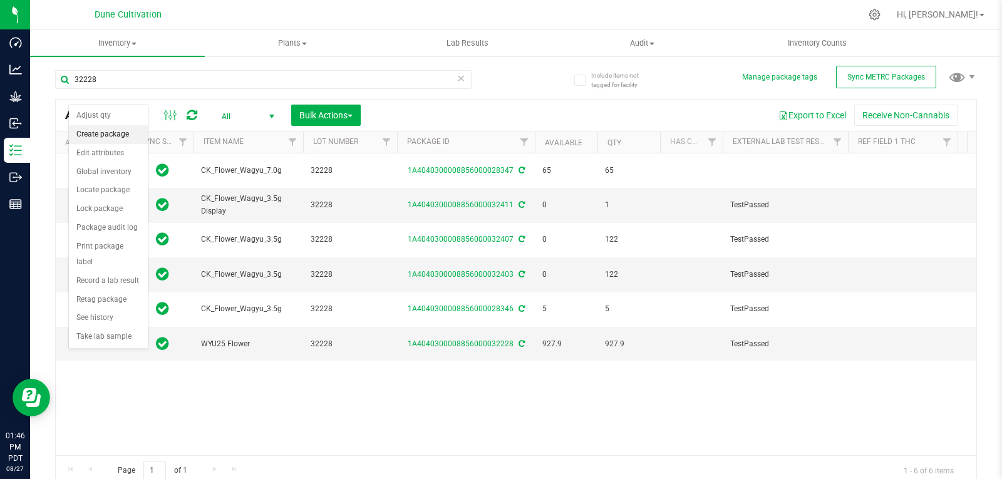
click at [102, 135] on li "Create package" at bounding box center [108, 134] width 79 height 19
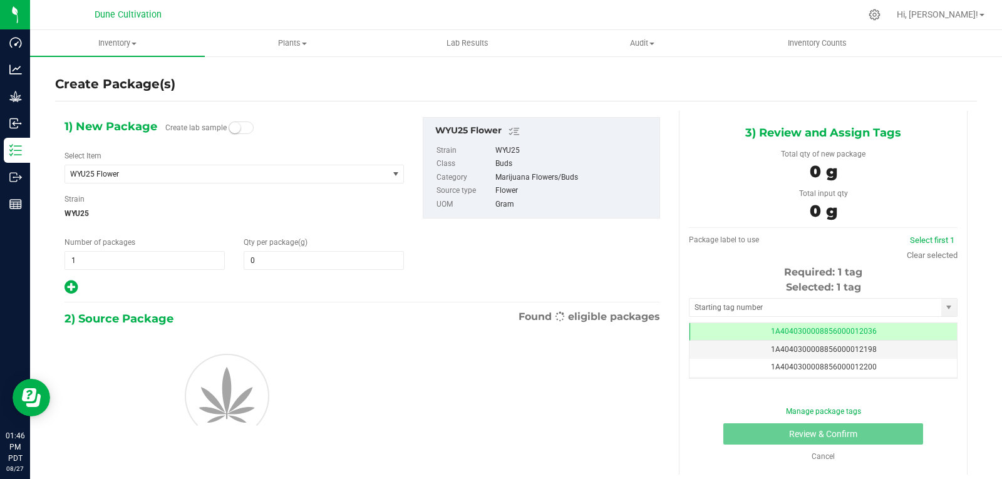
type input "0.0000"
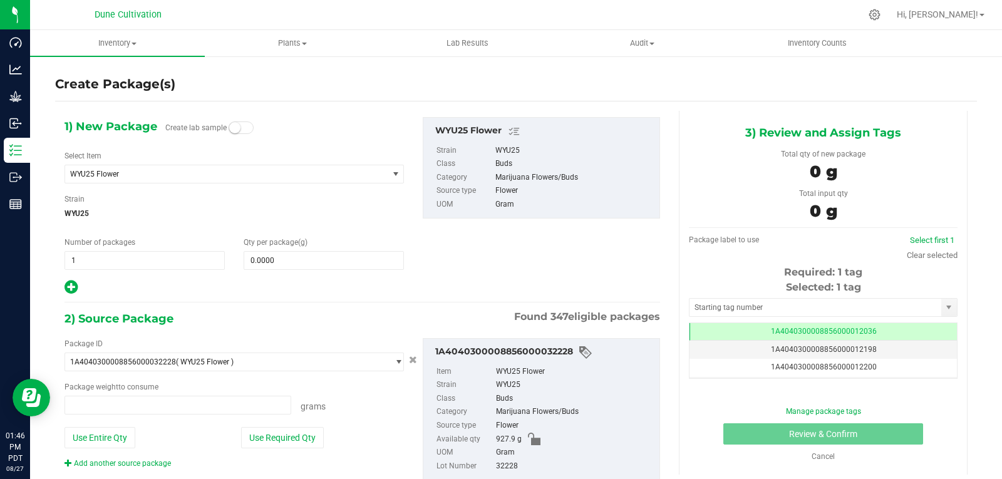
type input "0.0000 g"
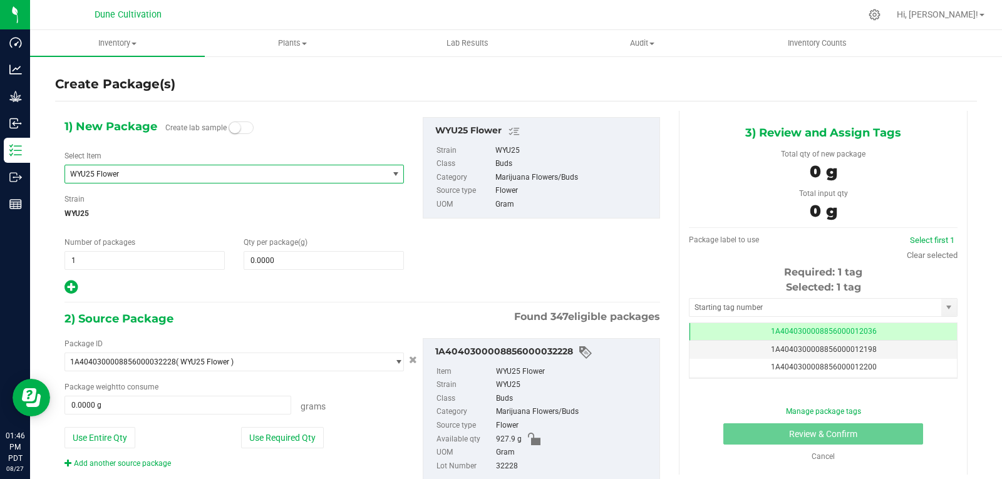
click at [118, 179] on span "WYU25 Flower" at bounding box center [226, 174] width 322 height 18
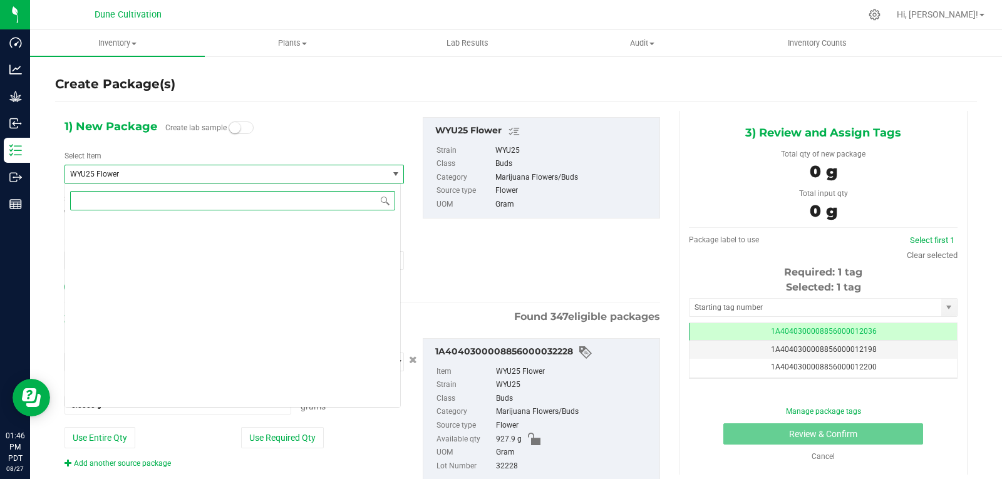
scroll to position [46713, 0]
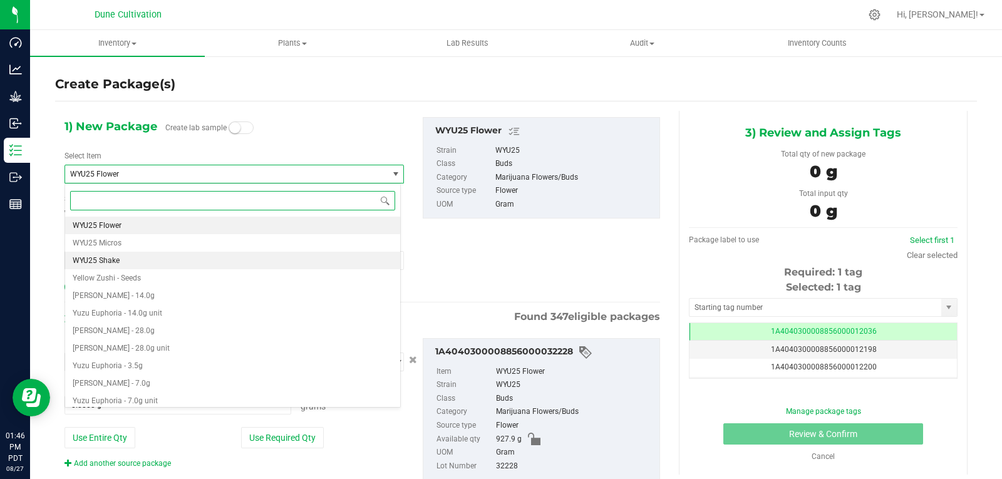
click at [114, 255] on li "WYU25 Shake" at bounding box center [232, 261] width 335 height 18
type input "0.0000"
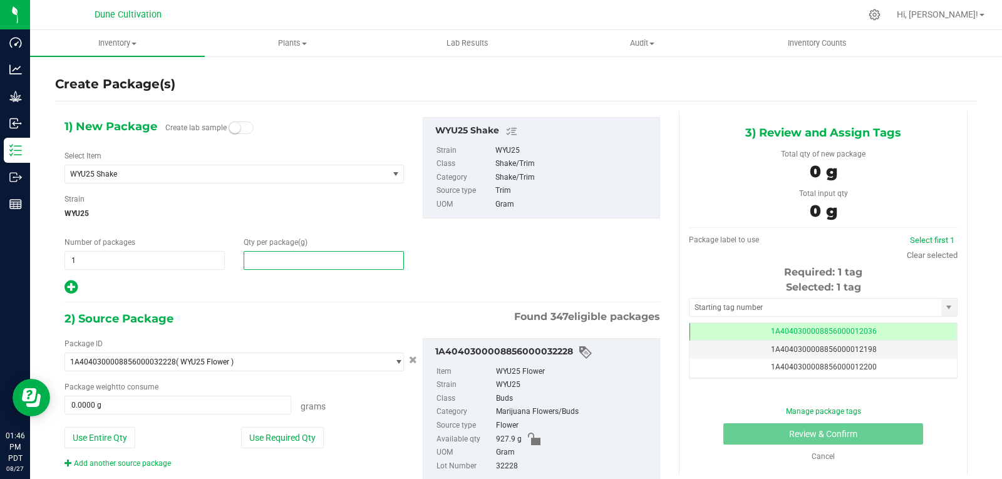
click at [256, 255] on span at bounding box center [324, 260] width 160 height 19
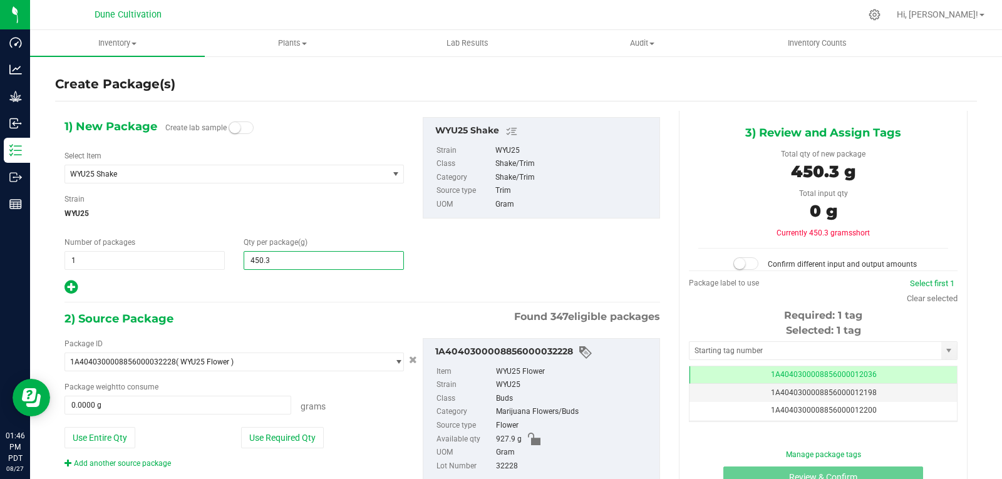
type input "450.37"
type input "450.3700"
click at [269, 284] on div at bounding box center [233, 287] width 339 height 16
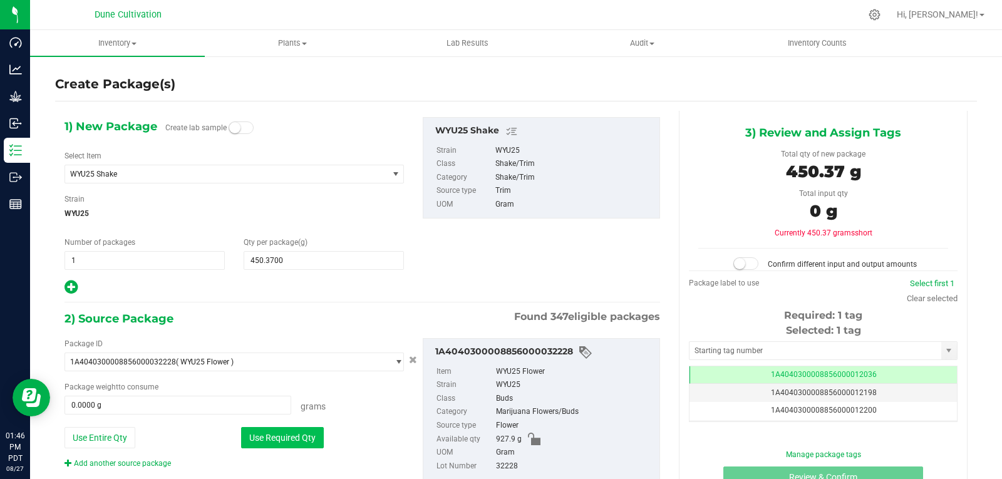
click at [306, 434] on button "Use Required Qty" at bounding box center [282, 437] width 83 height 21
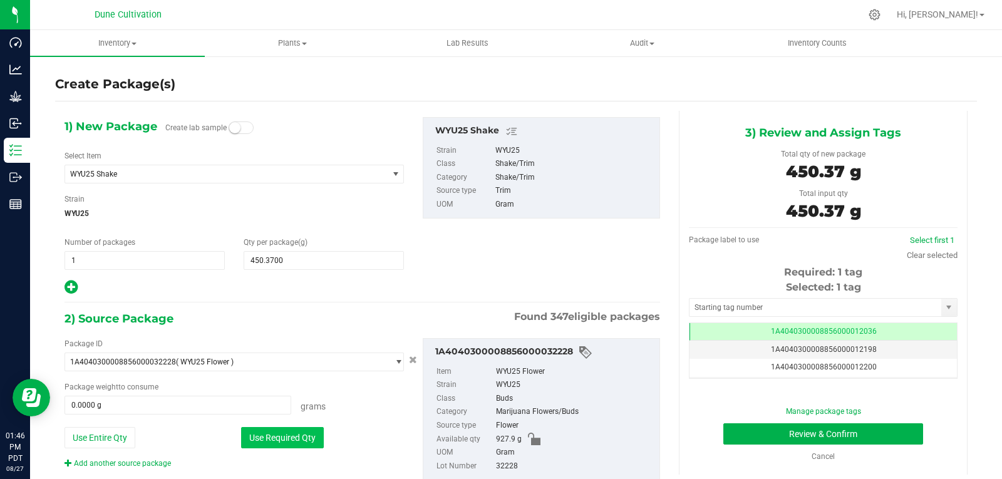
type input "450.3700 g"
click at [712, 312] on input "text" at bounding box center [815, 308] width 252 height 18
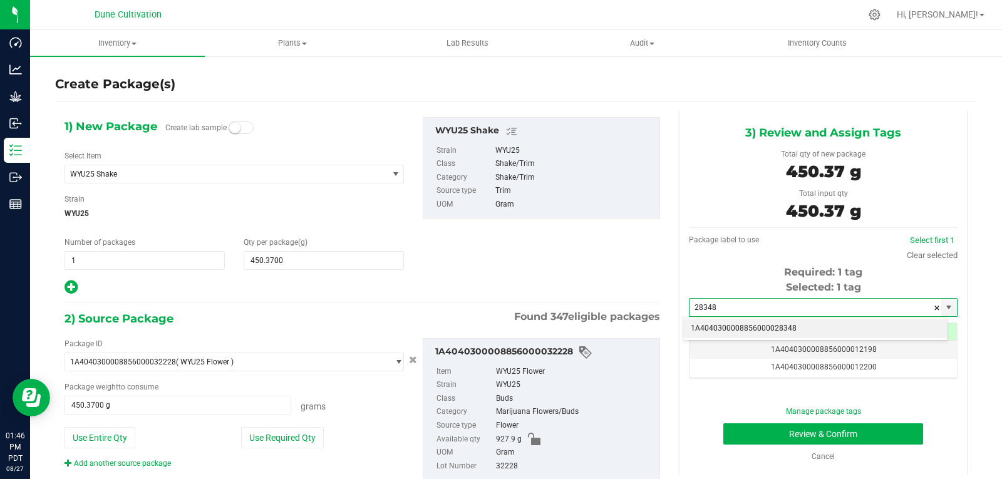
click at [710, 324] on li "1A4040300008856000028348" at bounding box center [815, 328] width 264 height 19
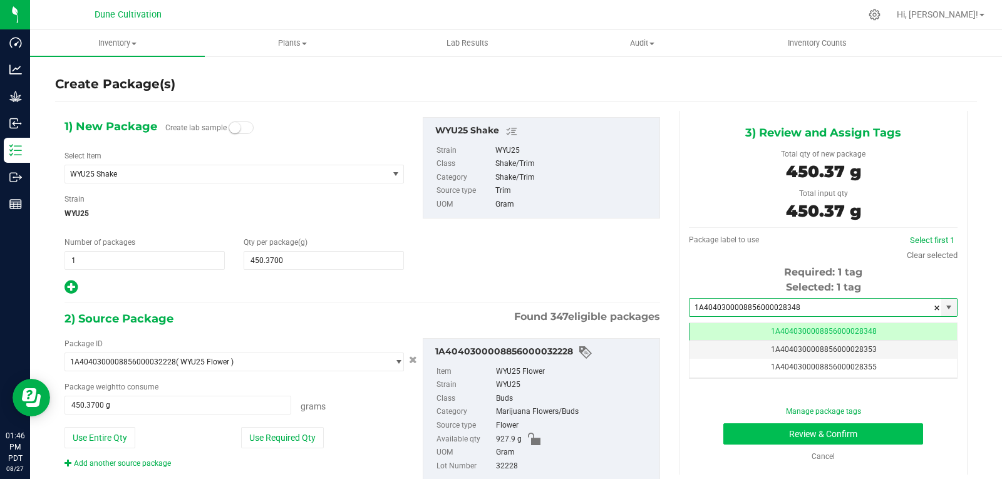
type input "1A4040300008856000028348"
click at [746, 427] on button "Review & Confirm" at bounding box center [823, 433] width 200 height 21
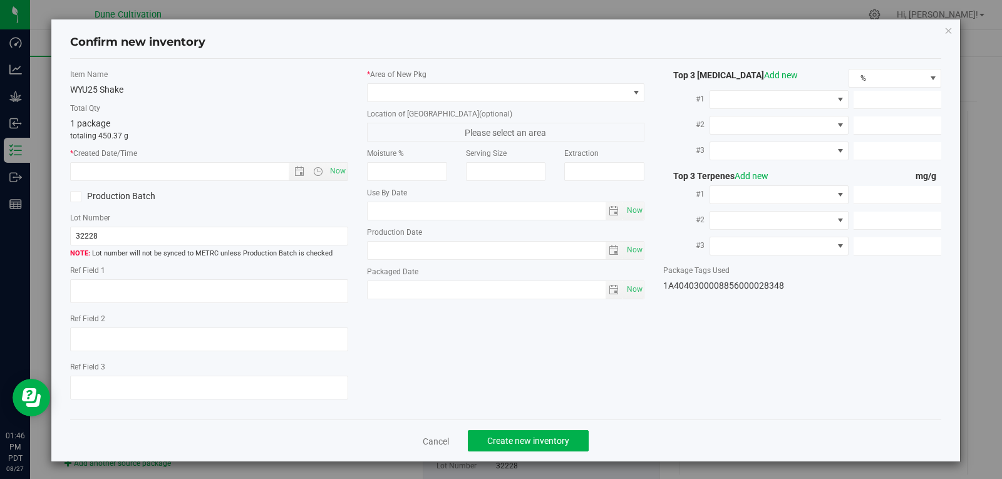
click at [345, 165] on div "Item Name WYU25 Shake Total Qty 1 package totaling 450.37 g * Created Date/Time…" at bounding box center [209, 239] width 297 height 341
click at [331, 175] on span "Now" at bounding box center [337, 171] width 21 height 18
type input "[DATE] 1:46 PM"
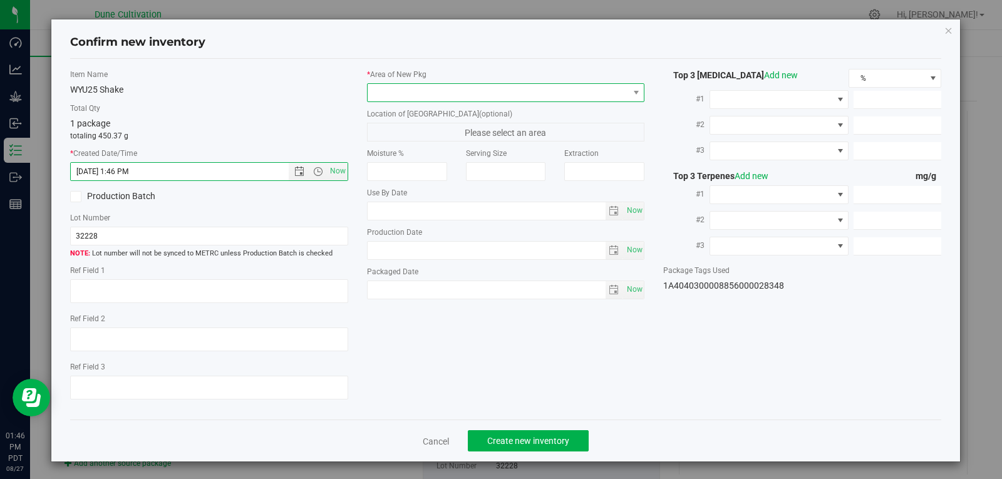
click at [409, 101] on span at bounding box center [506, 92] width 278 height 19
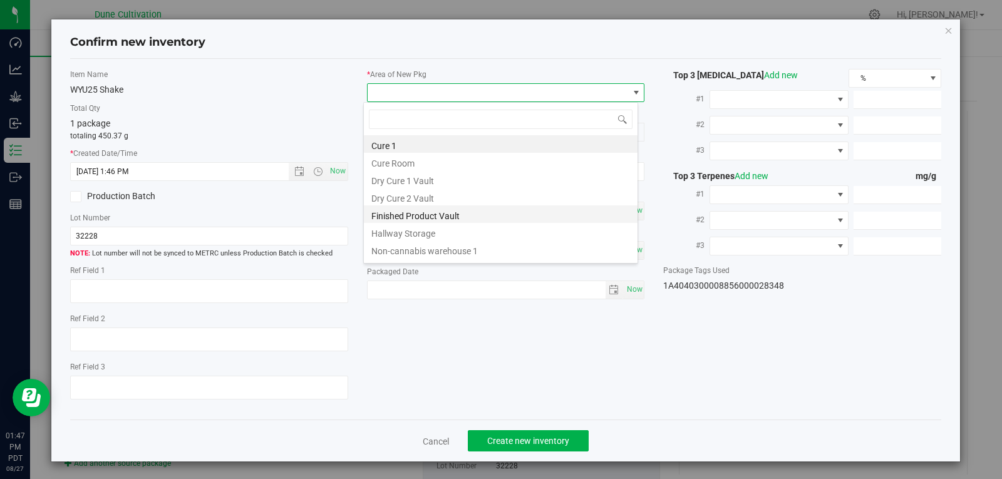
click at [420, 220] on li "Finished Product Vault" at bounding box center [501, 214] width 274 height 18
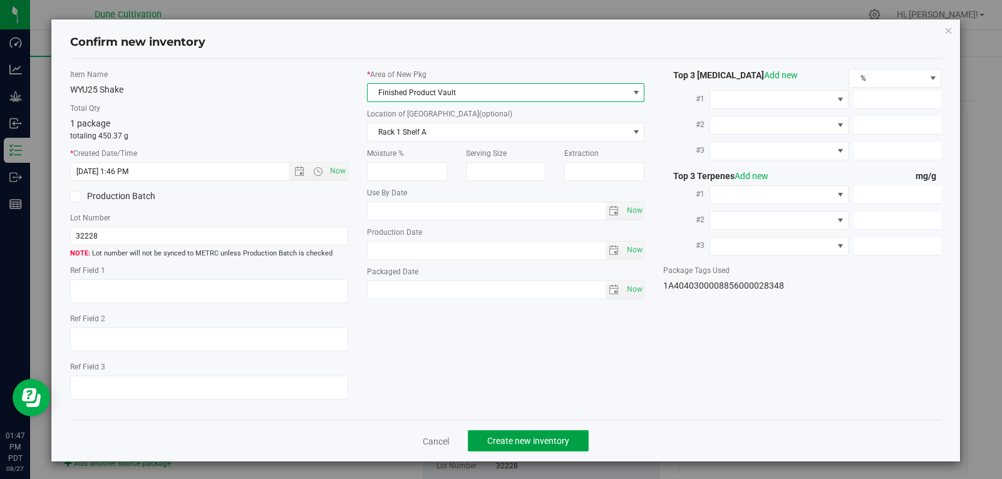
click at [505, 431] on button "Create new inventory" at bounding box center [528, 440] width 121 height 21
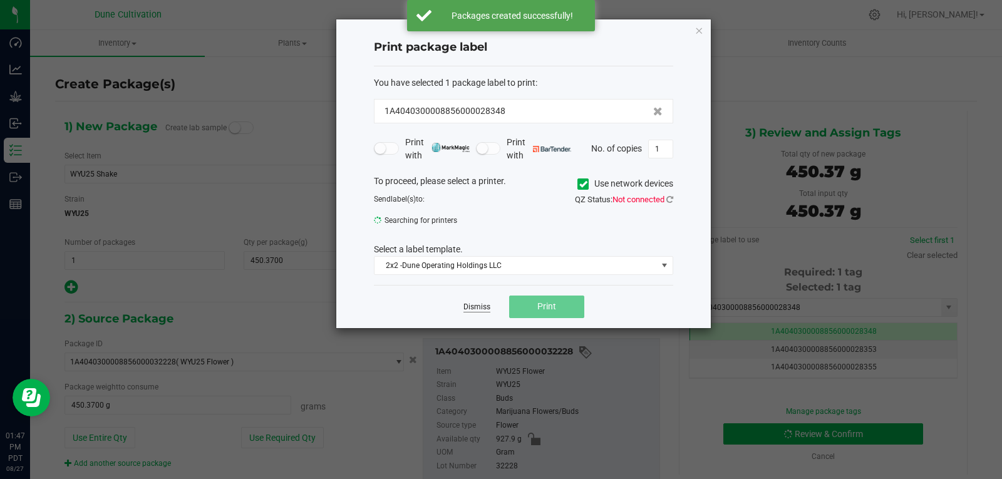
click at [470, 309] on link "Dismiss" at bounding box center [476, 307] width 27 height 11
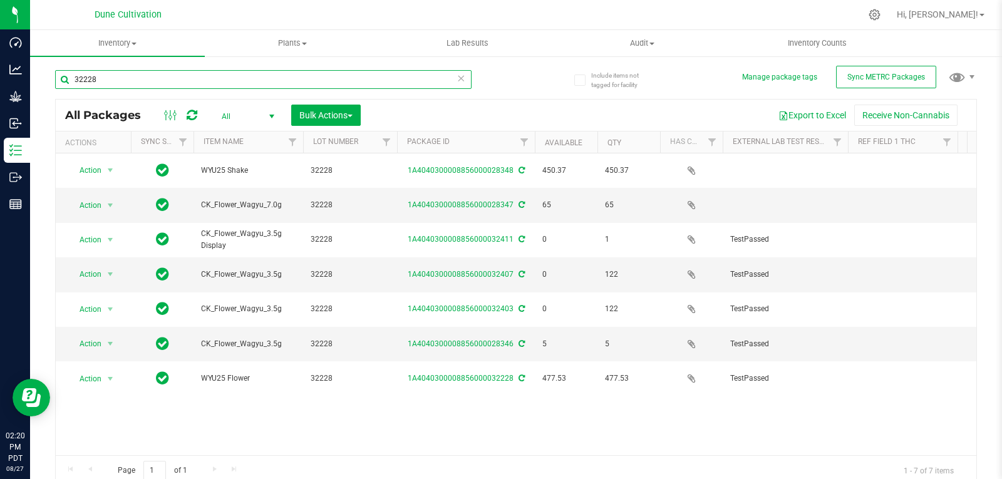
click at [123, 79] on input "32228" at bounding box center [263, 79] width 416 height 19
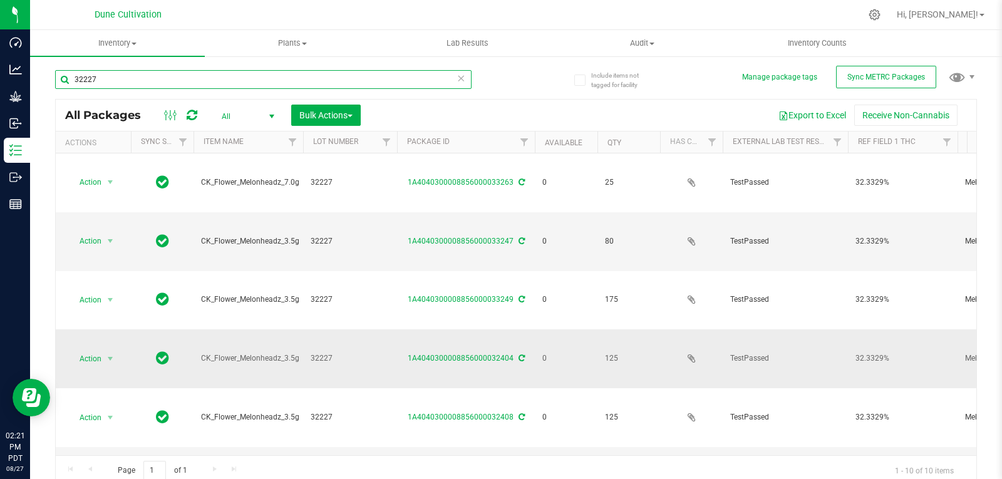
scroll to position [96, 0]
type input "32230"
